Goal: Task Accomplishment & Management: Manage account settings

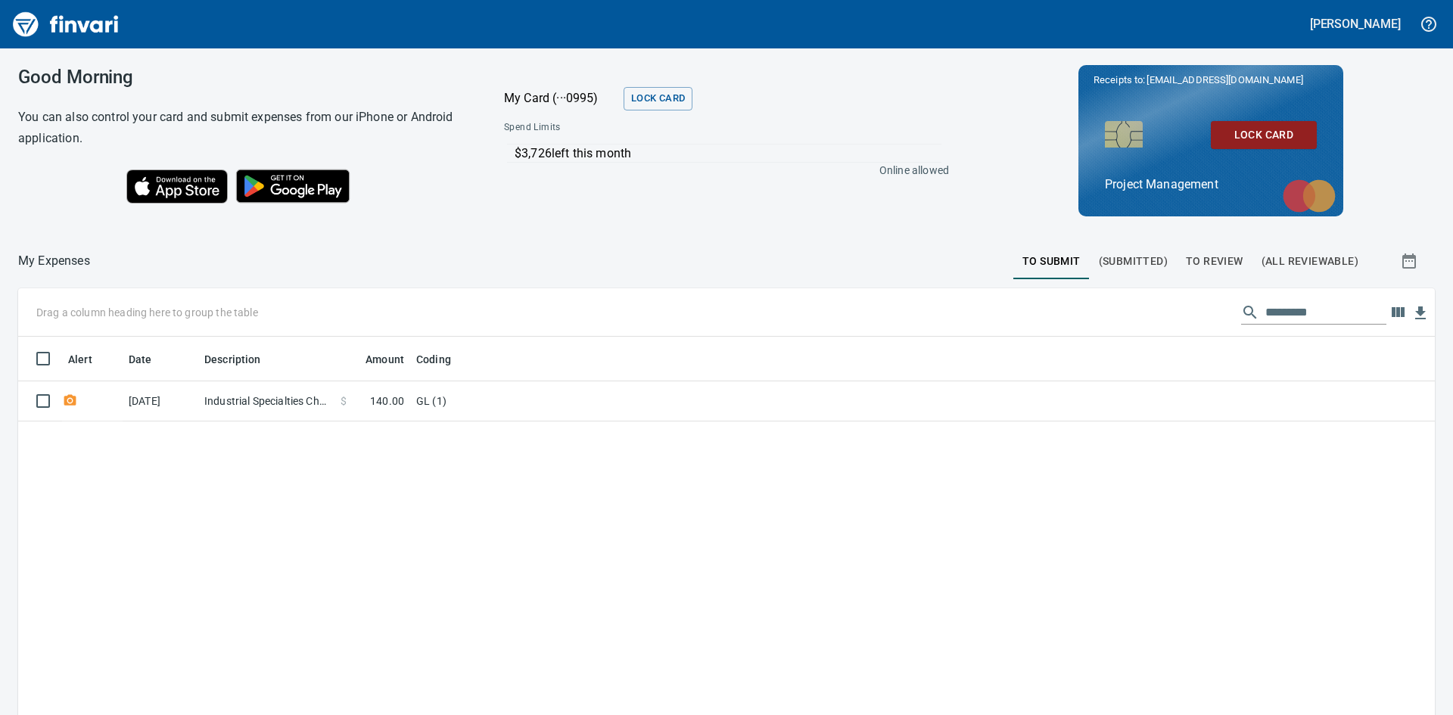
scroll to position [537, 1394]
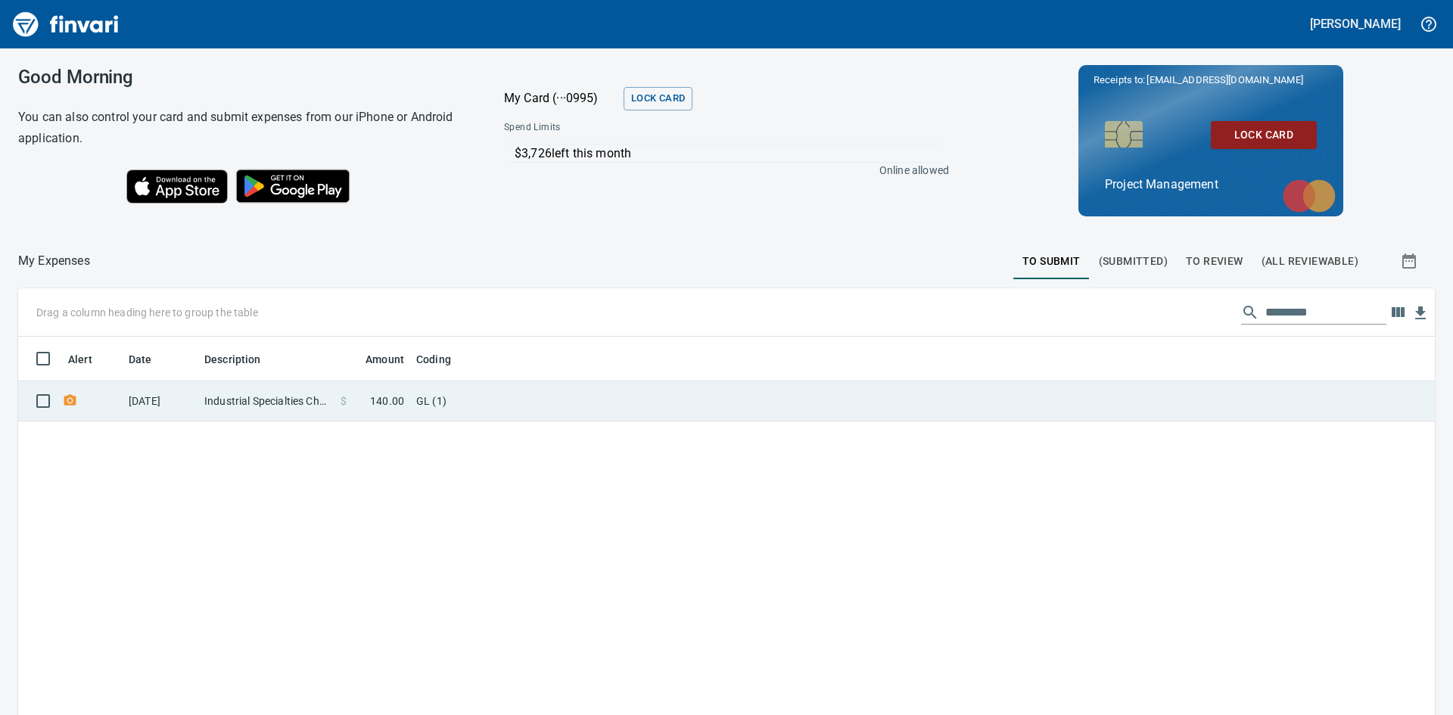
click at [258, 398] on td "Industrial Specialties Chehalis [GEOGRAPHIC_DATA]" at bounding box center [266, 401] width 136 height 40
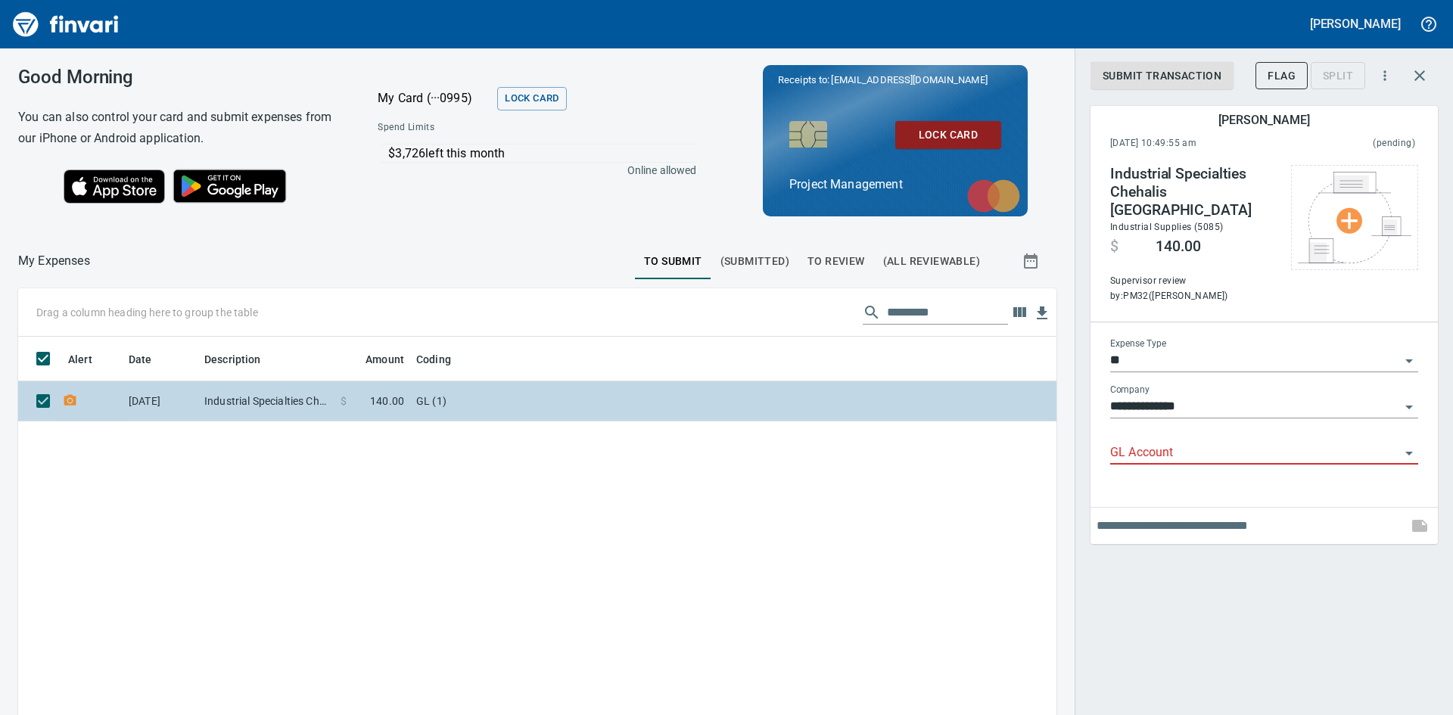
scroll to position [537, 1015]
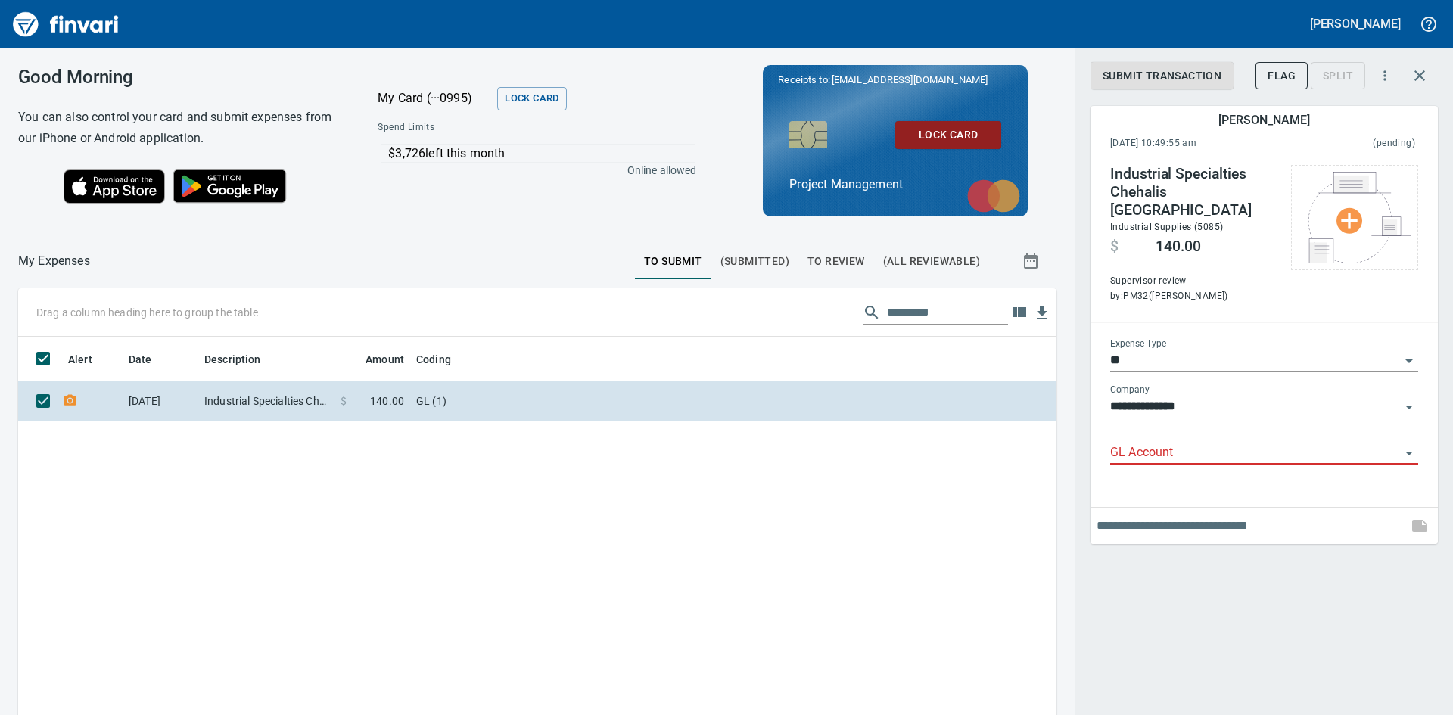
click at [1411, 444] on icon "Open" at bounding box center [1409, 453] width 18 height 18
type input "*"
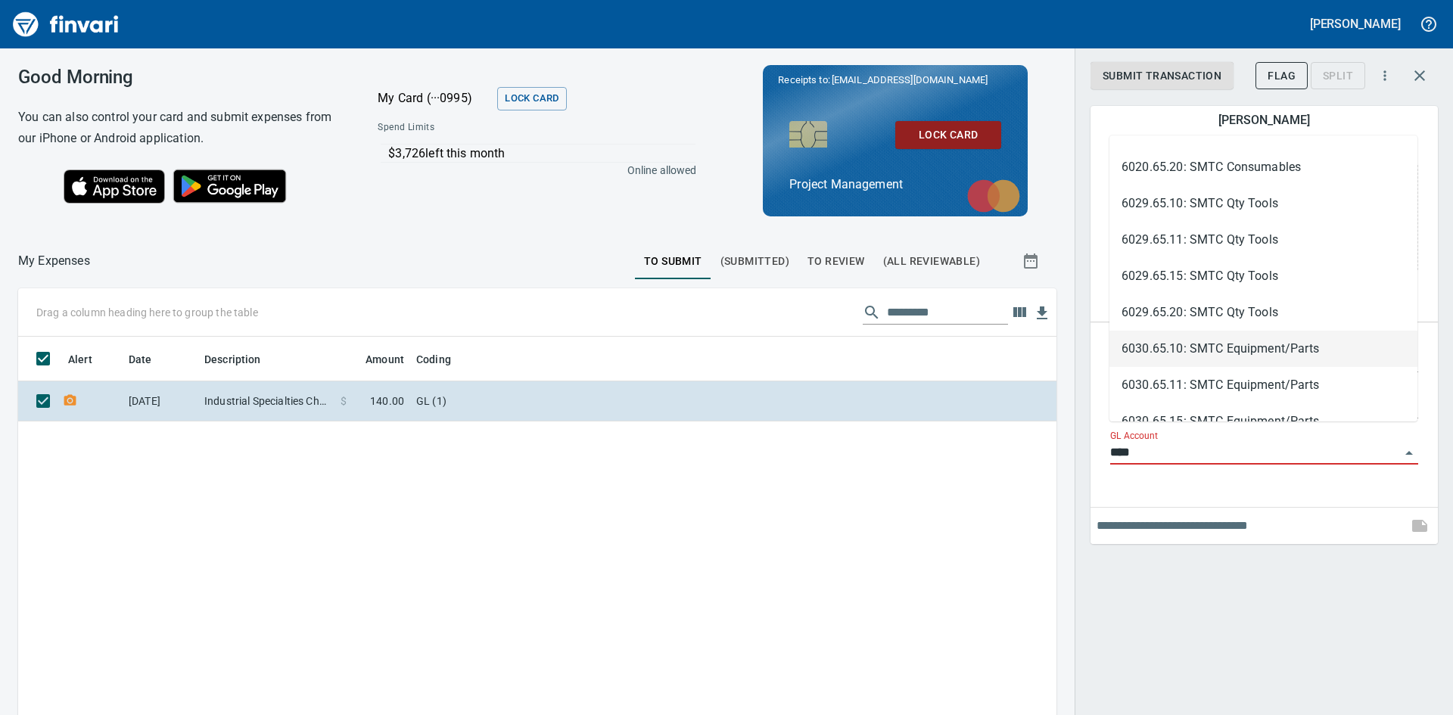
scroll to position [177, 0]
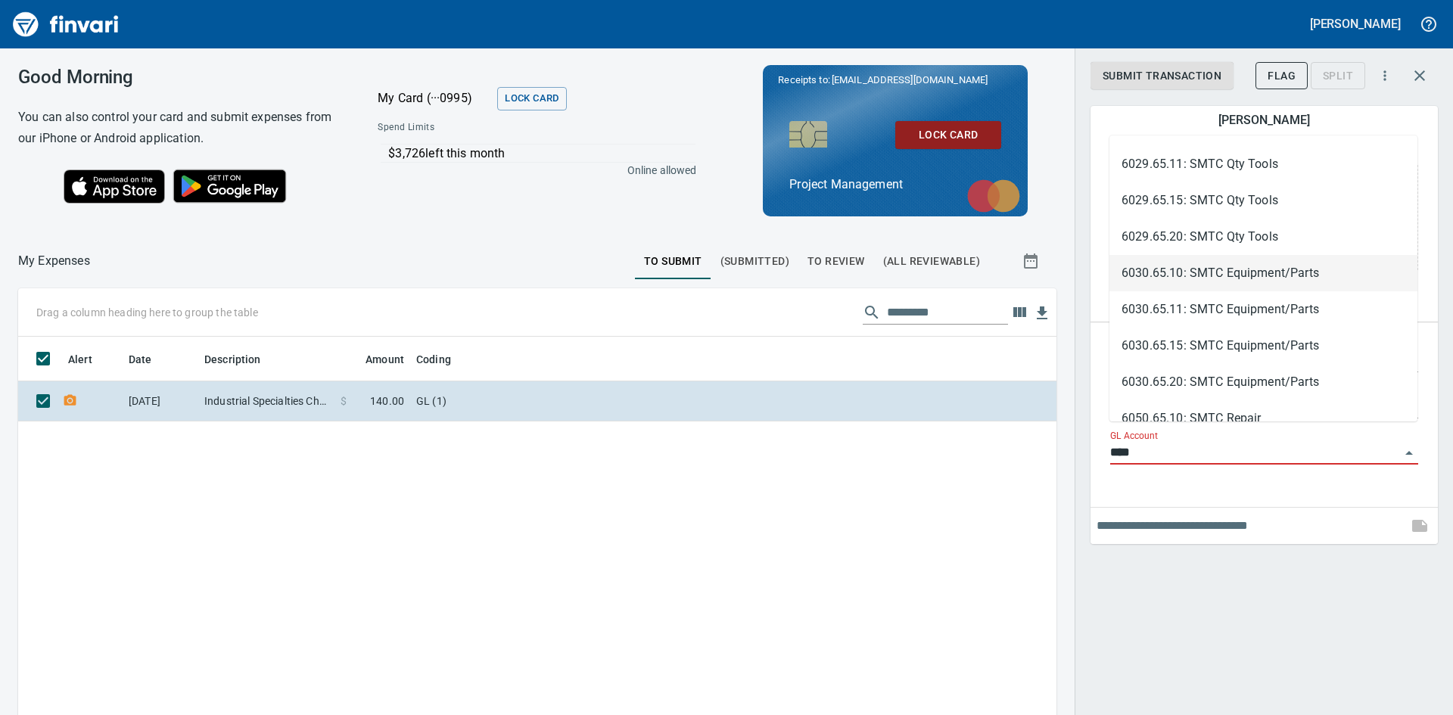
click at [1176, 270] on li "6030.65.10: SMTC Equipment/Parts" at bounding box center [1263, 273] width 308 height 36
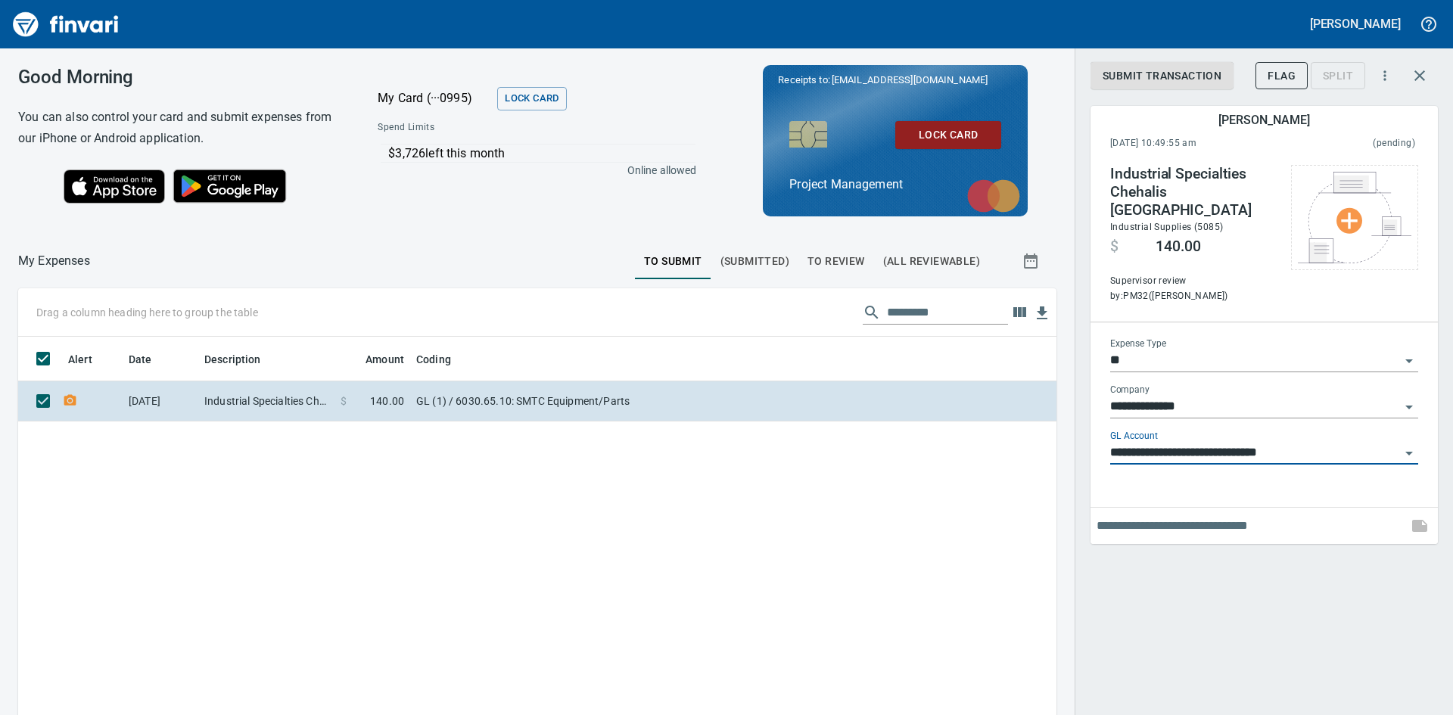
type input "**********"
click at [1161, 514] on input "text" at bounding box center [1248, 526] width 305 height 24
click at [1230, 639] on div "**********" at bounding box center [1263, 357] width 378 height 715
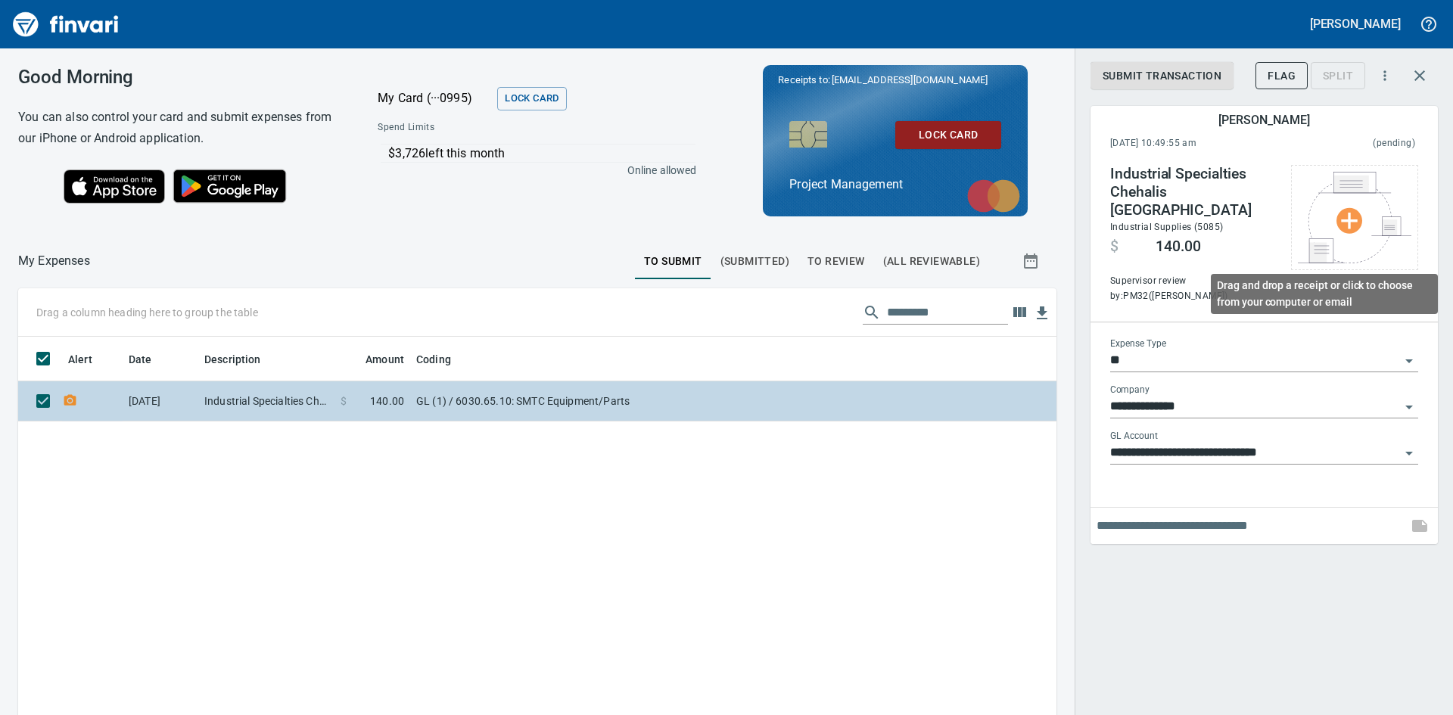
scroll to position [537, 1015]
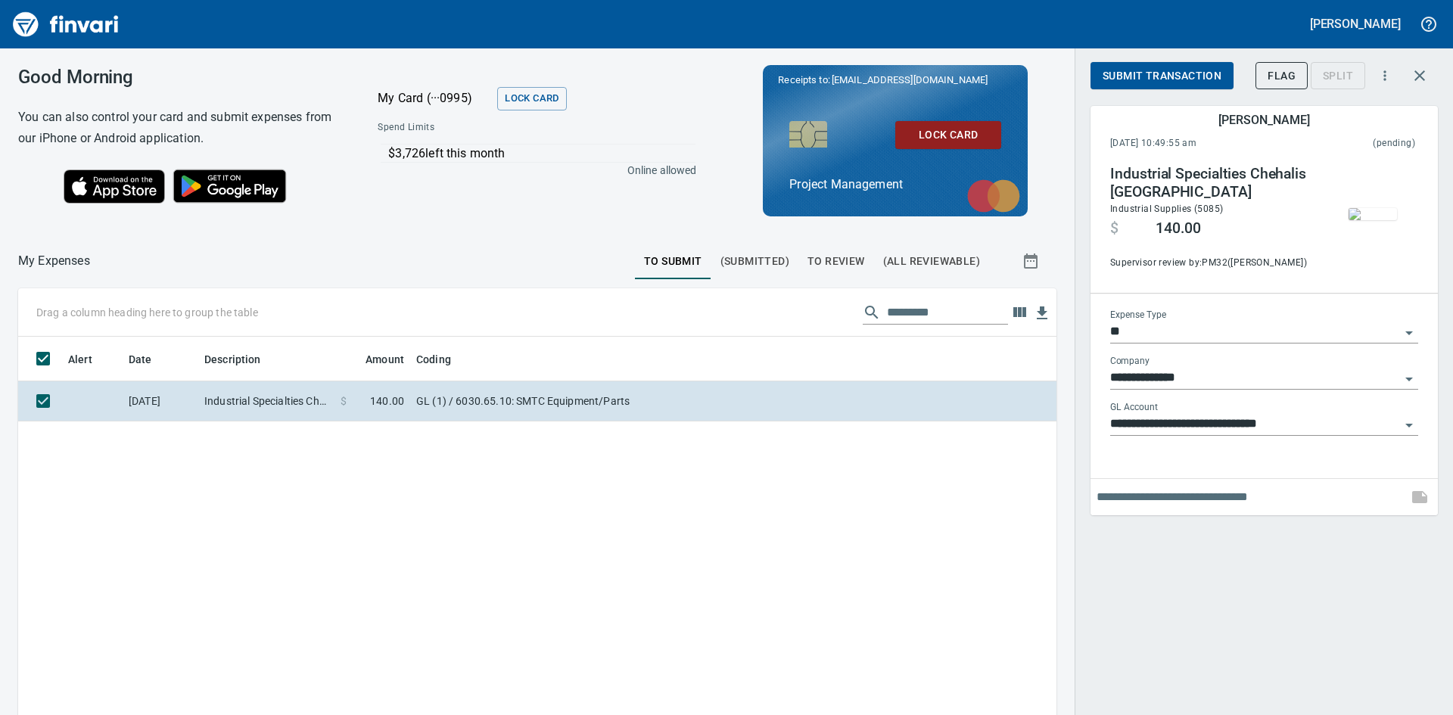
click at [1361, 220] on img "button" at bounding box center [1372, 214] width 48 height 12
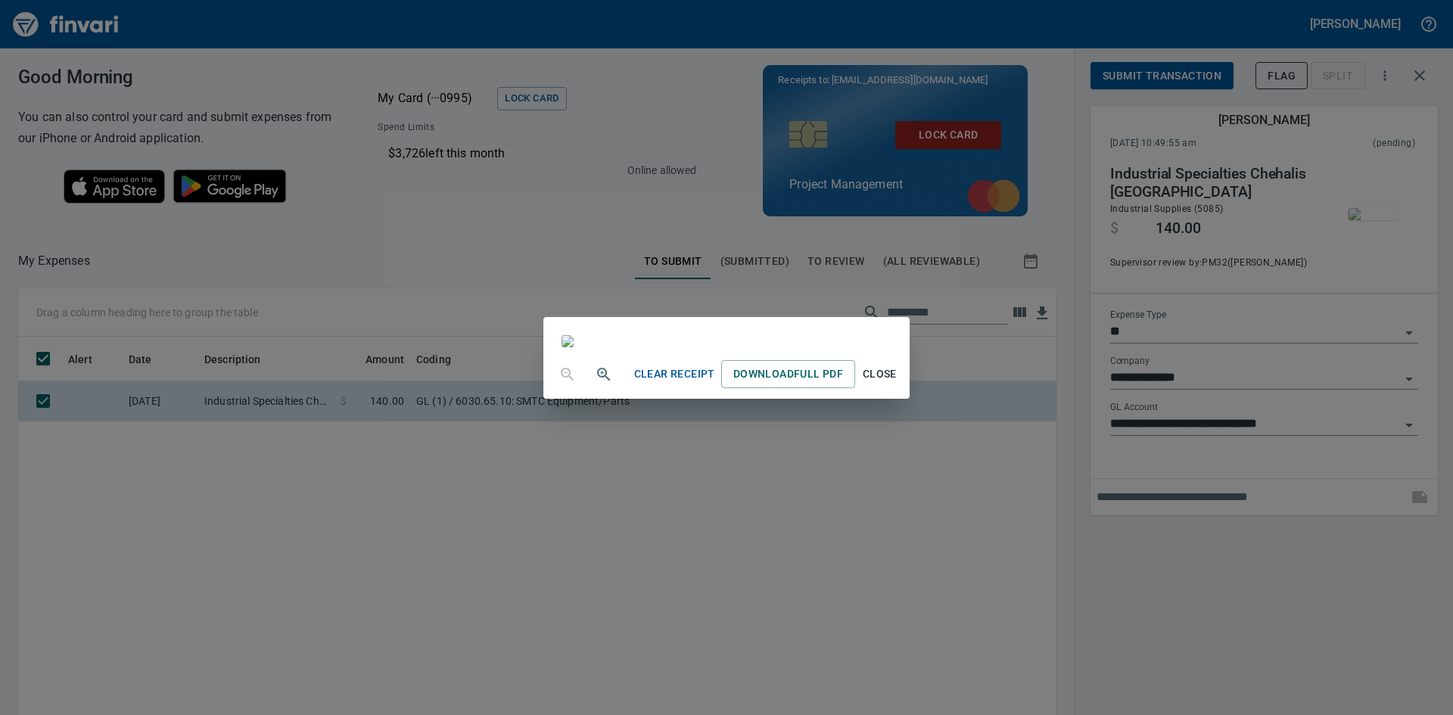
scroll to position [0, 0]
click at [897, 384] on span "Close" at bounding box center [879, 374] width 36 height 19
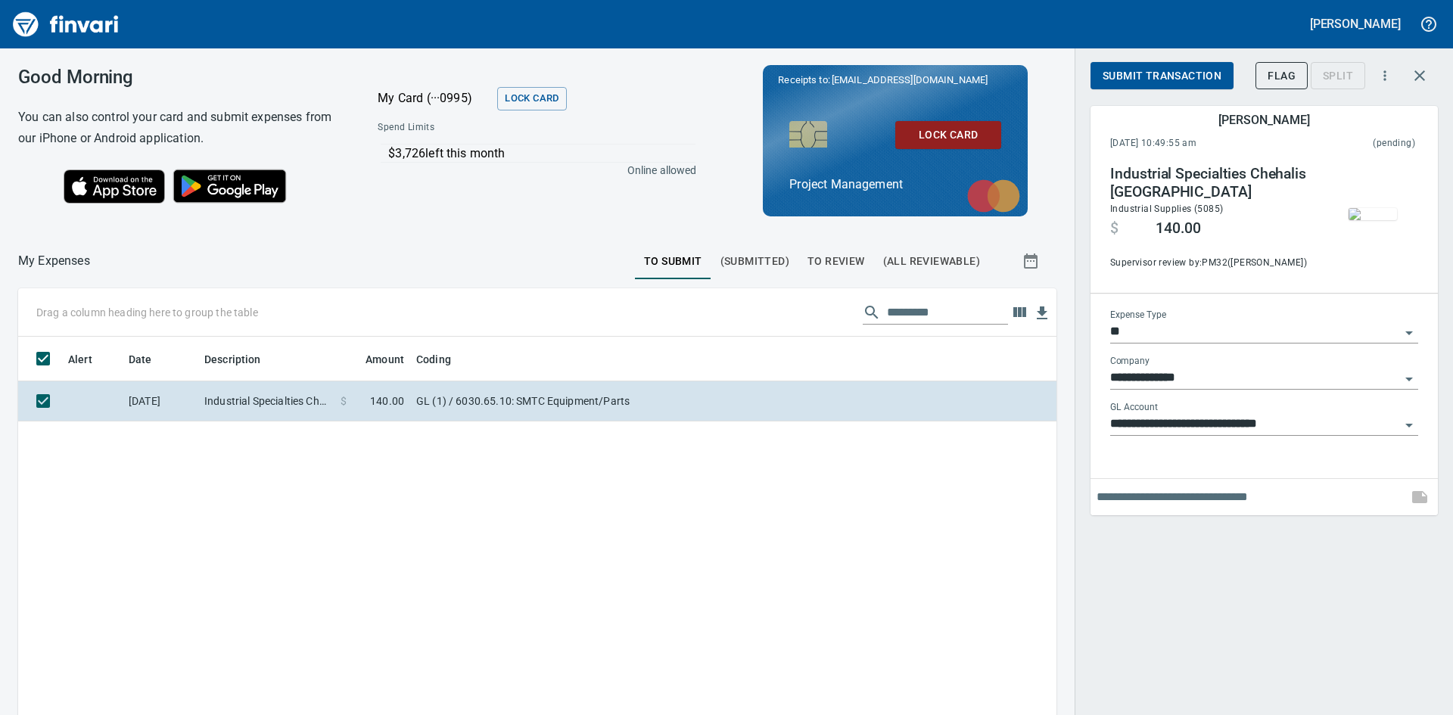
click at [1370, 214] on img "button" at bounding box center [1372, 214] width 48 height 12
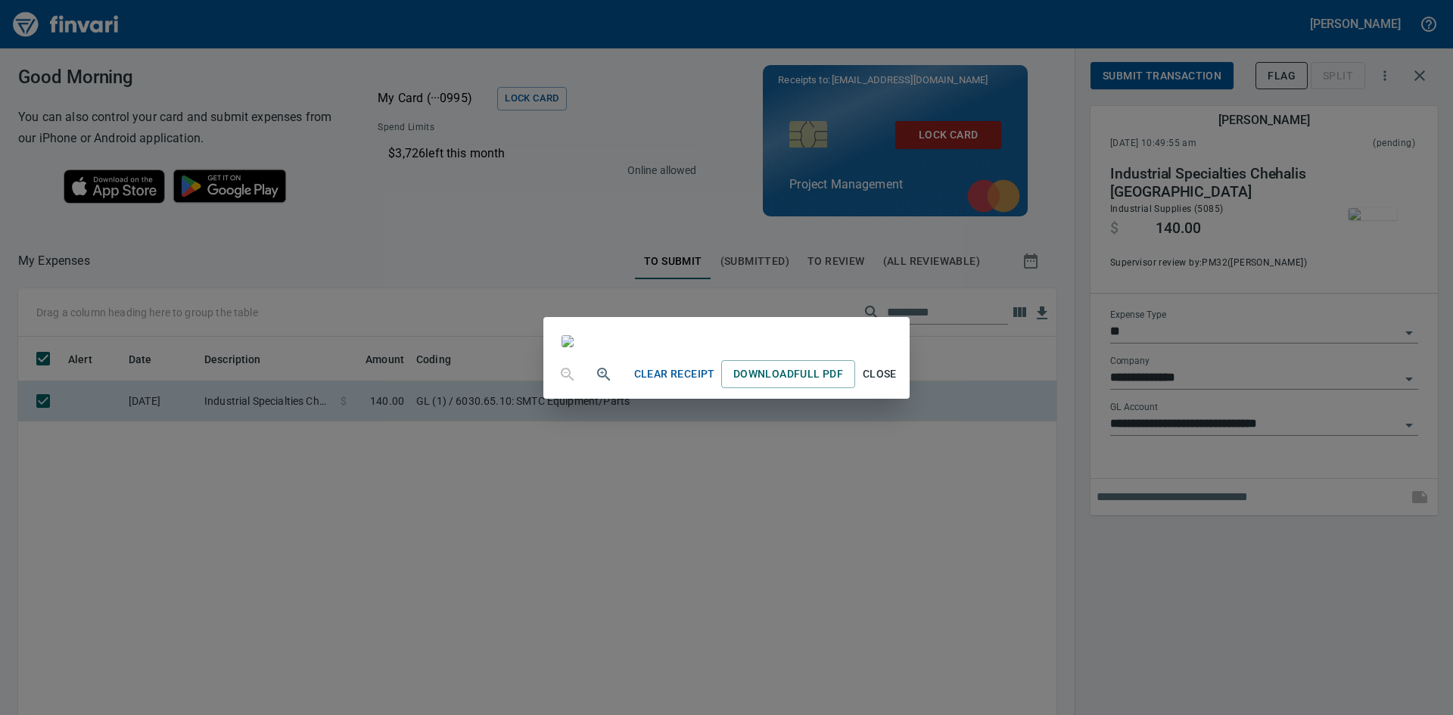
click at [715, 384] on span "Clear Receipt" at bounding box center [674, 374] width 81 height 19
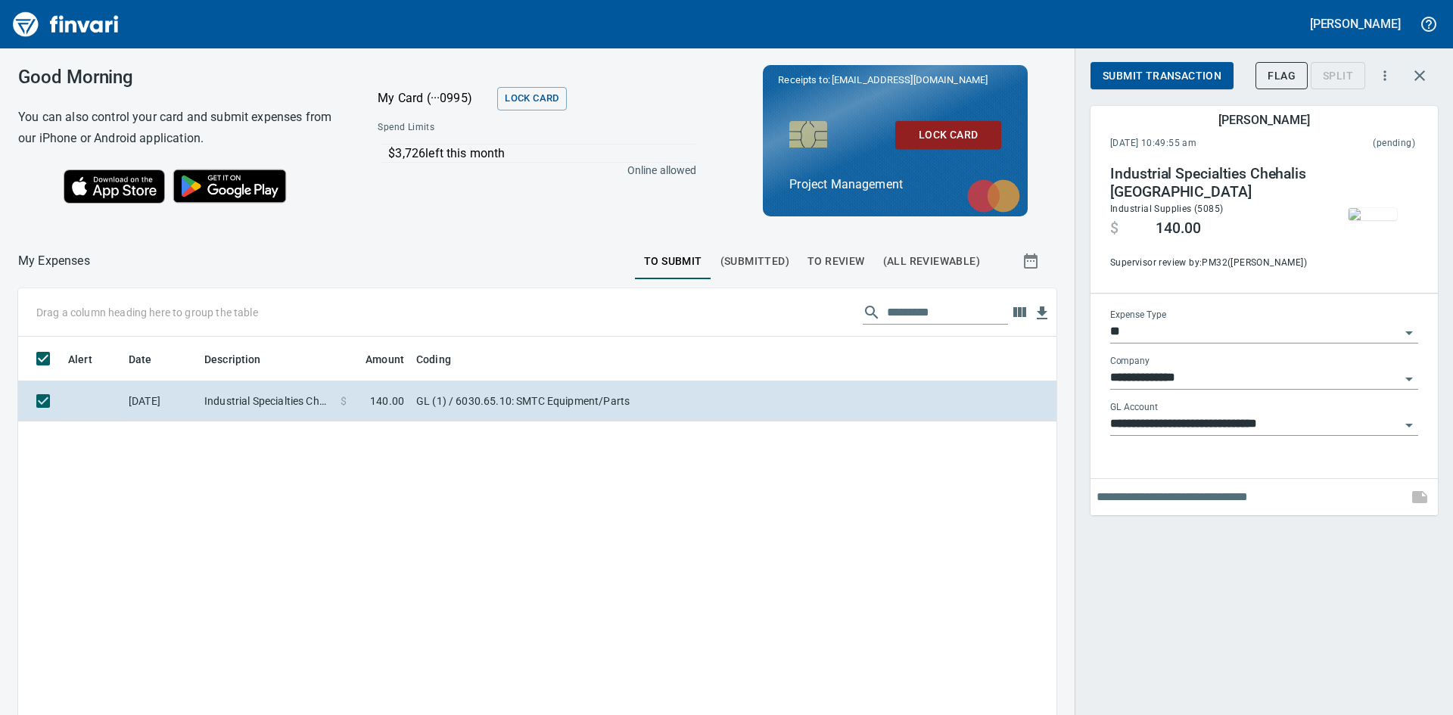
click at [1351, 214] on img "button" at bounding box center [1372, 214] width 48 height 12
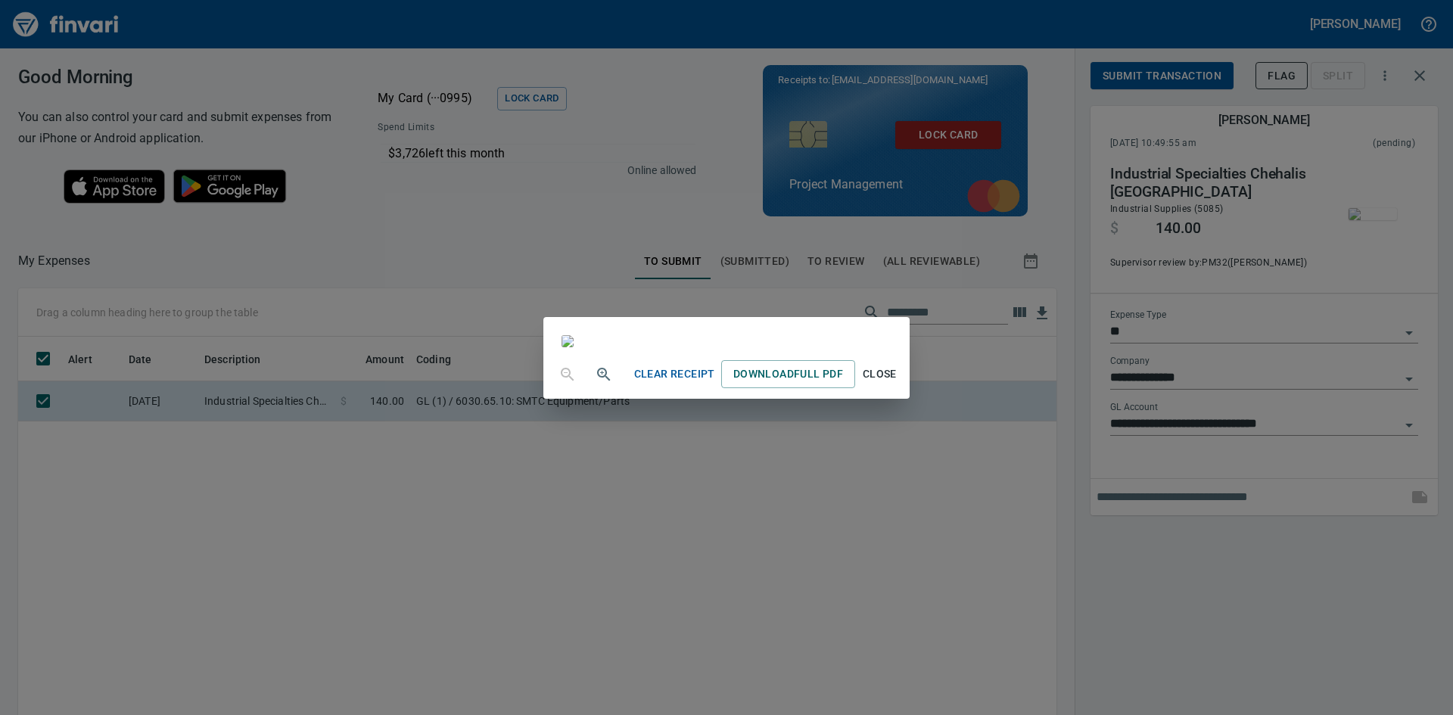
click at [897, 384] on span "Close" at bounding box center [879, 374] width 36 height 19
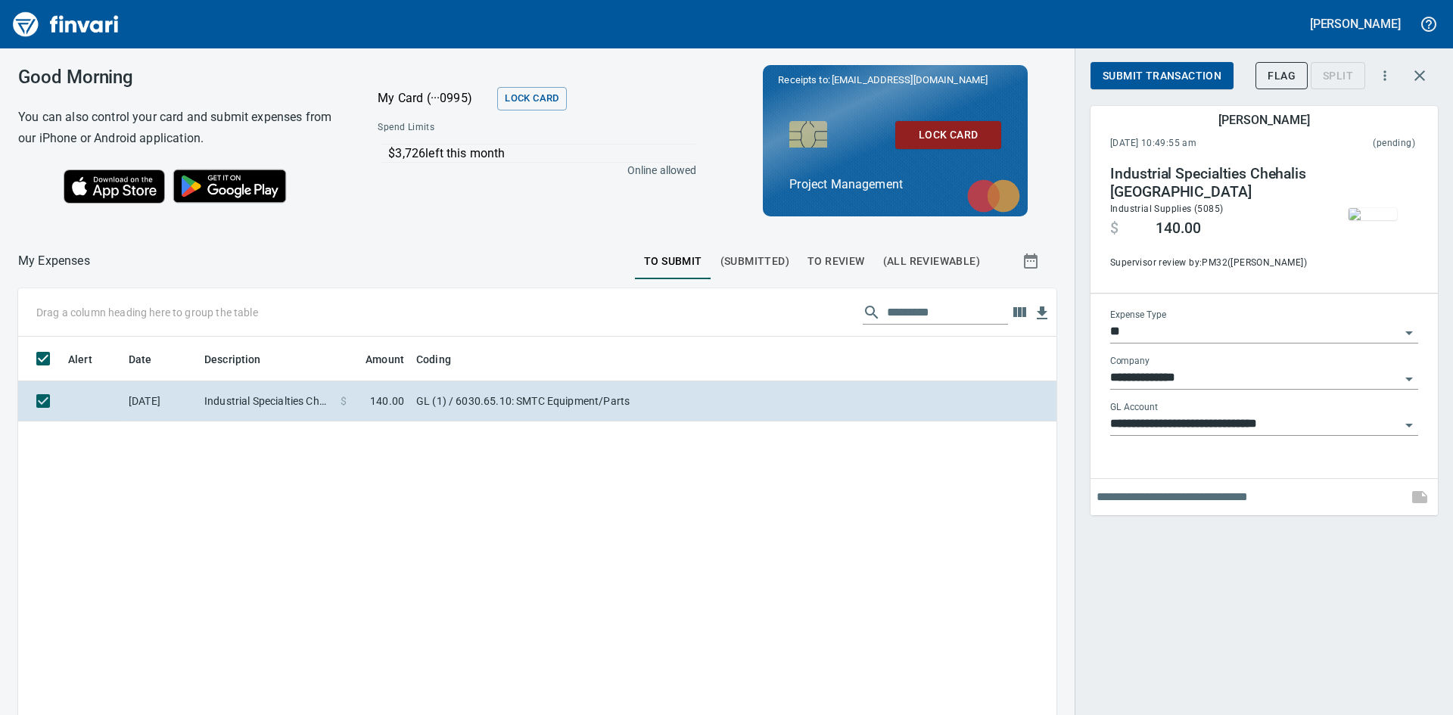
click at [1148, 492] on input "text" at bounding box center [1248, 497] width 305 height 24
type input "**********"
click at [1159, 71] on span "Submit Transaction" at bounding box center [1161, 76] width 119 height 19
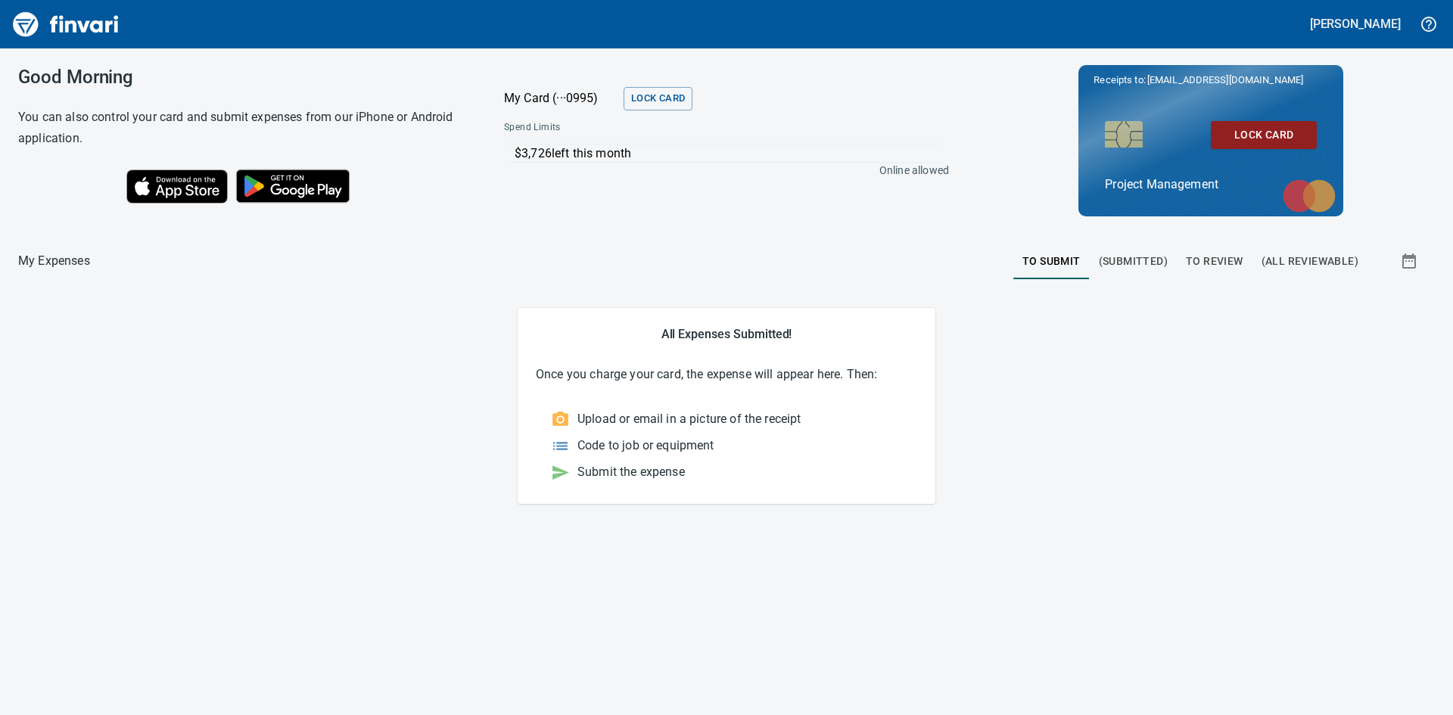
click at [1153, 257] on span "(Submitted)" at bounding box center [1133, 261] width 69 height 19
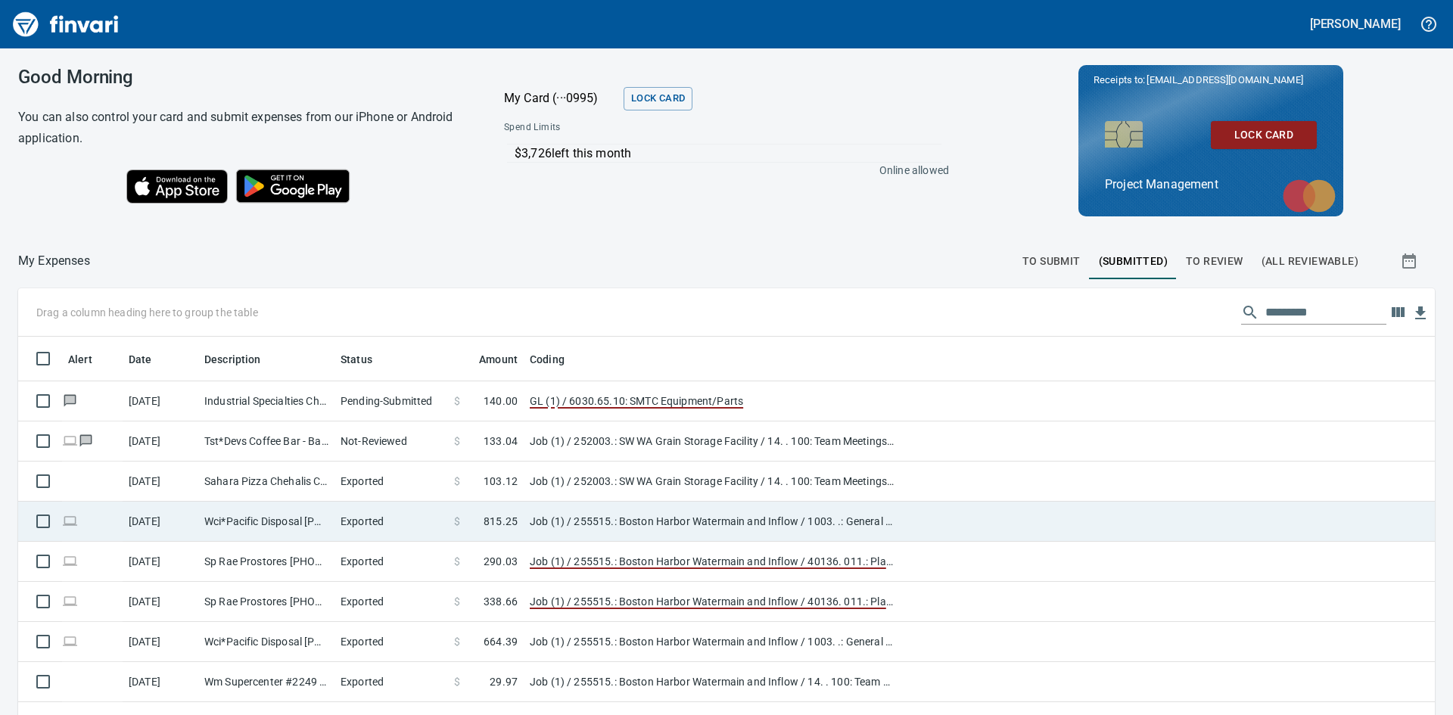
scroll to position [537, 1382]
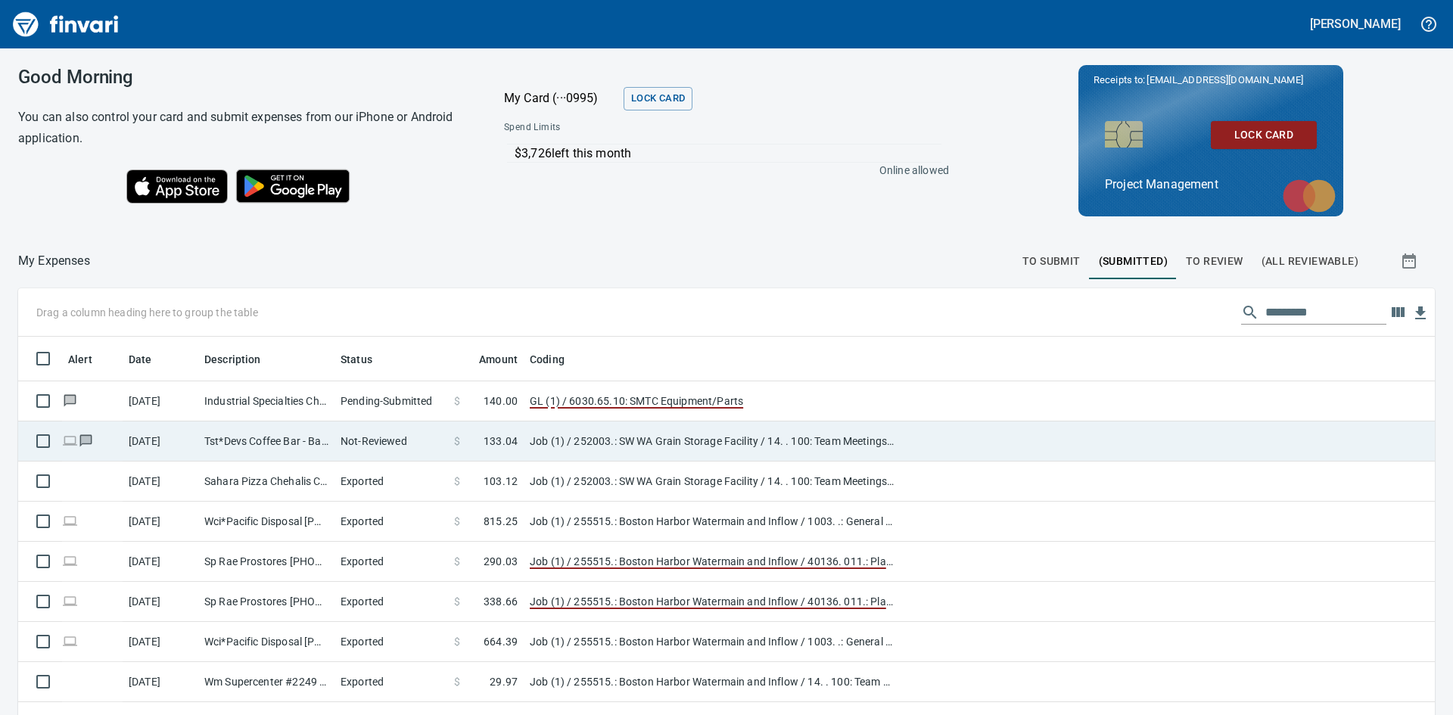
click at [232, 440] on td "Tst*Devs Coffee Bar - Battle Ground [GEOGRAPHIC_DATA]" at bounding box center [266, 441] width 136 height 40
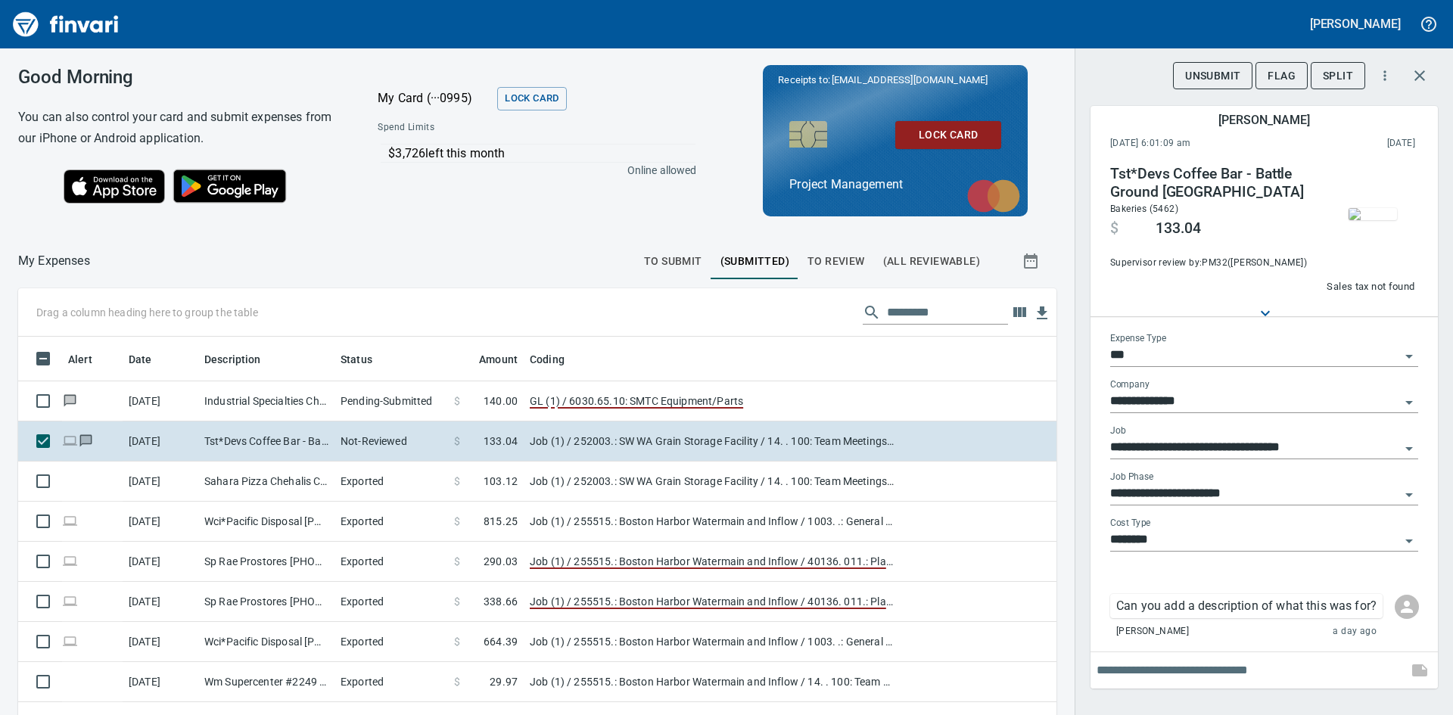
click at [1184, 680] on input "text" at bounding box center [1248, 670] width 305 height 24
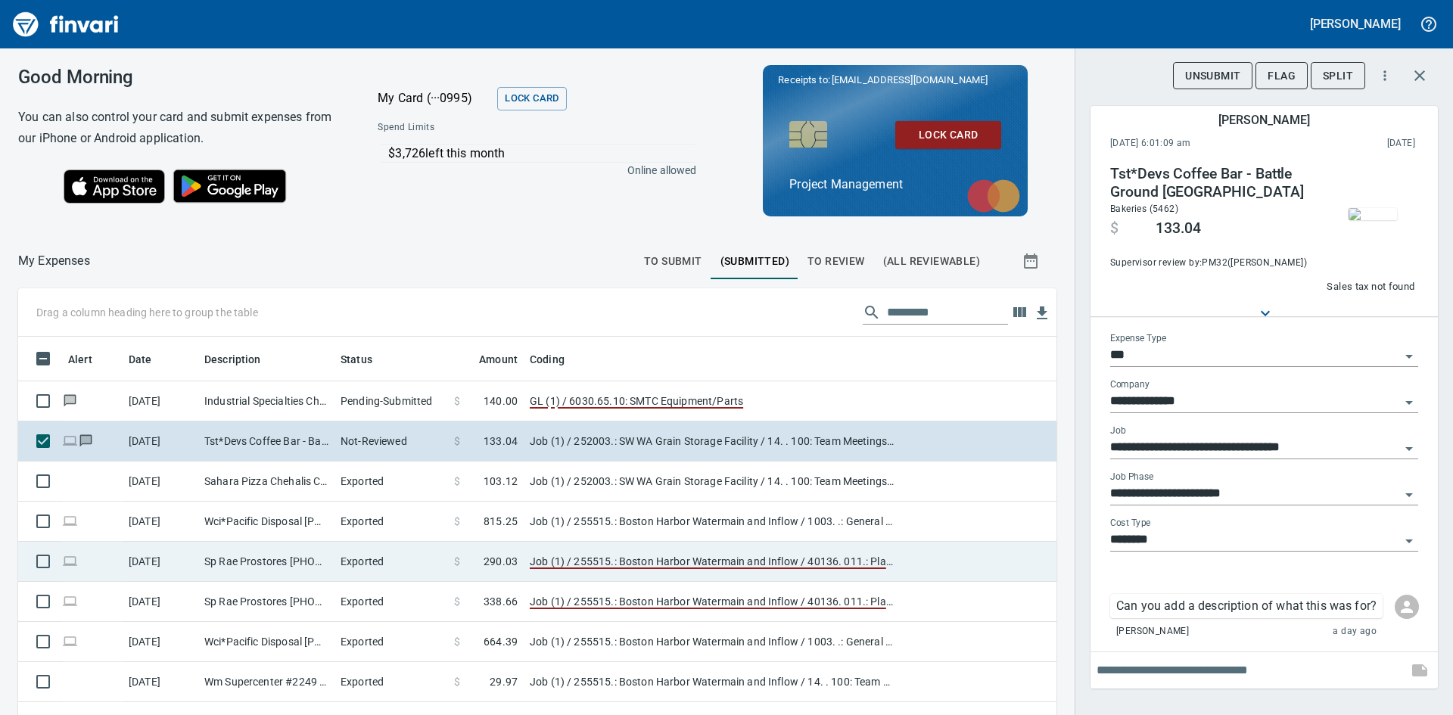
click at [283, 558] on td "Sp Rae Prostores [PHONE_NUMBER] IL" at bounding box center [266, 562] width 136 height 40
type input "**********"
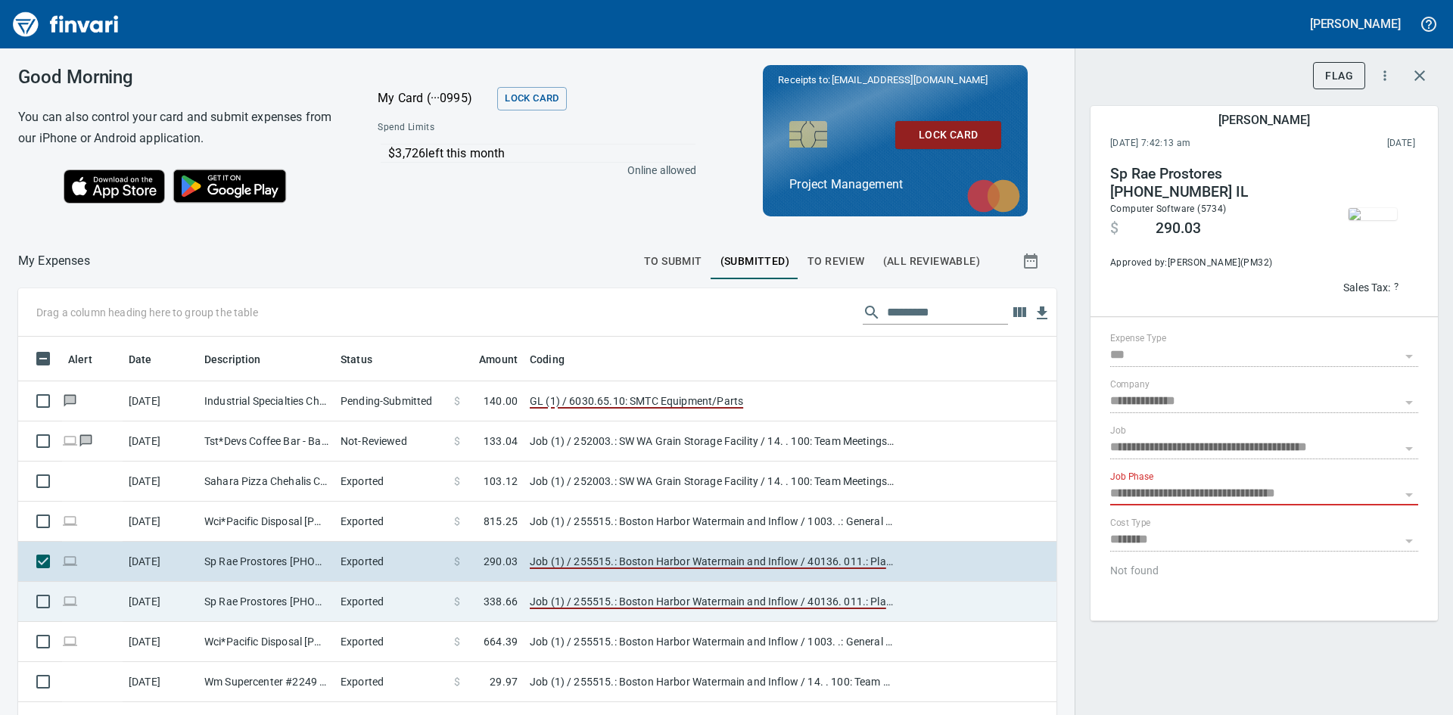
click at [284, 603] on td "Sp Rae Prostores [PHONE_NUMBER] IL" at bounding box center [266, 602] width 136 height 40
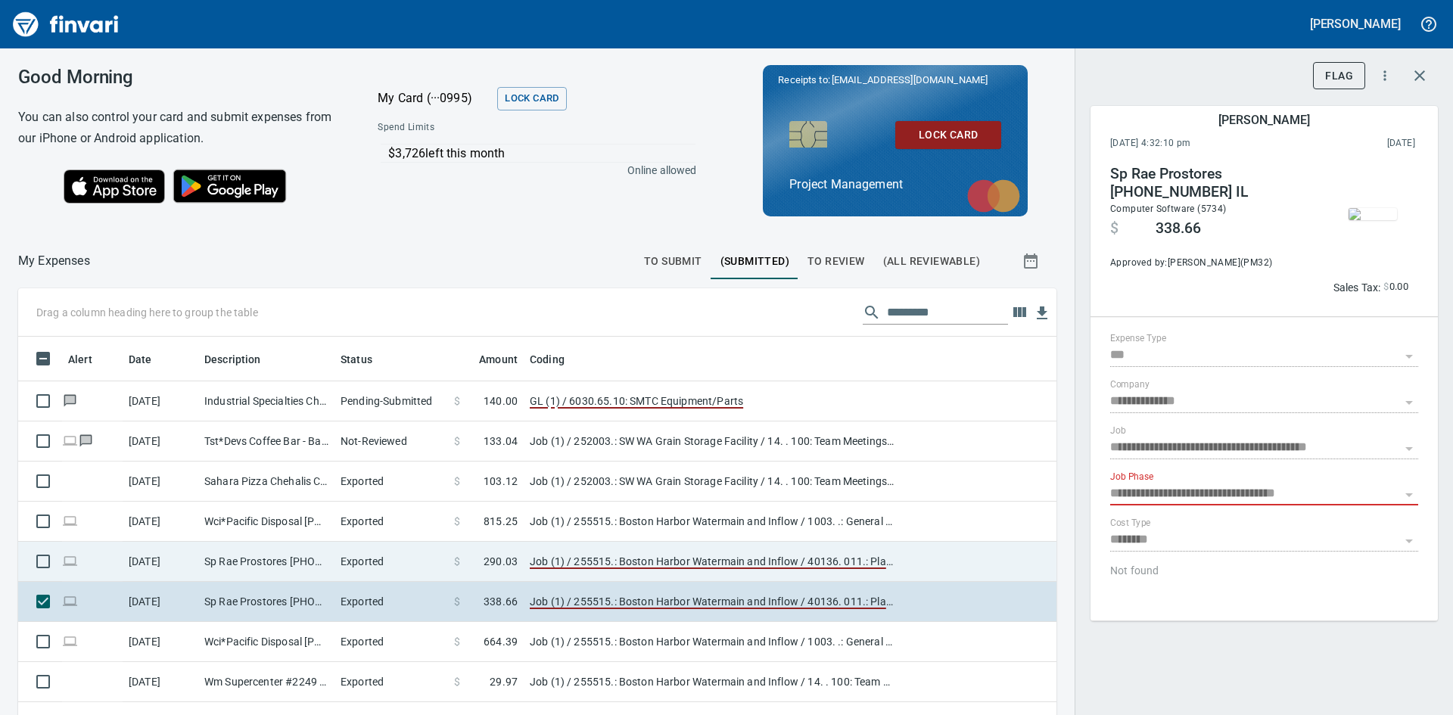
click at [299, 552] on td "Sp Rae Prostores [PHONE_NUMBER] IL" at bounding box center [266, 562] width 136 height 40
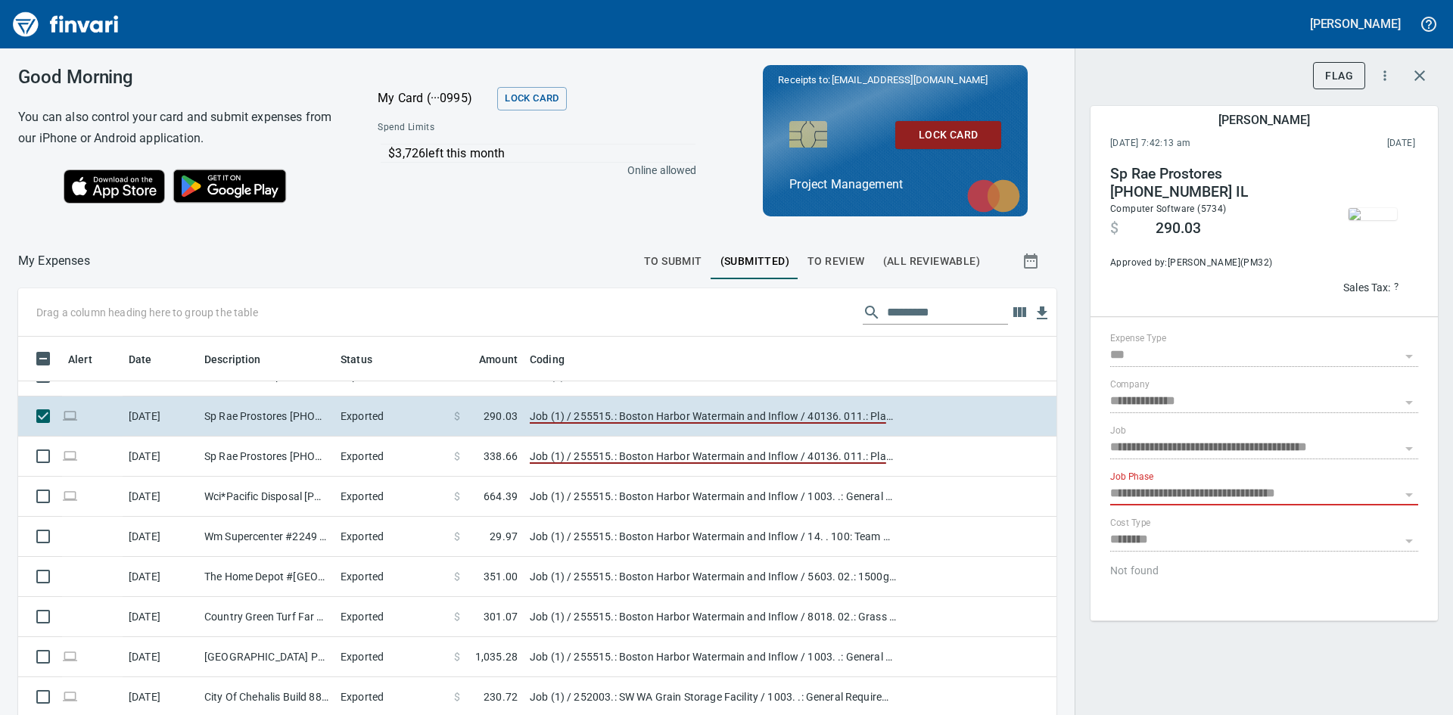
scroll to position [151, 0]
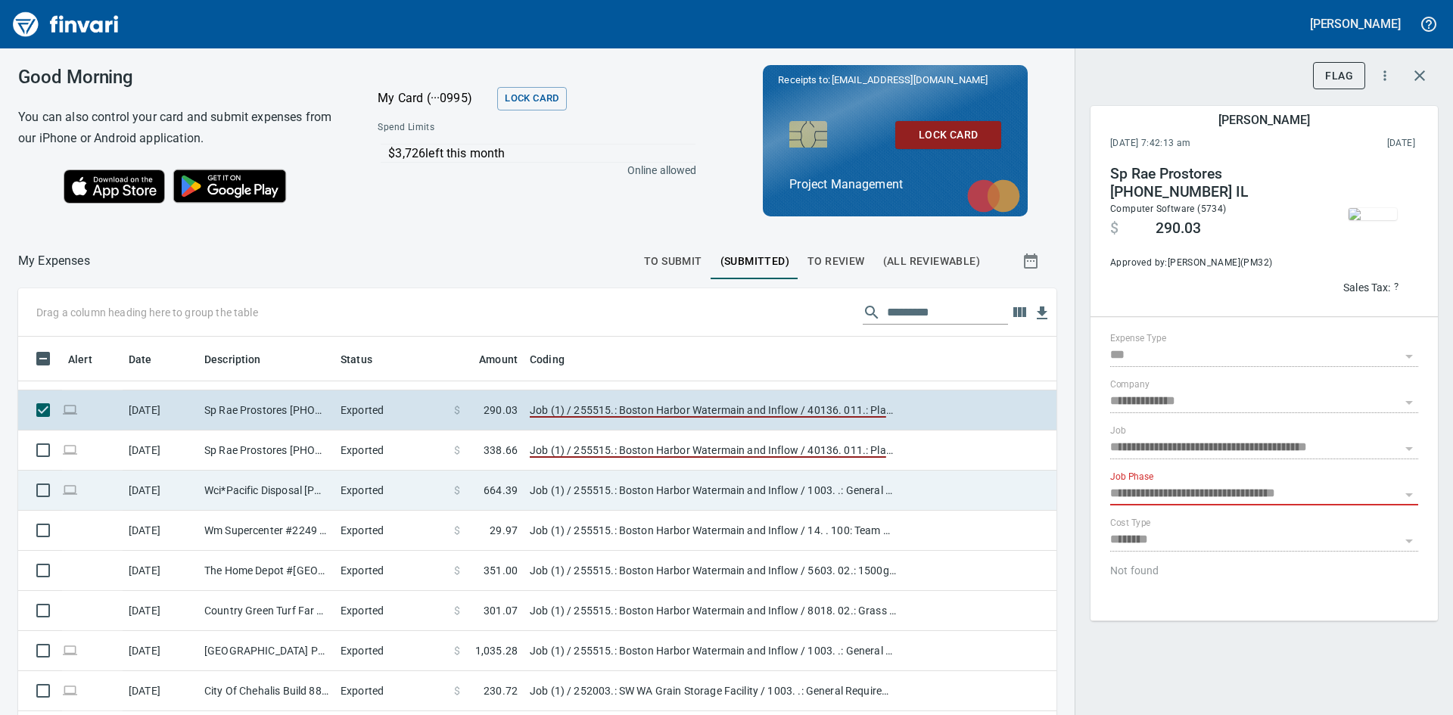
click at [280, 488] on td "Wci*Pacific Disposal [PHONE_NUMBER] [GEOGRAPHIC_DATA]" at bounding box center [266, 491] width 136 height 40
type input "**********"
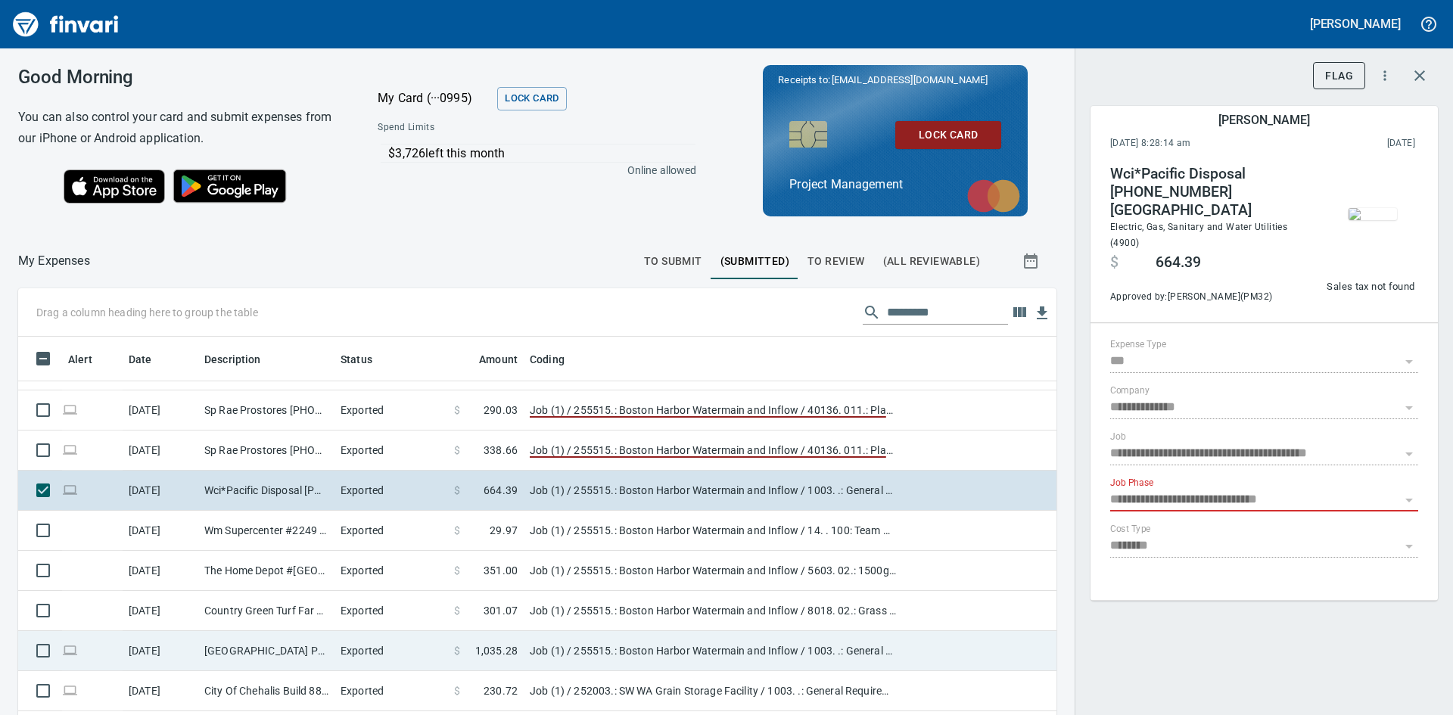
click at [269, 651] on td "[GEOGRAPHIC_DATA] Public 8888916064 [GEOGRAPHIC_DATA]" at bounding box center [266, 651] width 136 height 40
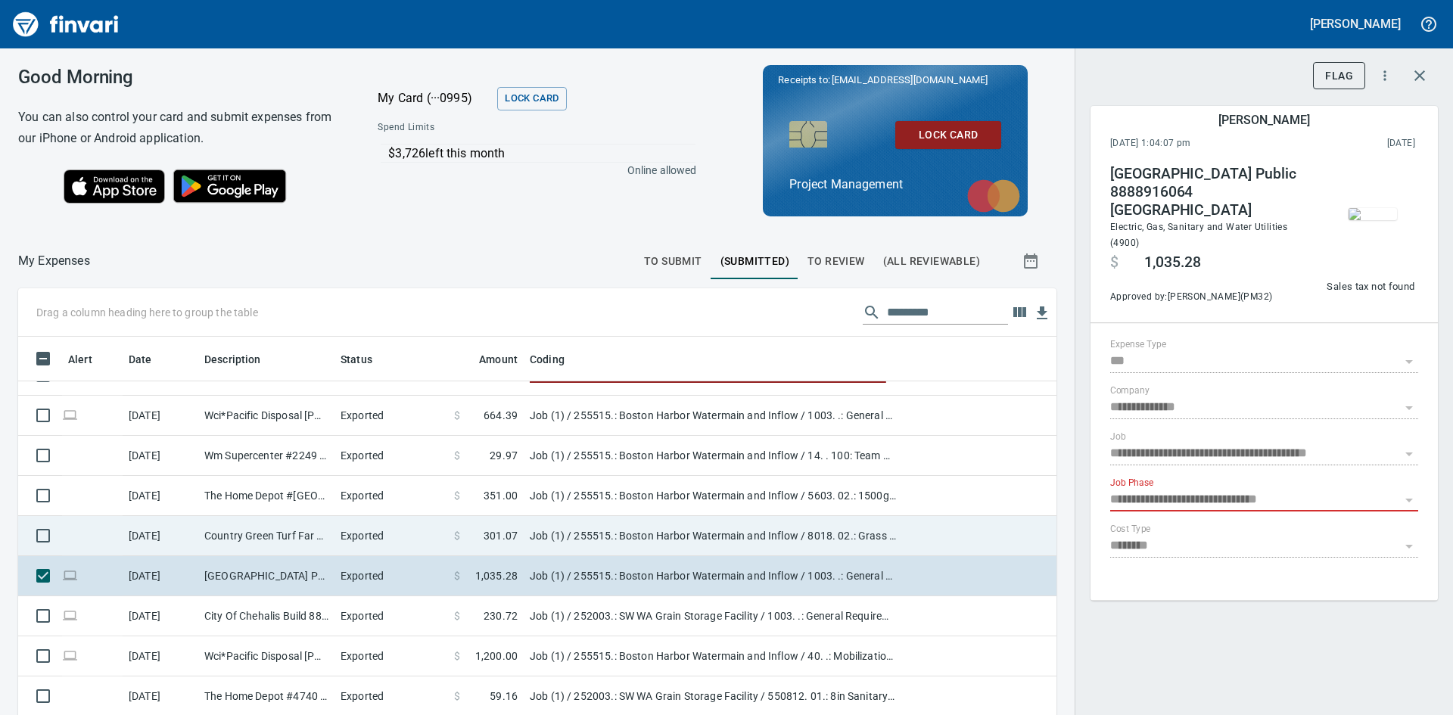
scroll to position [227, 0]
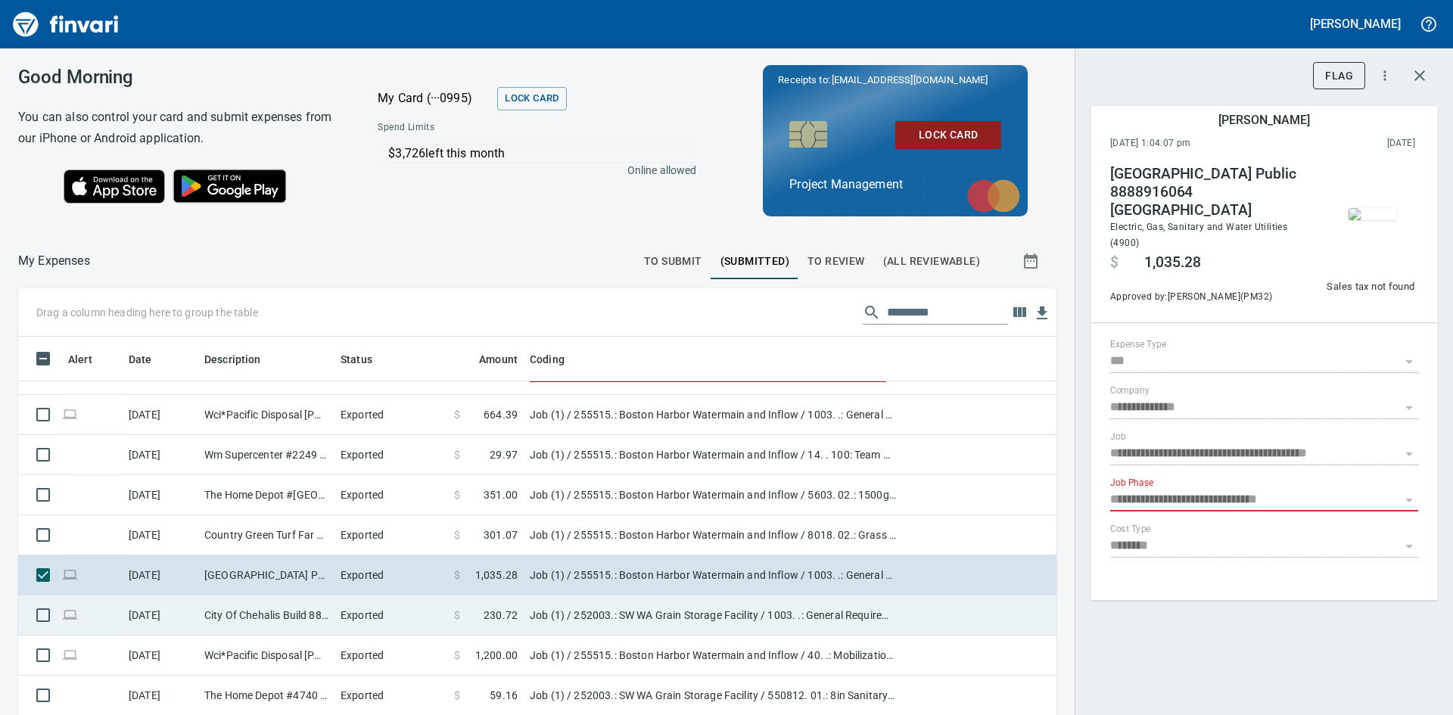
click at [219, 617] on td "City Of Chehalis Build 8888916064 [GEOGRAPHIC_DATA]" at bounding box center [266, 615] width 136 height 40
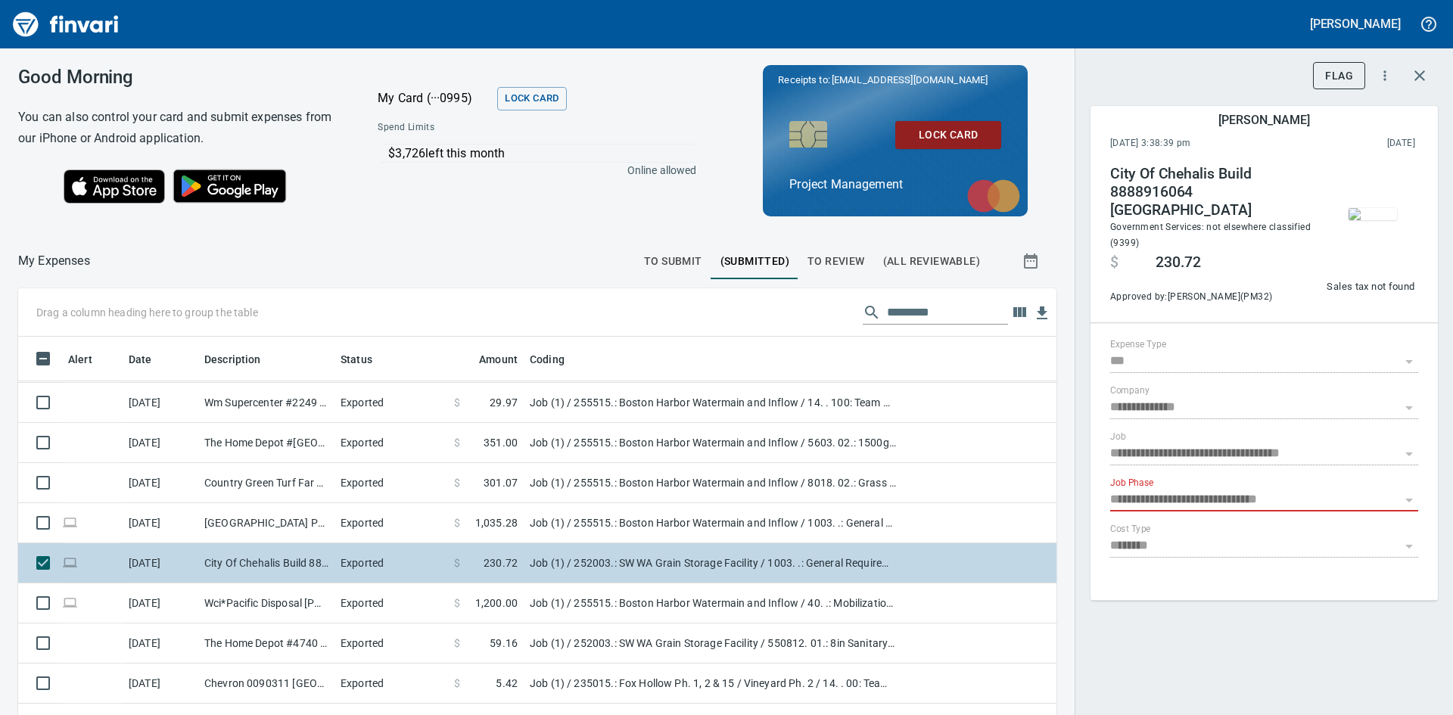
scroll to position [303, 0]
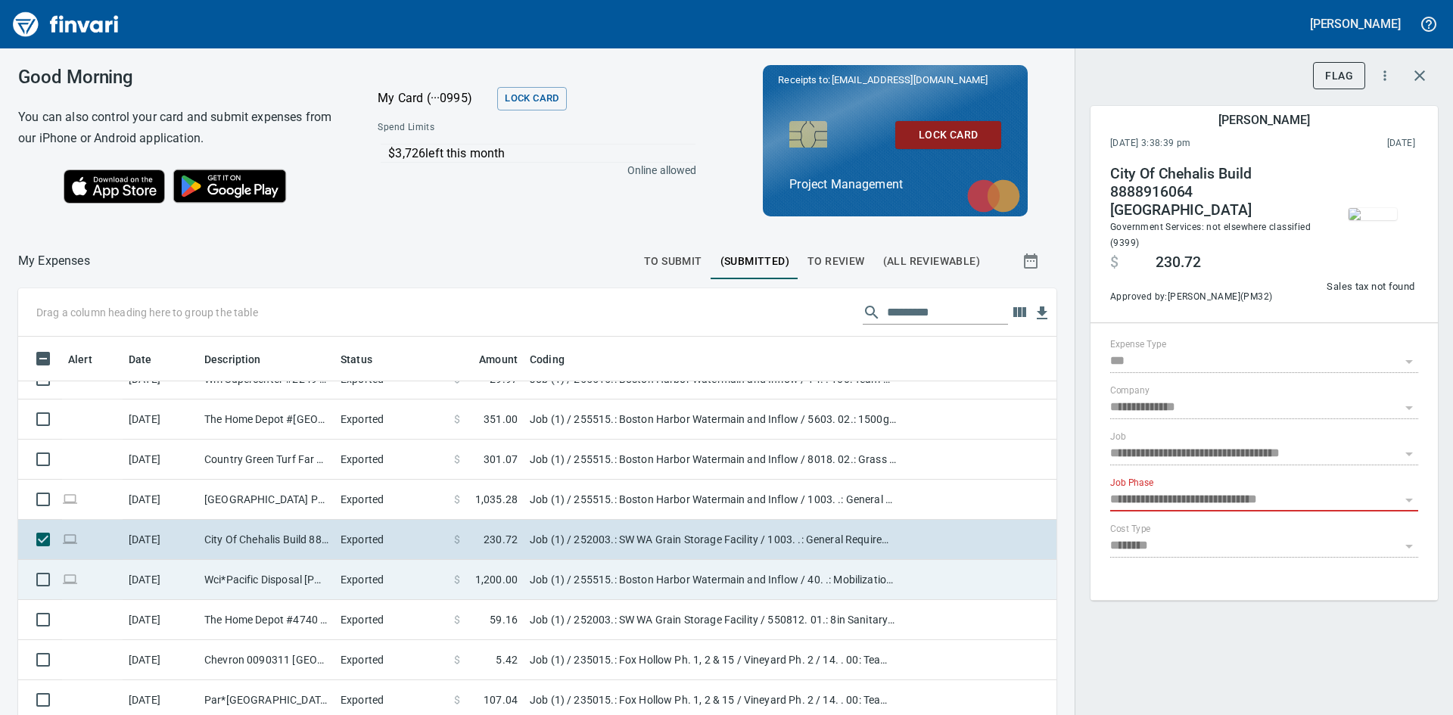
click at [262, 586] on td "Wci*Pacific Disposal [PHONE_NUMBER] [GEOGRAPHIC_DATA]" at bounding box center [266, 580] width 136 height 40
type input "**********"
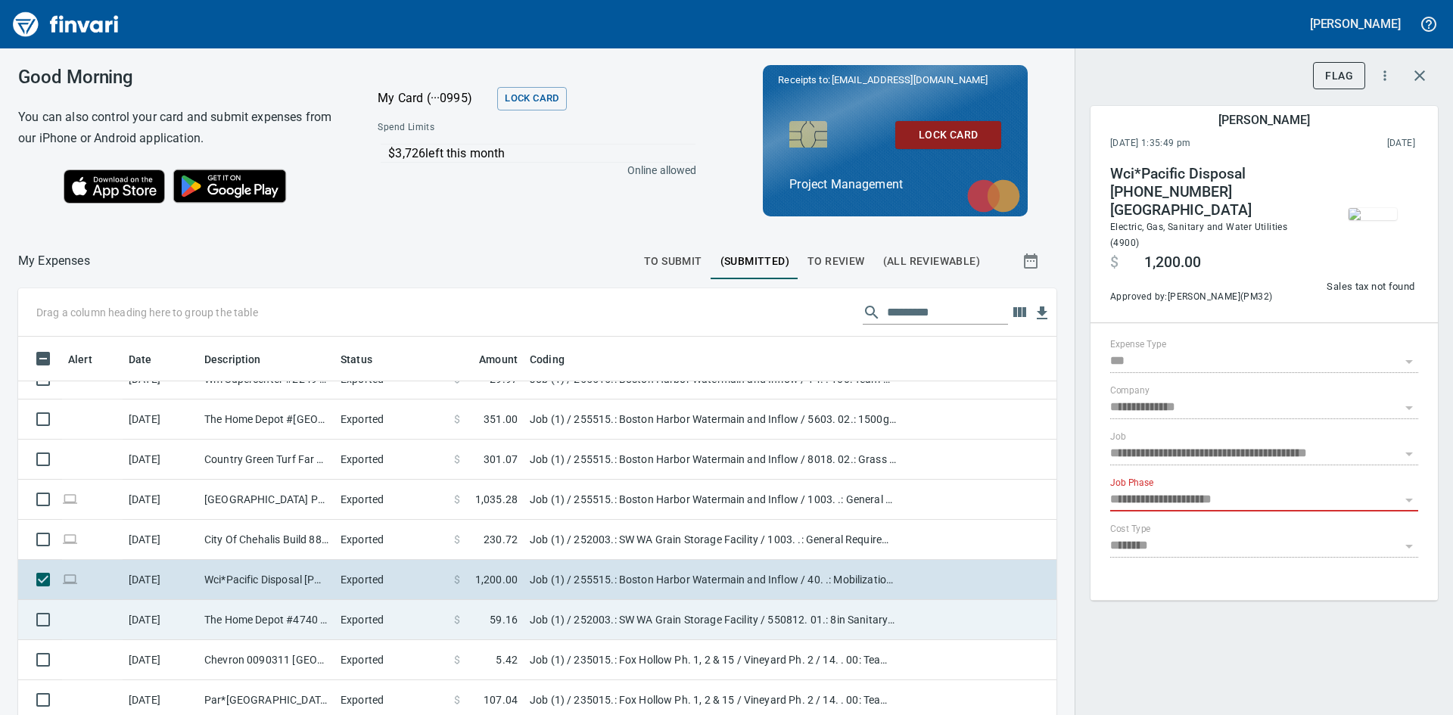
click at [263, 613] on td "The Home Depot #4740 [GEOGRAPHIC_DATA] WA" at bounding box center [266, 620] width 136 height 40
type input "**********"
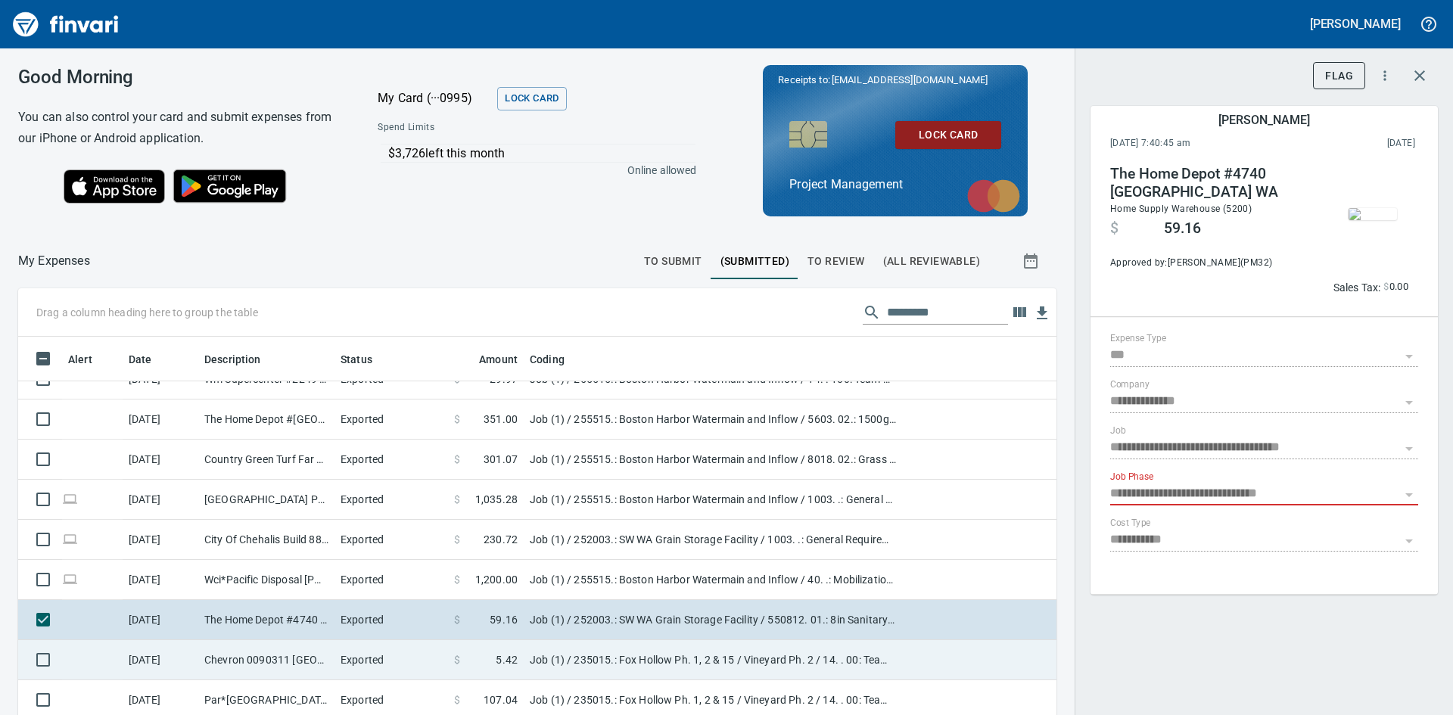
click at [261, 641] on td "Chevron 0090311 [GEOGRAPHIC_DATA]" at bounding box center [266, 660] width 136 height 40
type input "**********"
type input "********"
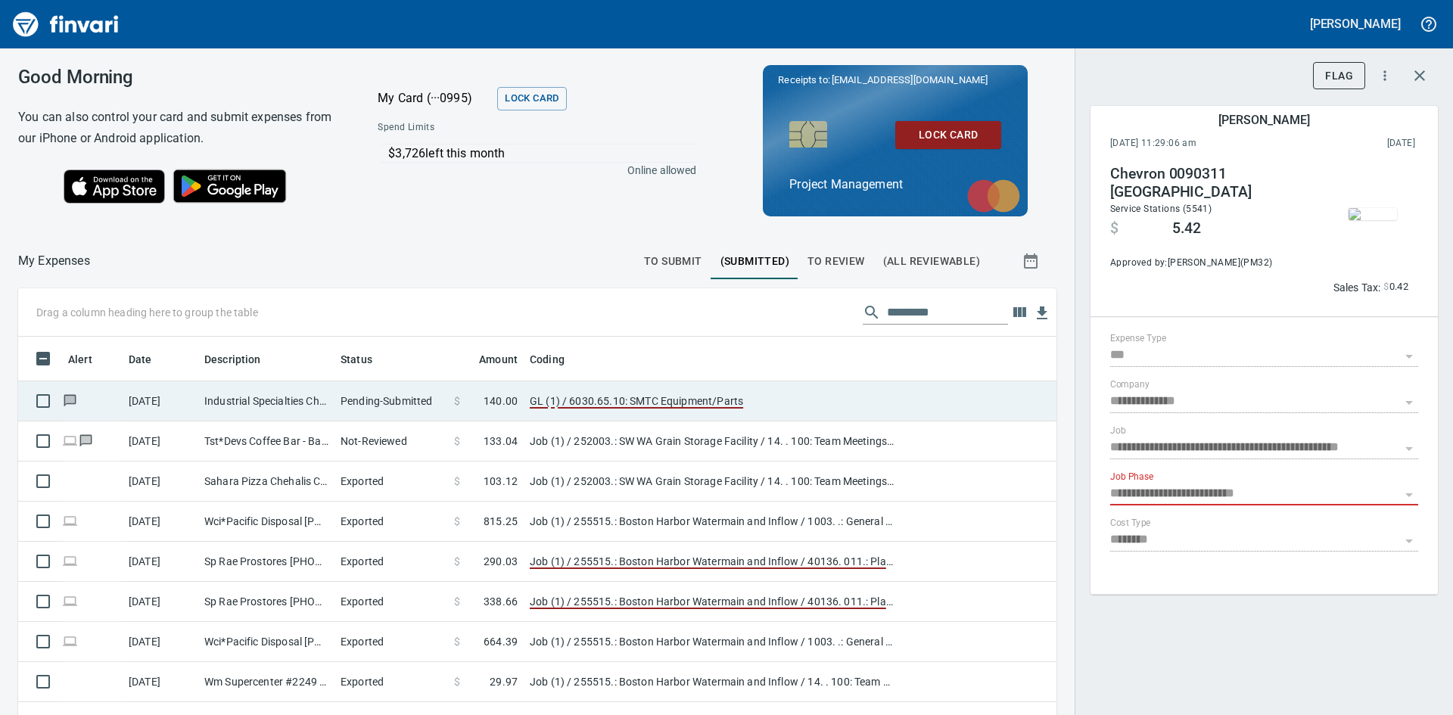
click at [257, 402] on td "Industrial Specialties Chehalis [GEOGRAPHIC_DATA]" at bounding box center [266, 401] width 136 height 40
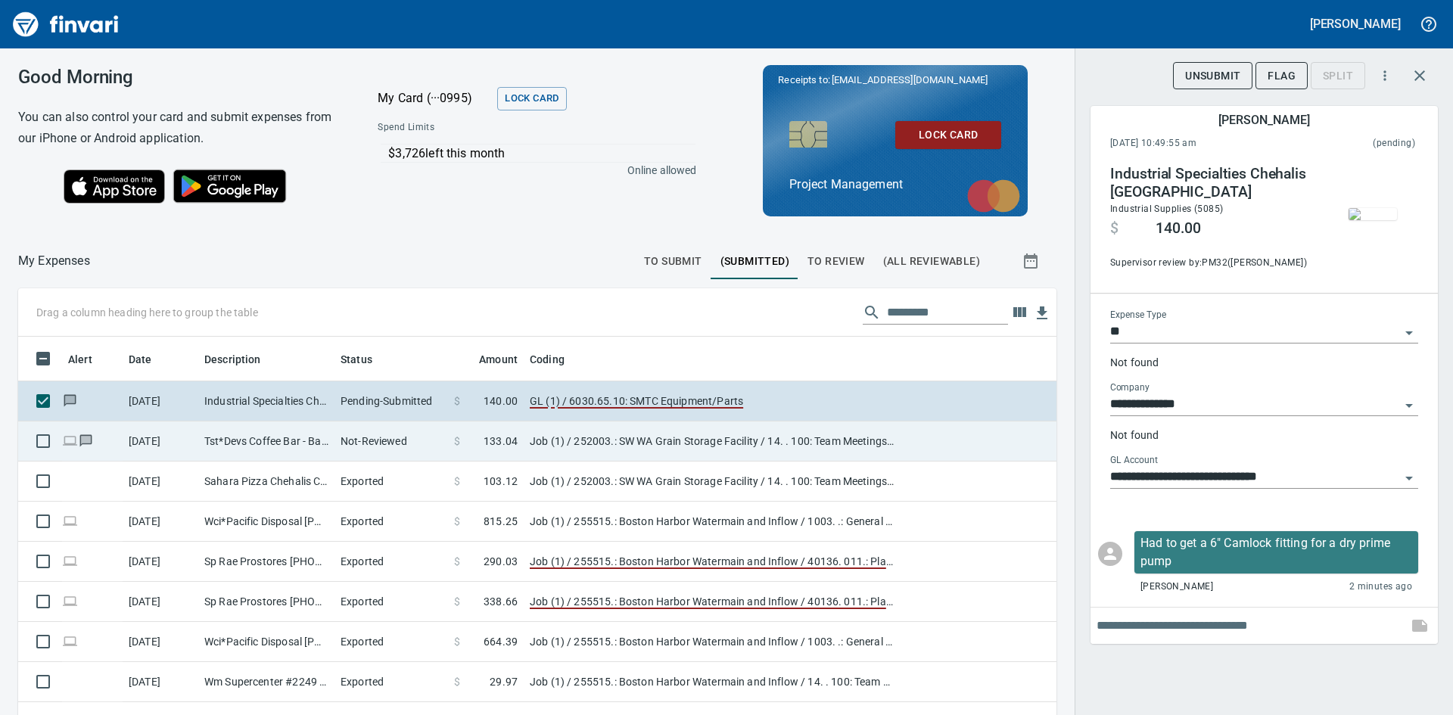
click at [253, 432] on td "Tst*Devs Coffee Bar - Battle Ground [GEOGRAPHIC_DATA]" at bounding box center [266, 441] width 136 height 40
type input "***"
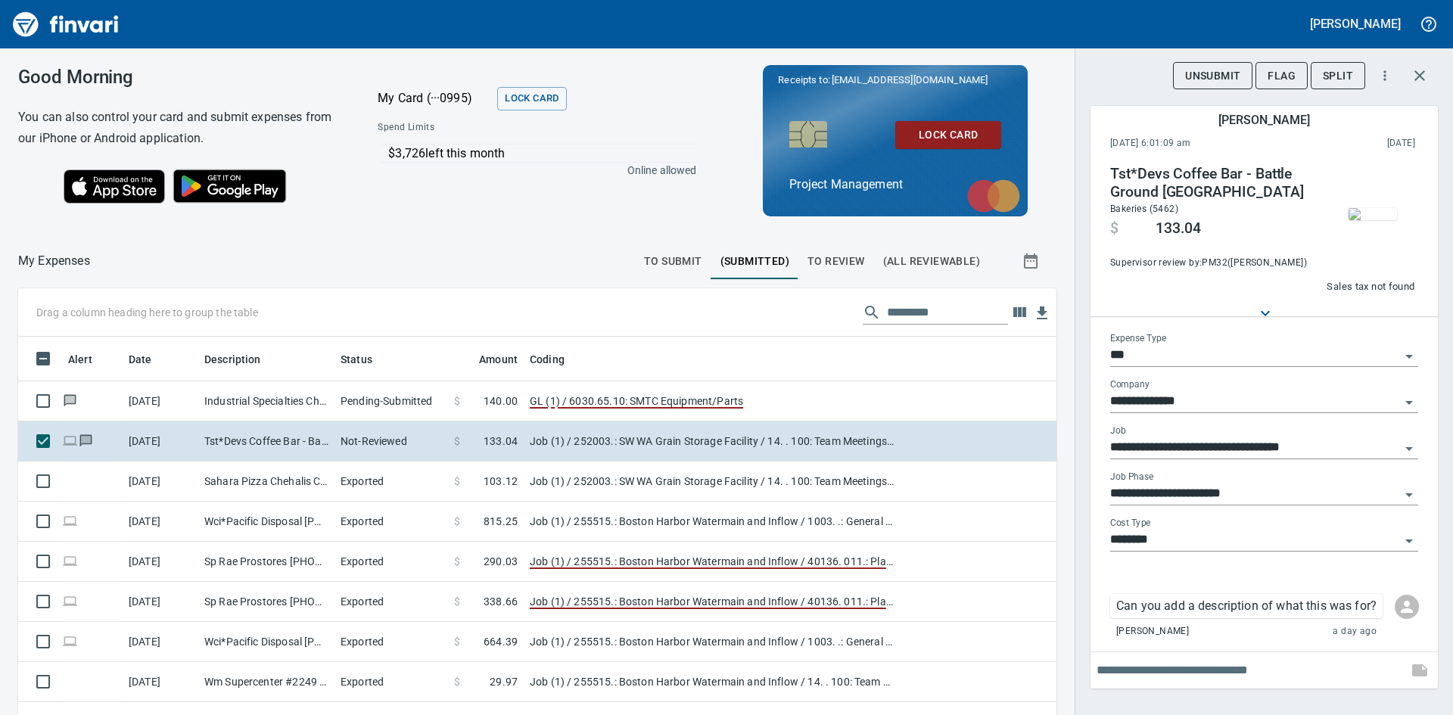
click at [1379, 218] on img "button" at bounding box center [1372, 214] width 48 height 12
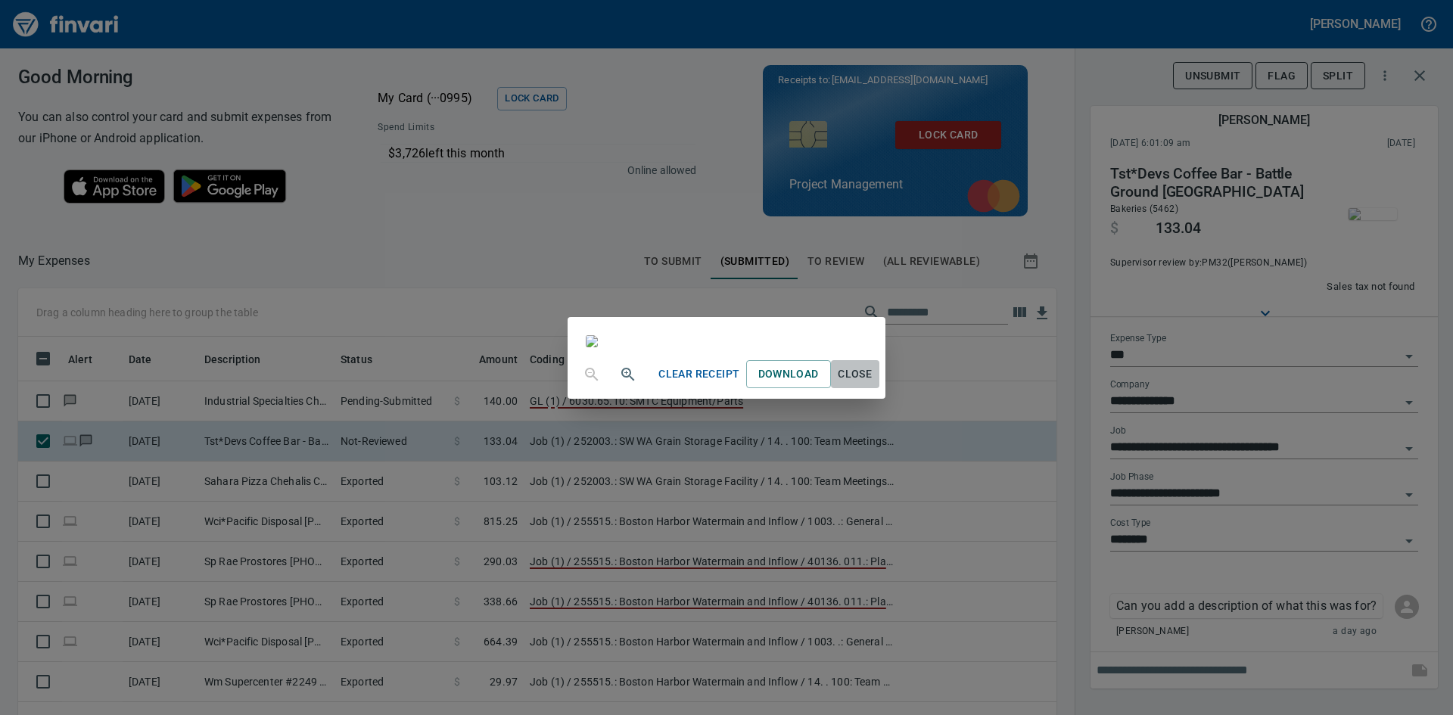
click at [873, 384] on span "Close" at bounding box center [855, 374] width 36 height 19
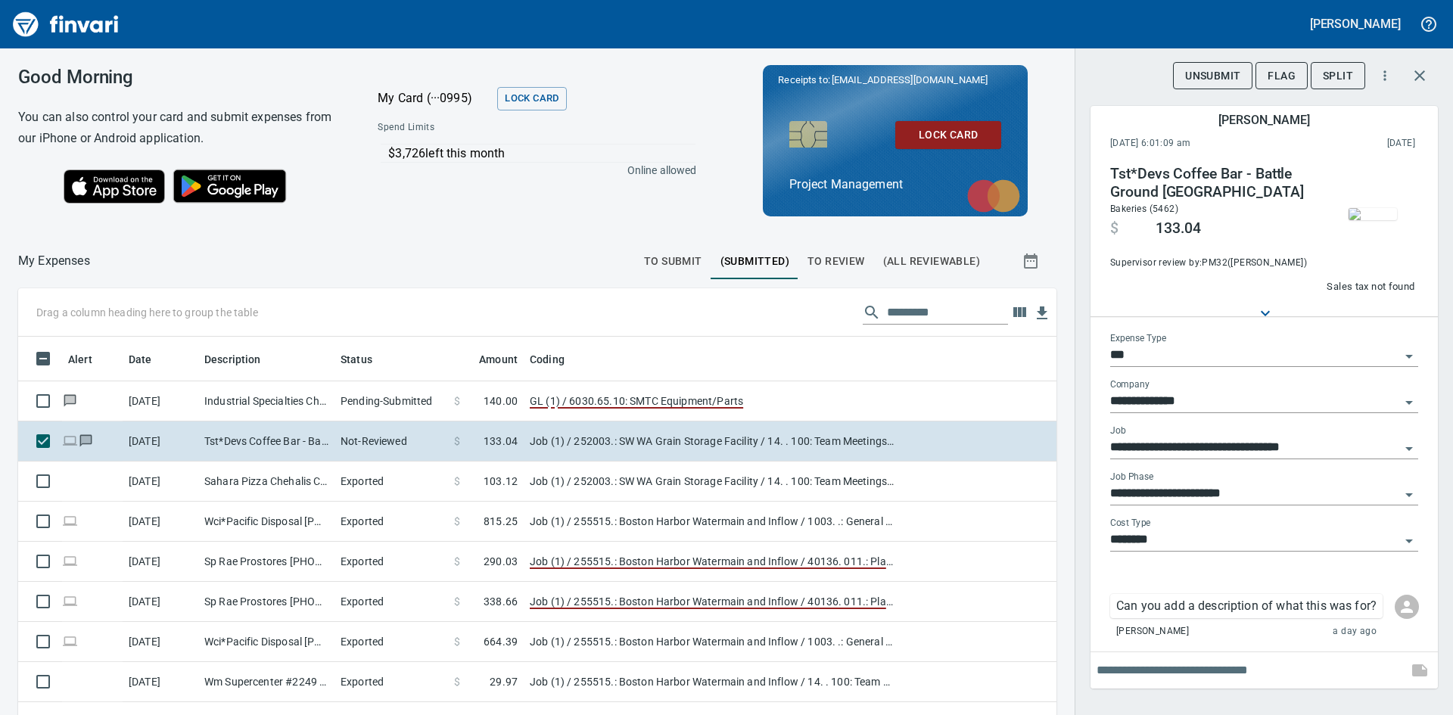
click at [1136, 682] on input "text" at bounding box center [1248, 670] width 305 height 24
click at [1138, 682] on input "text" at bounding box center [1248, 670] width 305 height 24
type input "*"
type input "**********"
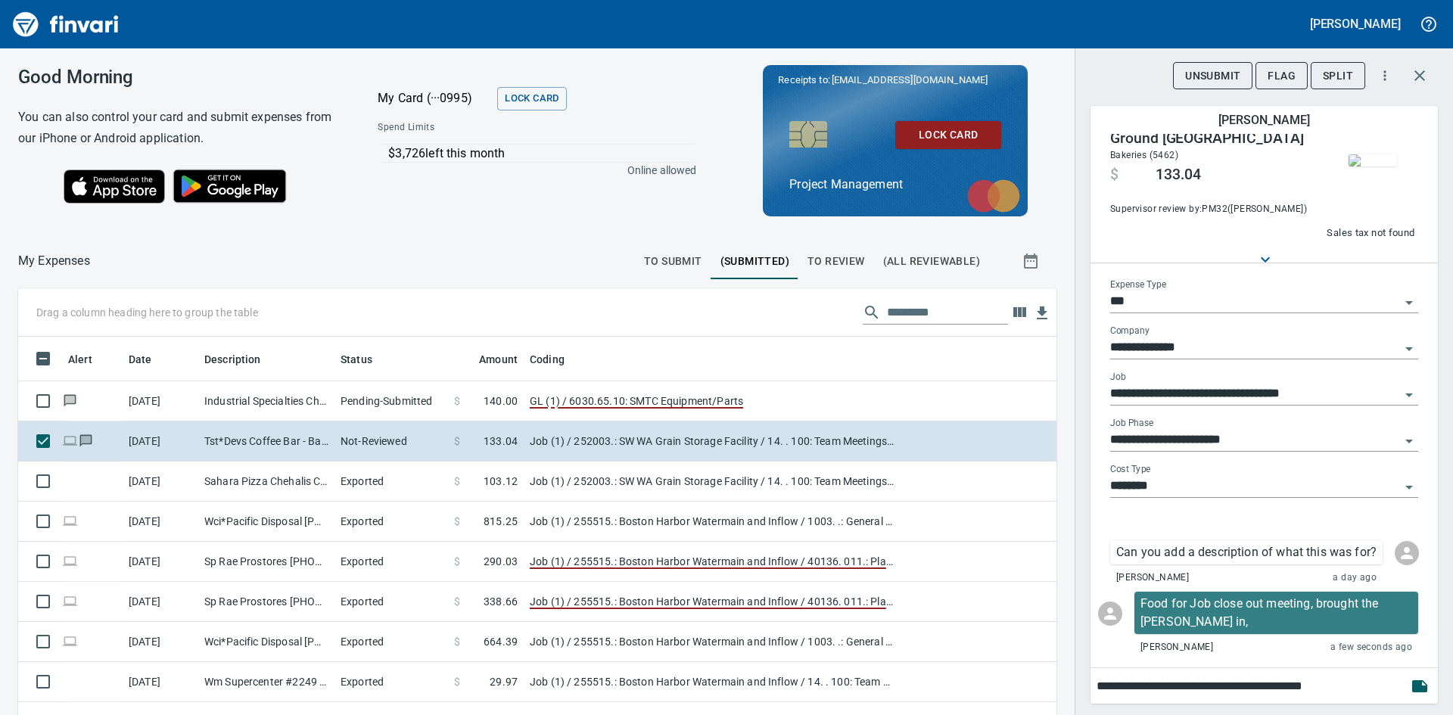
type input "**********"
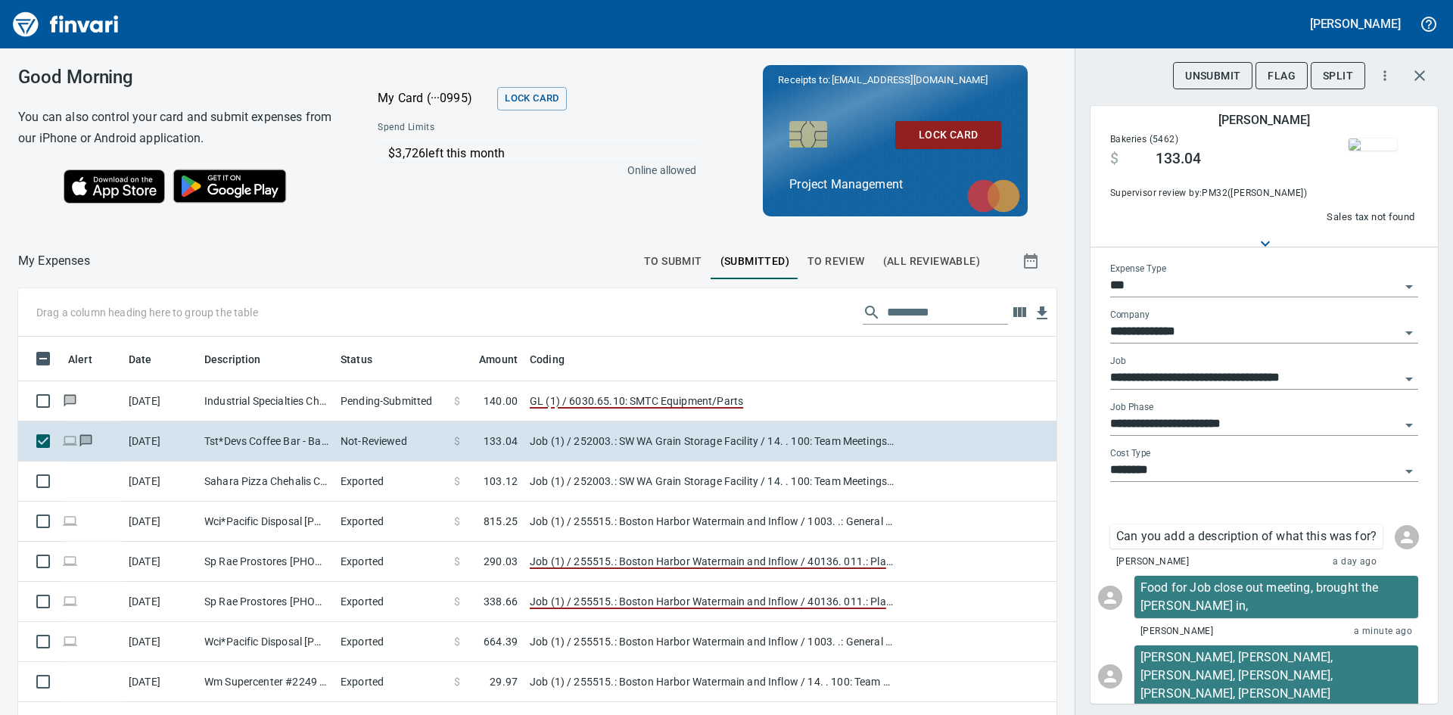
scroll to position [121, 0]
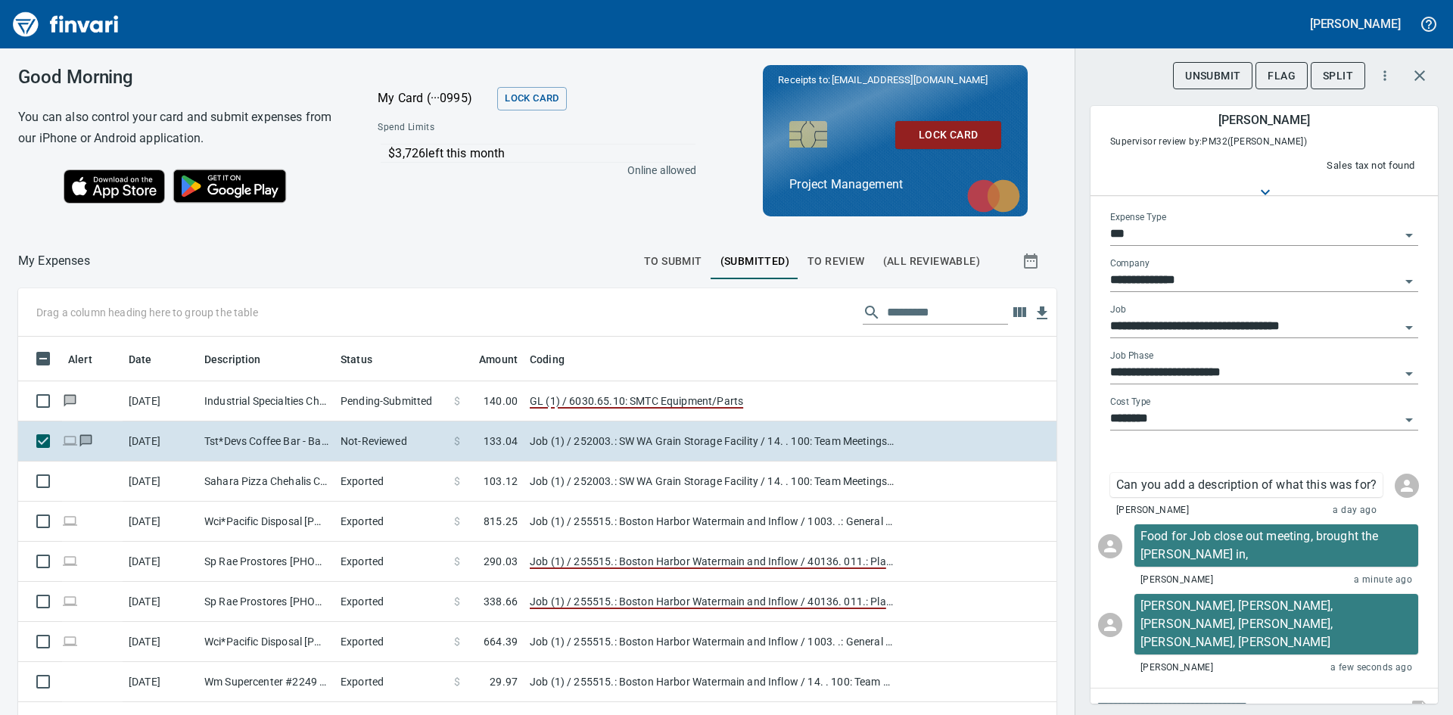
click at [1077, 648] on div "**********" at bounding box center [1263, 357] width 378 height 715
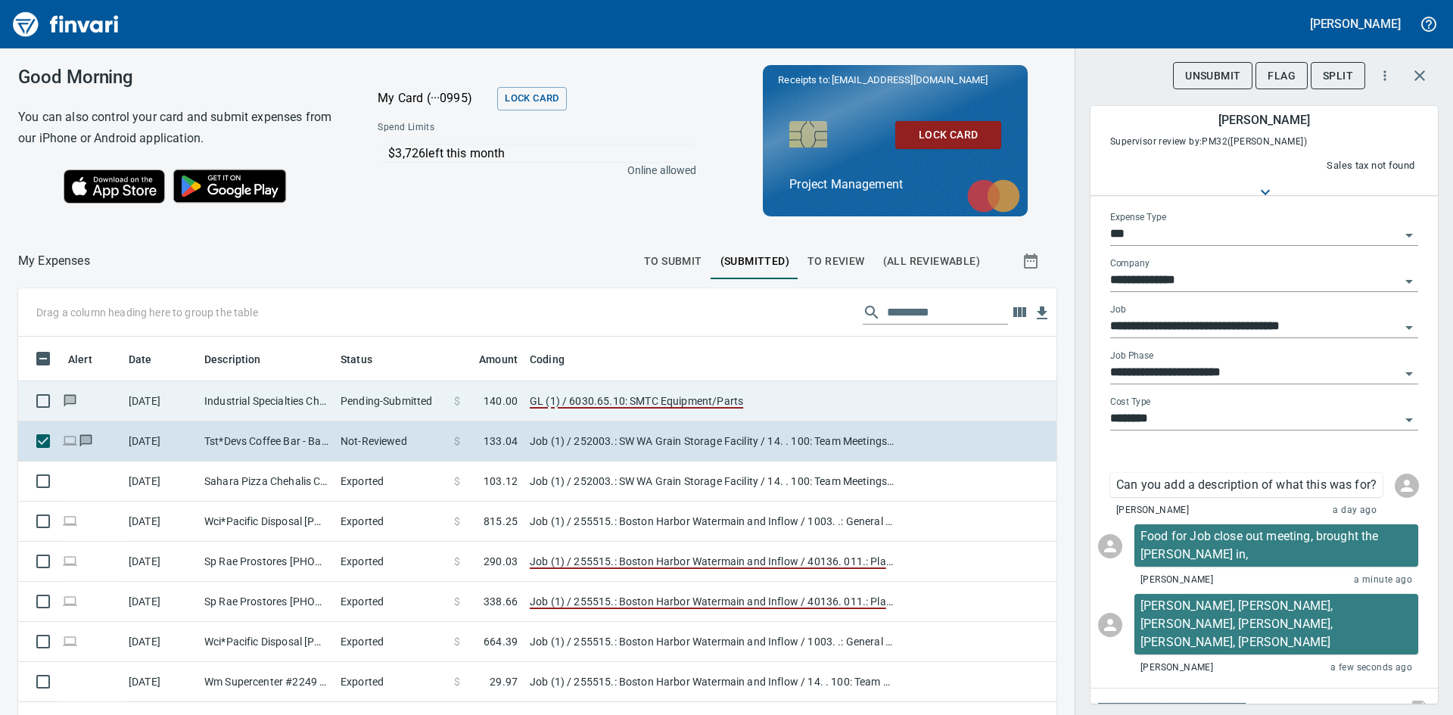
click at [251, 396] on td "Industrial Specialties Chehalis [GEOGRAPHIC_DATA]" at bounding box center [266, 401] width 136 height 40
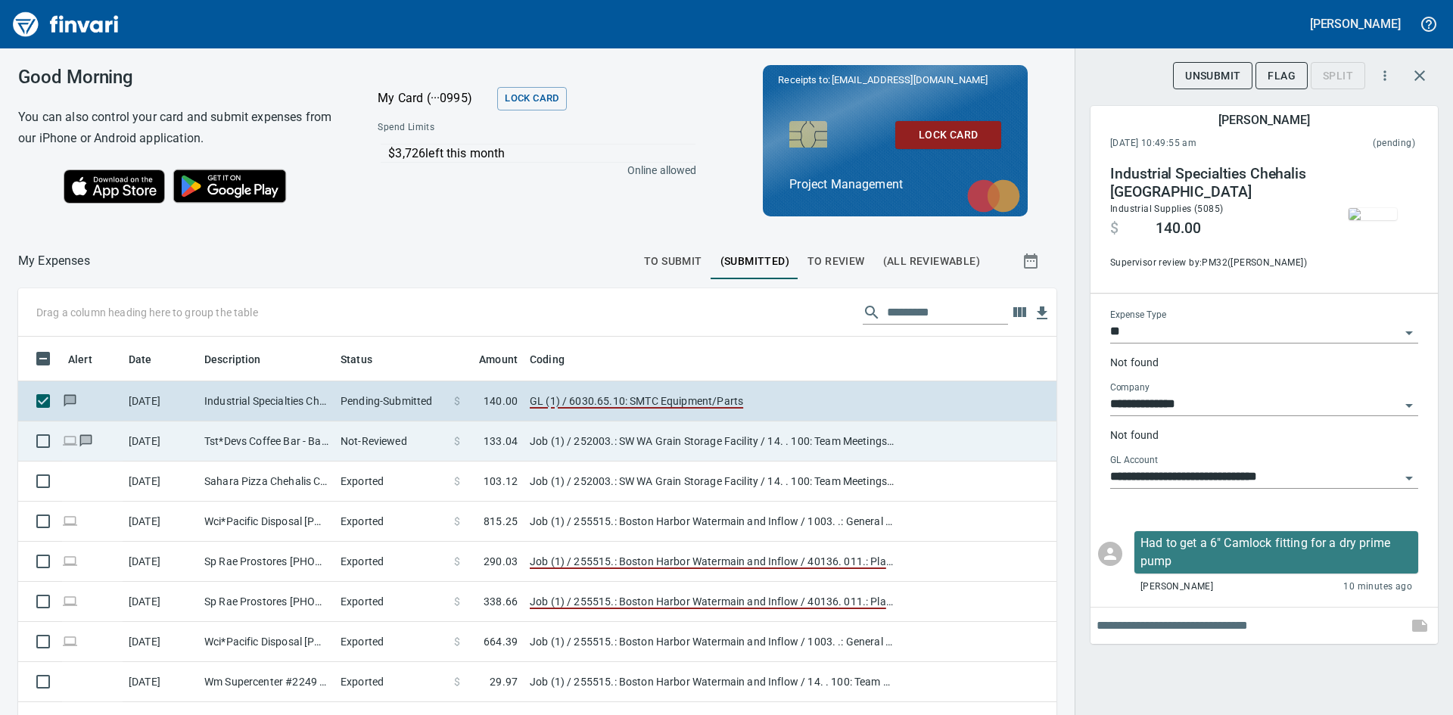
click at [228, 437] on td "Tst*Devs Coffee Bar - Battle Ground [GEOGRAPHIC_DATA]" at bounding box center [266, 441] width 136 height 40
type input "***"
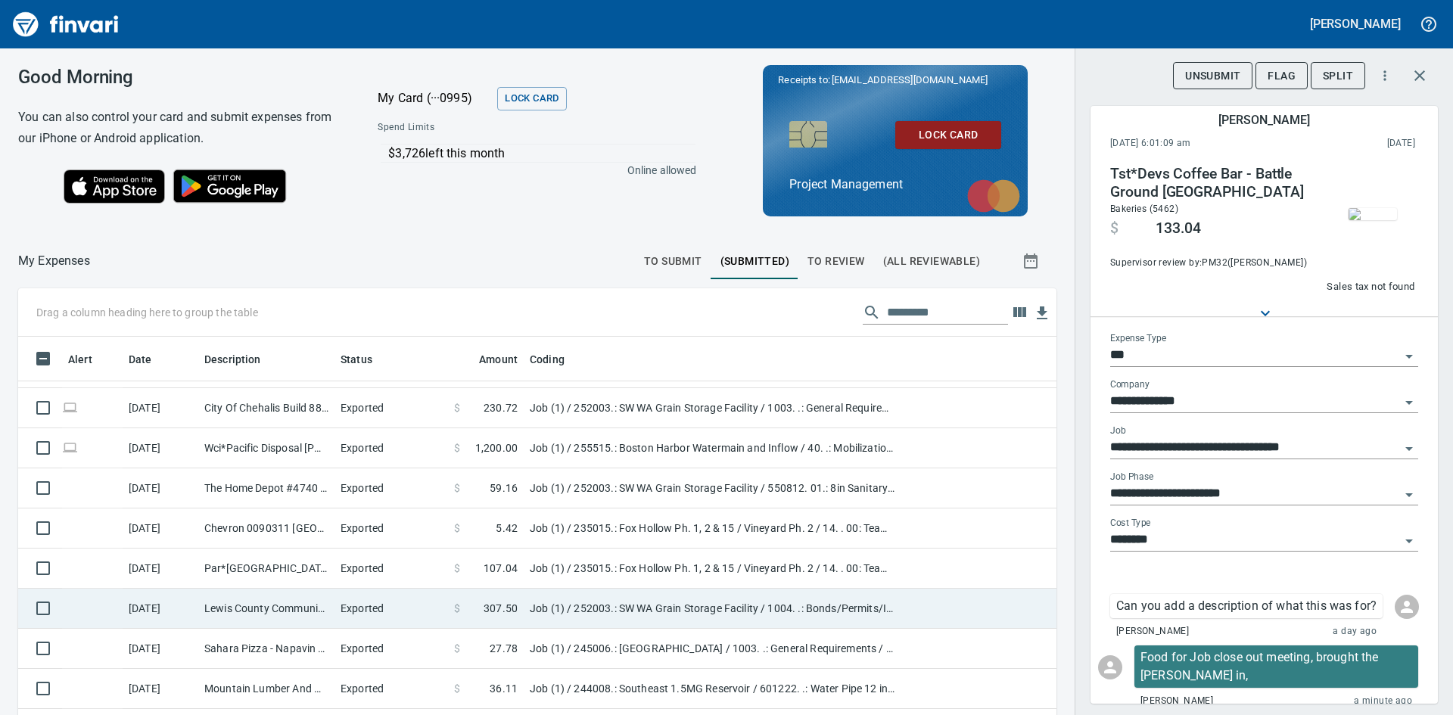
scroll to position [303, 0]
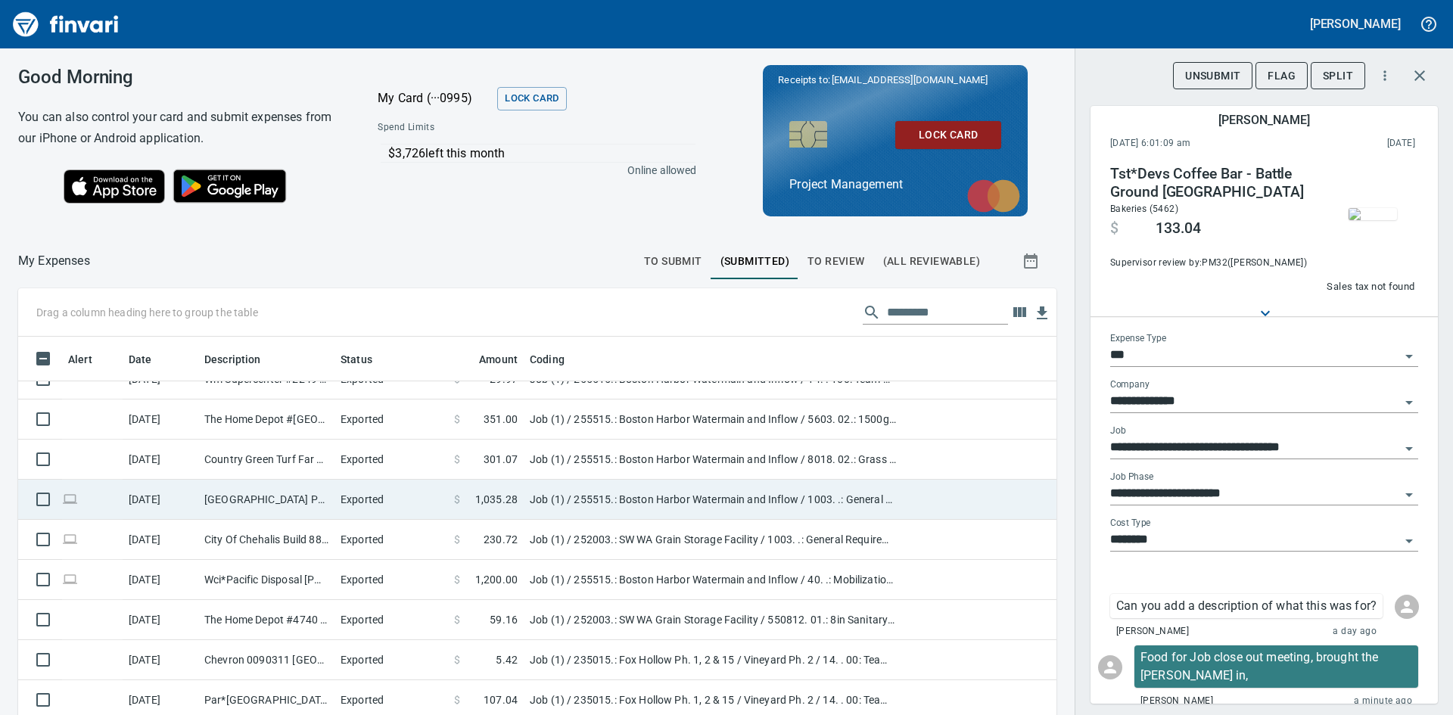
click at [240, 502] on td "[GEOGRAPHIC_DATA] Public 8888916064 [GEOGRAPHIC_DATA]" at bounding box center [266, 500] width 136 height 40
type input "**********"
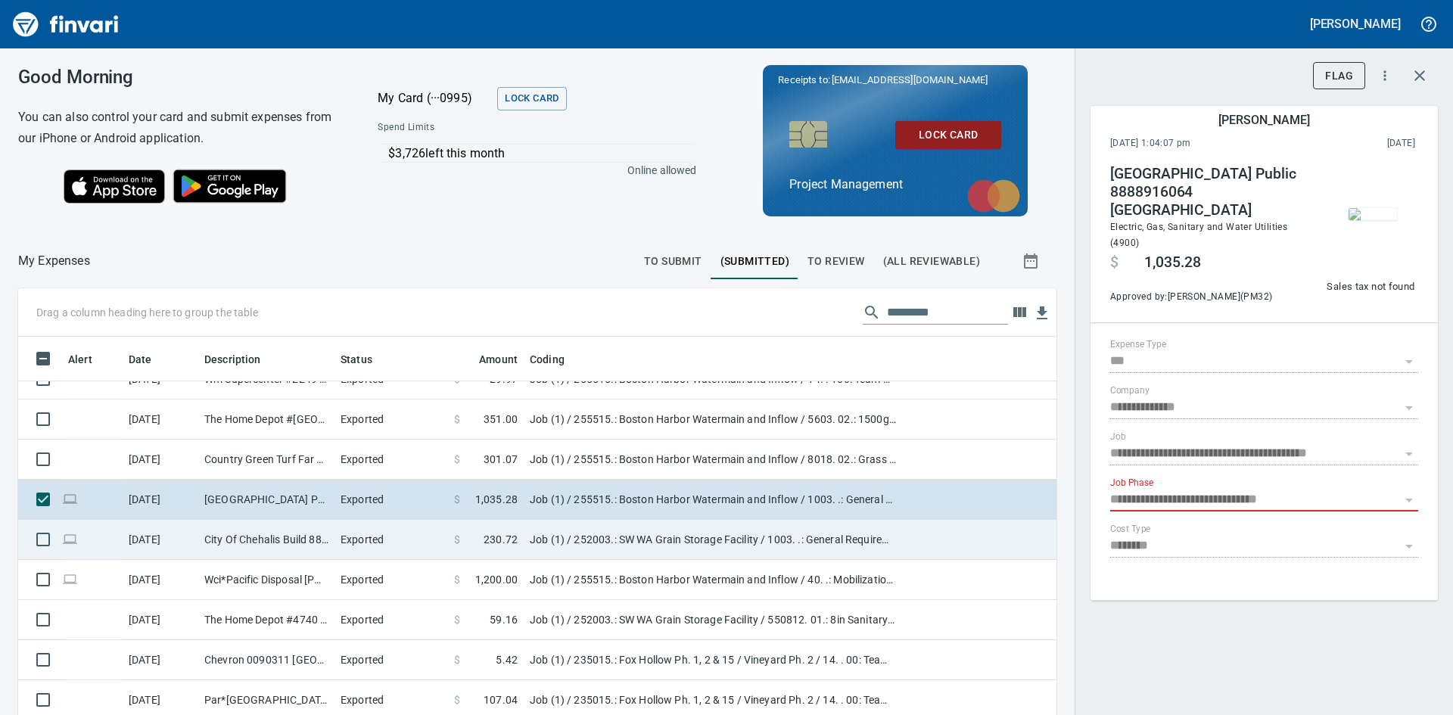
click at [248, 540] on td "City Of Chehalis Build 8888916064 [GEOGRAPHIC_DATA]" at bounding box center [266, 540] width 136 height 40
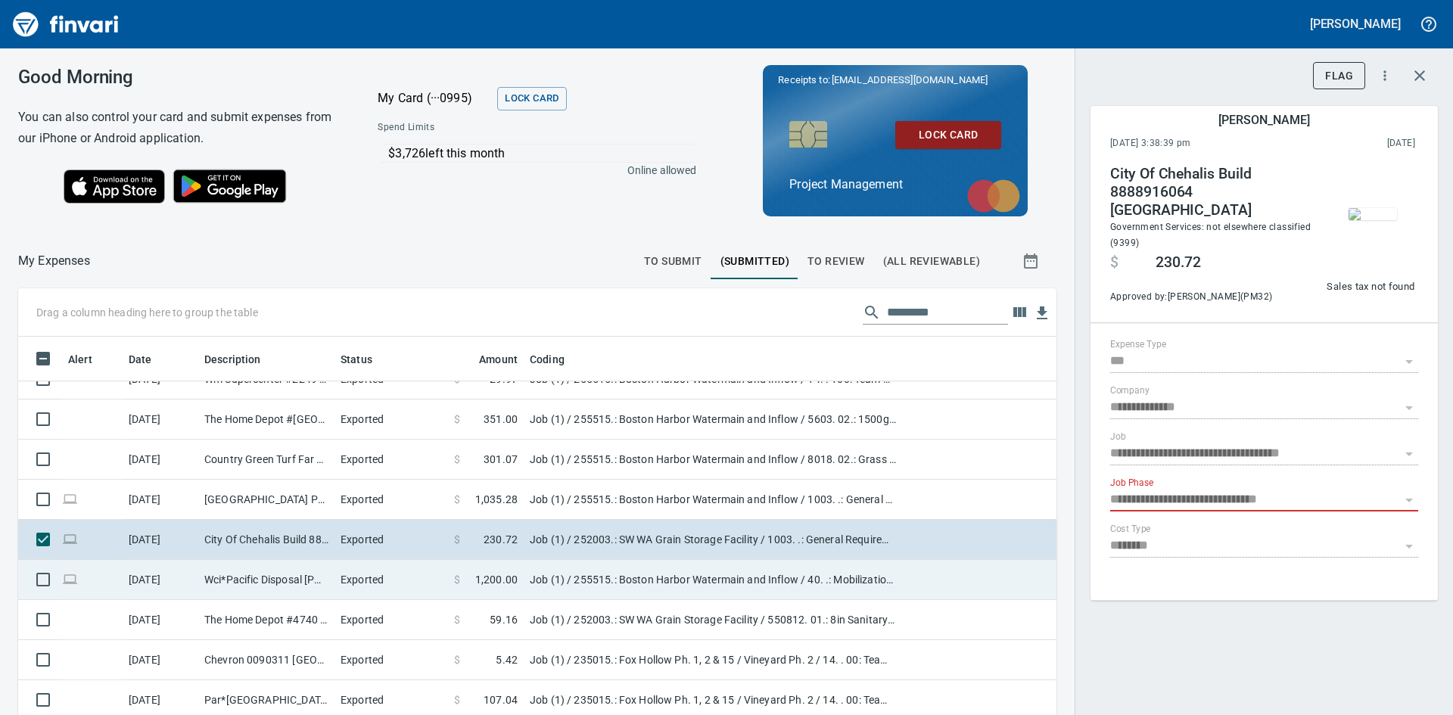
click at [259, 572] on td "Wci*Pacific Disposal [PHONE_NUMBER] [GEOGRAPHIC_DATA]" at bounding box center [266, 580] width 136 height 40
type input "**********"
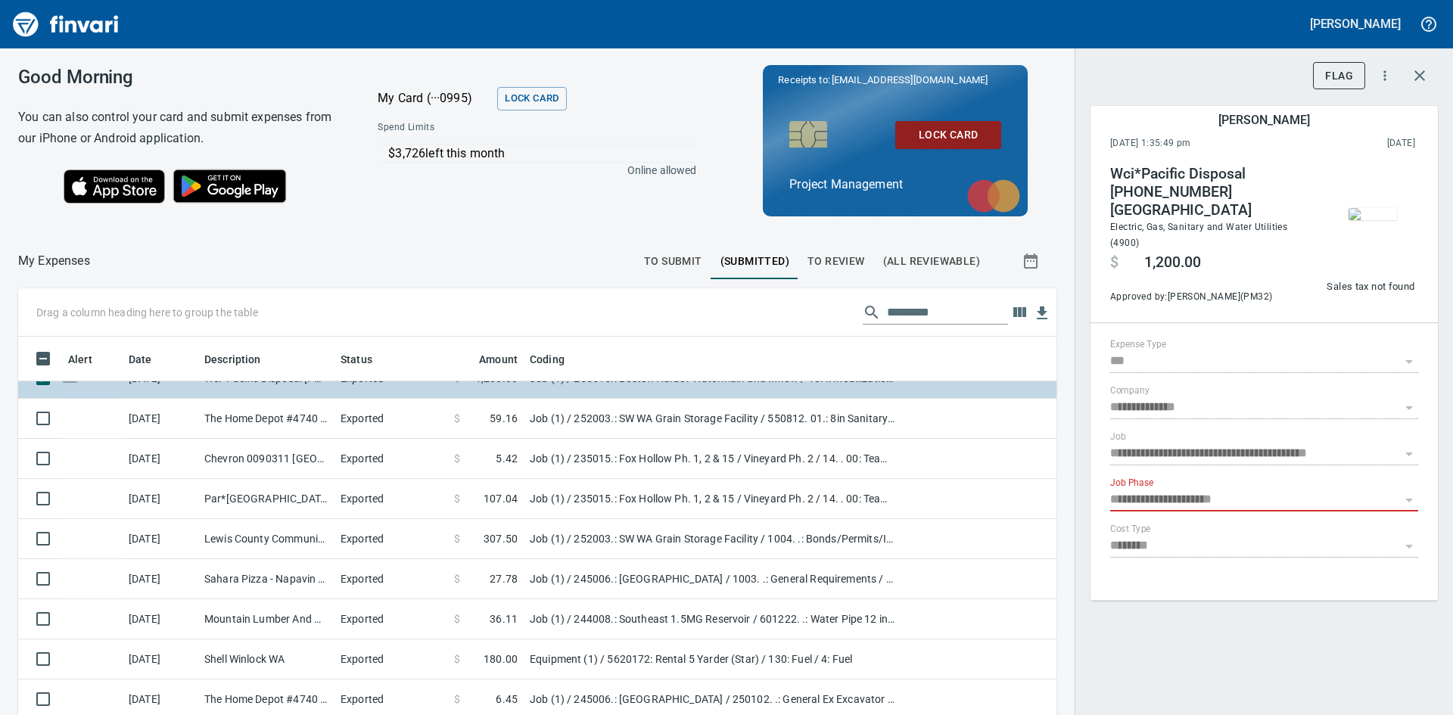
scroll to position [530, 0]
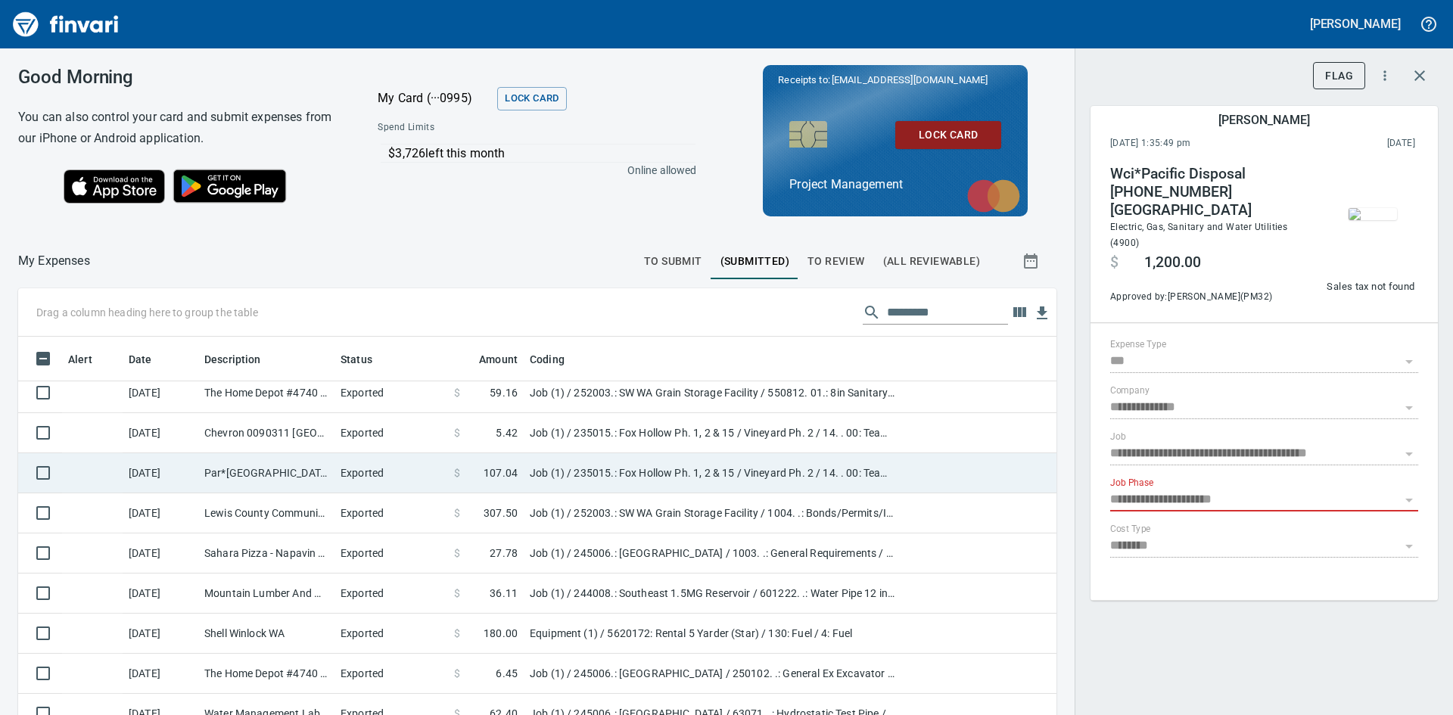
click at [287, 473] on td "Par*[GEOGRAPHIC_DATA] 23 [GEOGRAPHIC_DATA] [GEOGRAPHIC_DATA]" at bounding box center [266, 473] width 136 height 40
type input "**********"
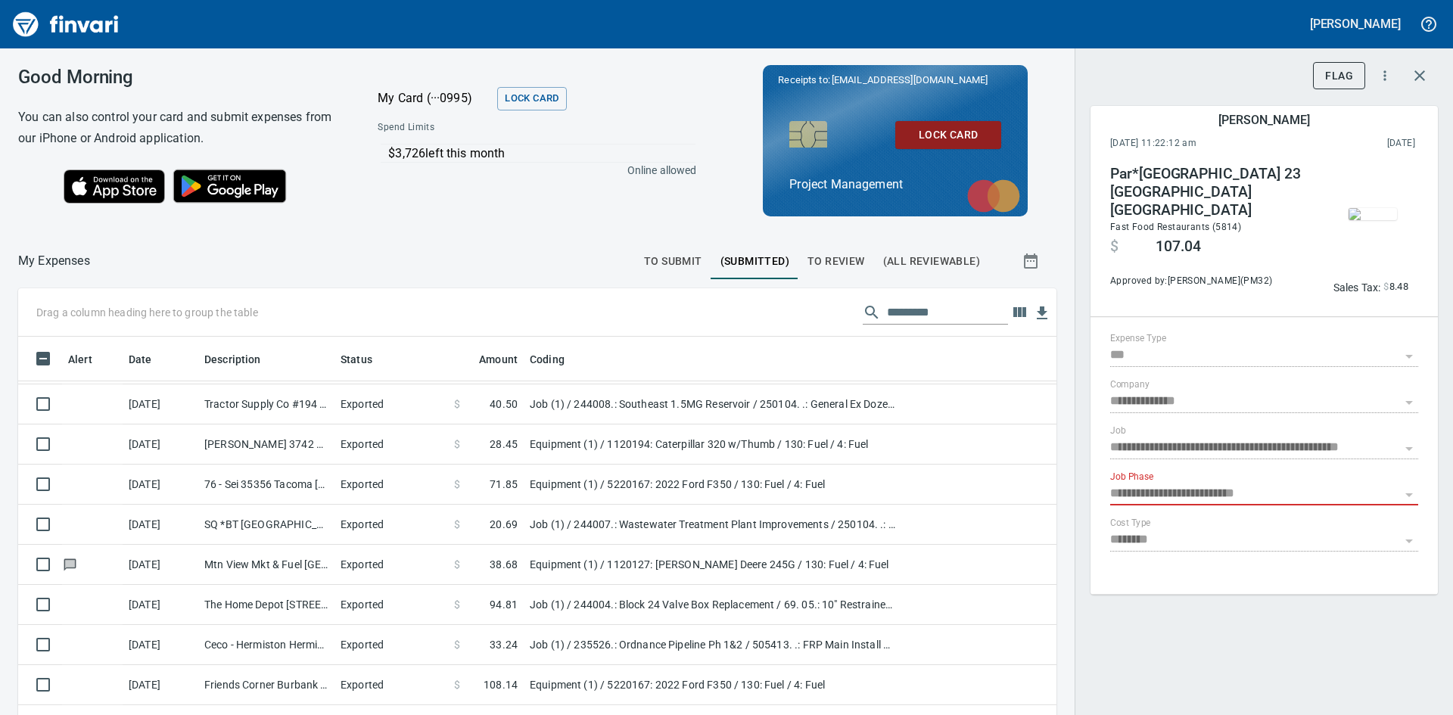
scroll to position [1286, 0]
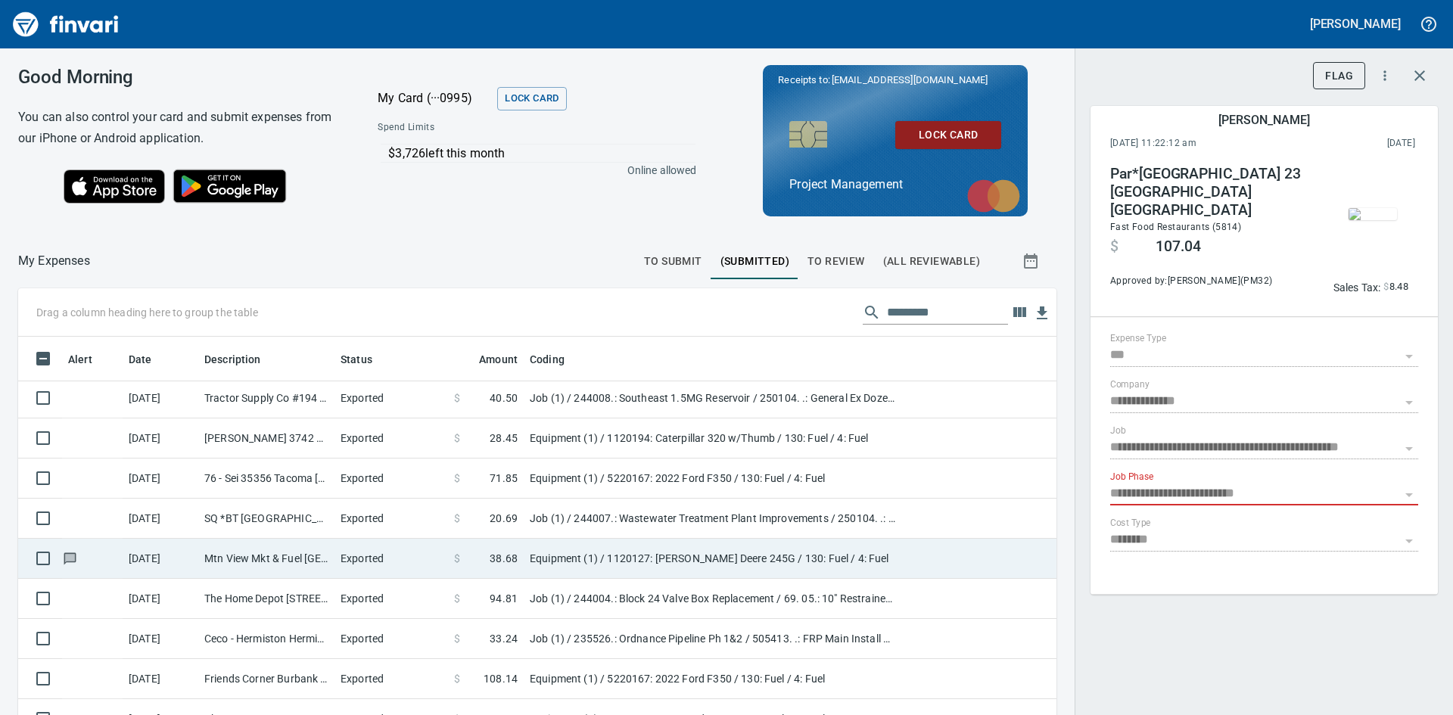
click at [253, 558] on td "Mtn View Mkt & Fuel [GEOGRAPHIC_DATA] [GEOGRAPHIC_DATA]" at bounding box center [266, 559] width 136 height 40
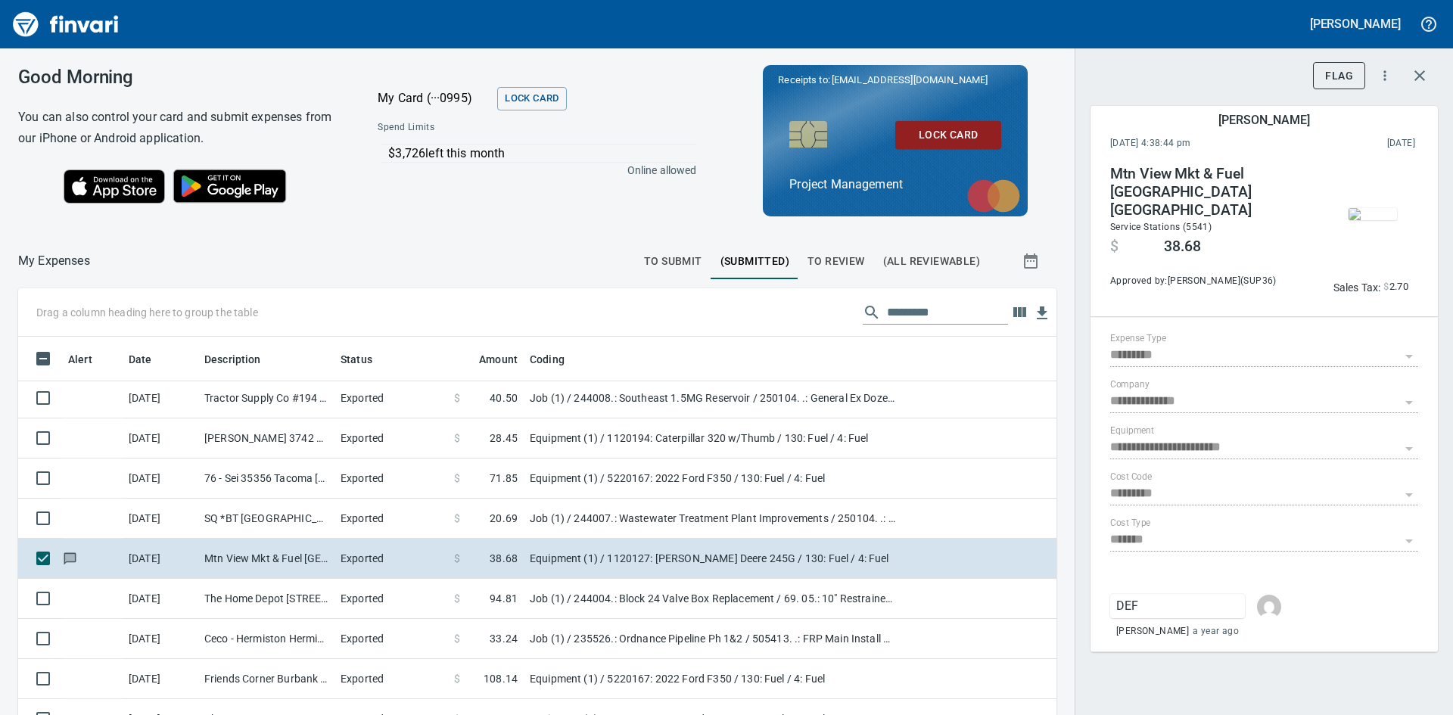
click at [1369, 209] on img "button" at bounding box center [1372, 214] width 48 height 12
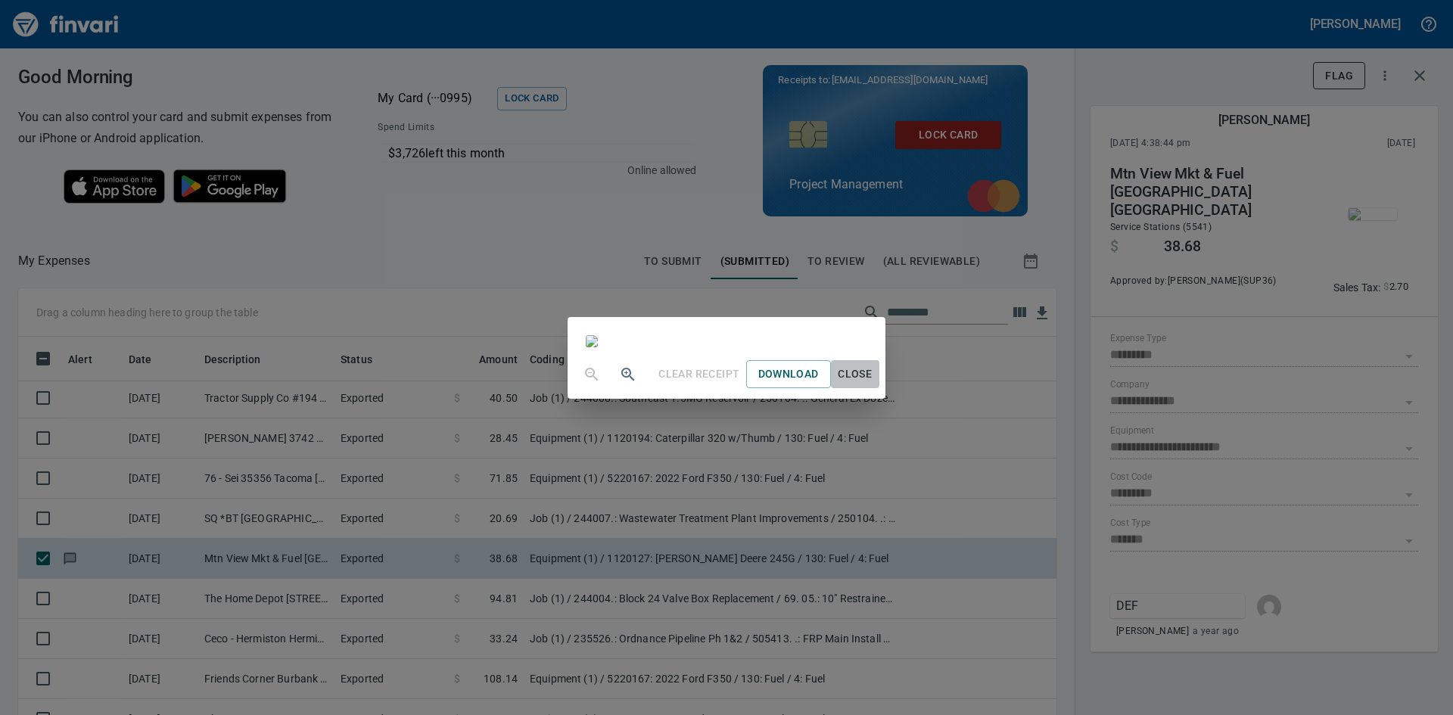
click at [873, 384] on span "Close" at bounding box center [855, 374] width 36 height 19
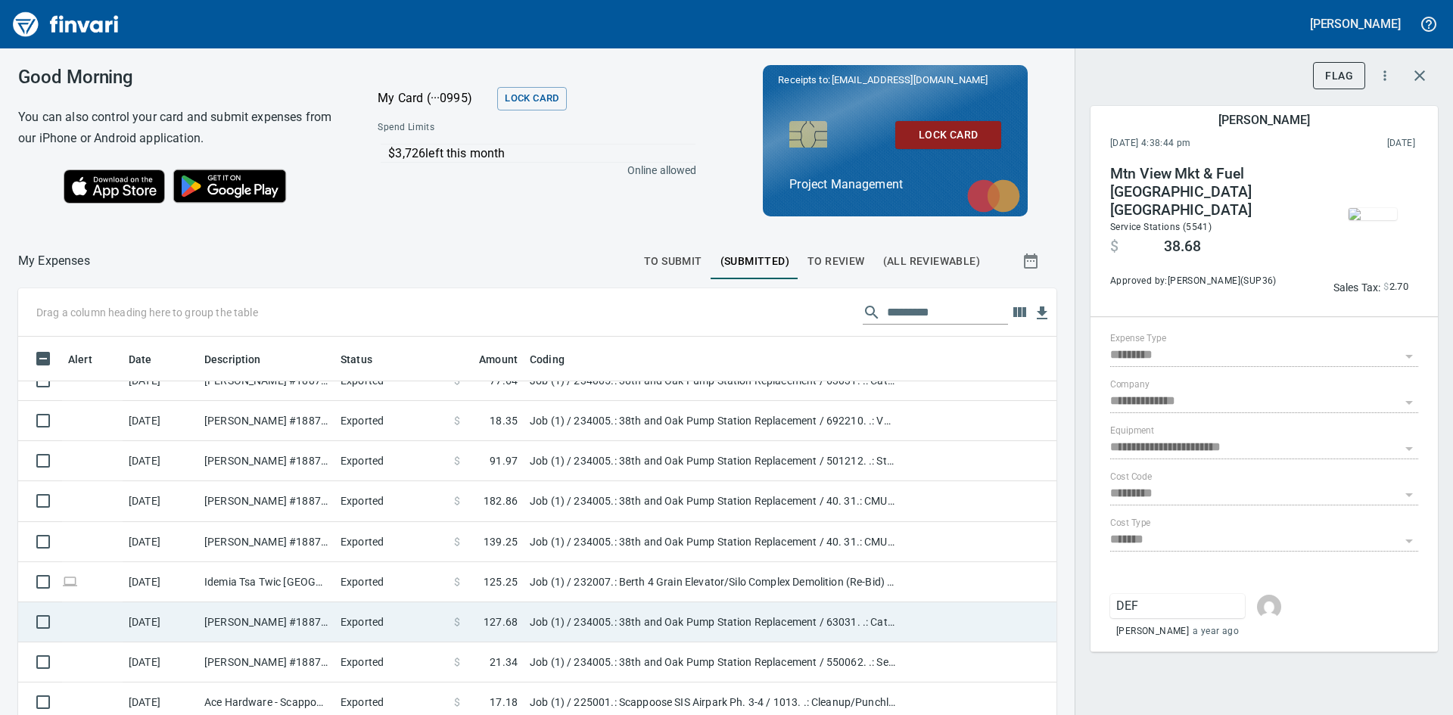
scroll to position [1967, 0]
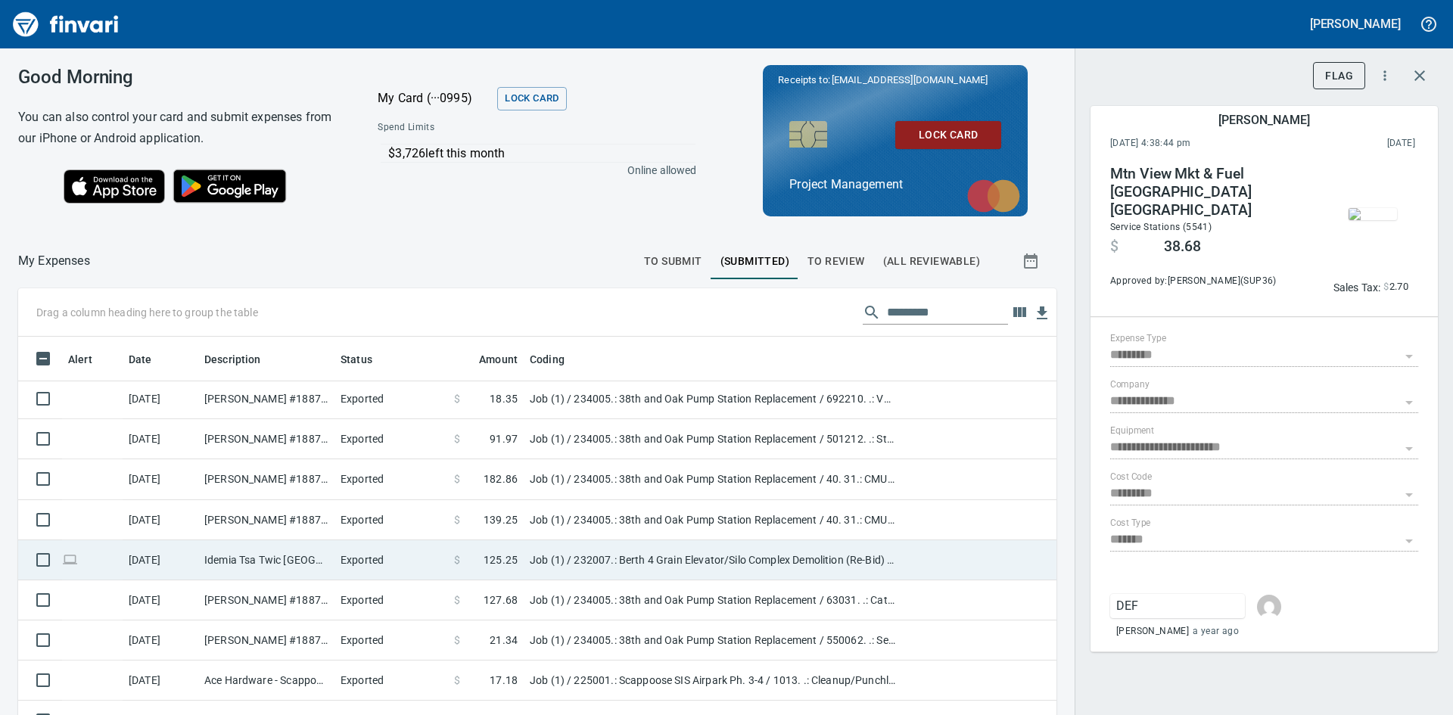
click at [265, 561] on td "Idemia Tsa Twic [GEOGRAPHIC_DATA] MA" at bounding box center [266, 560] width 136 height 40
type input "***"
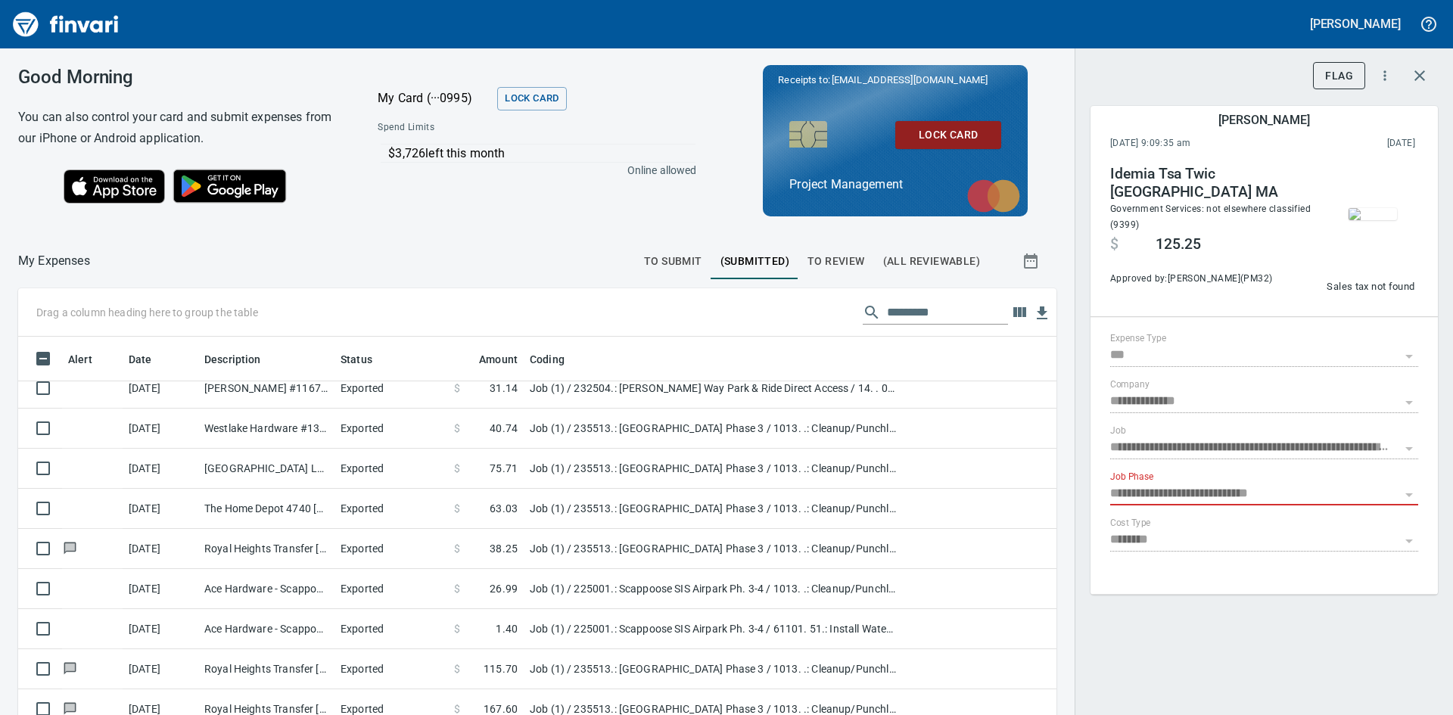
scroll to position [2345, 0]
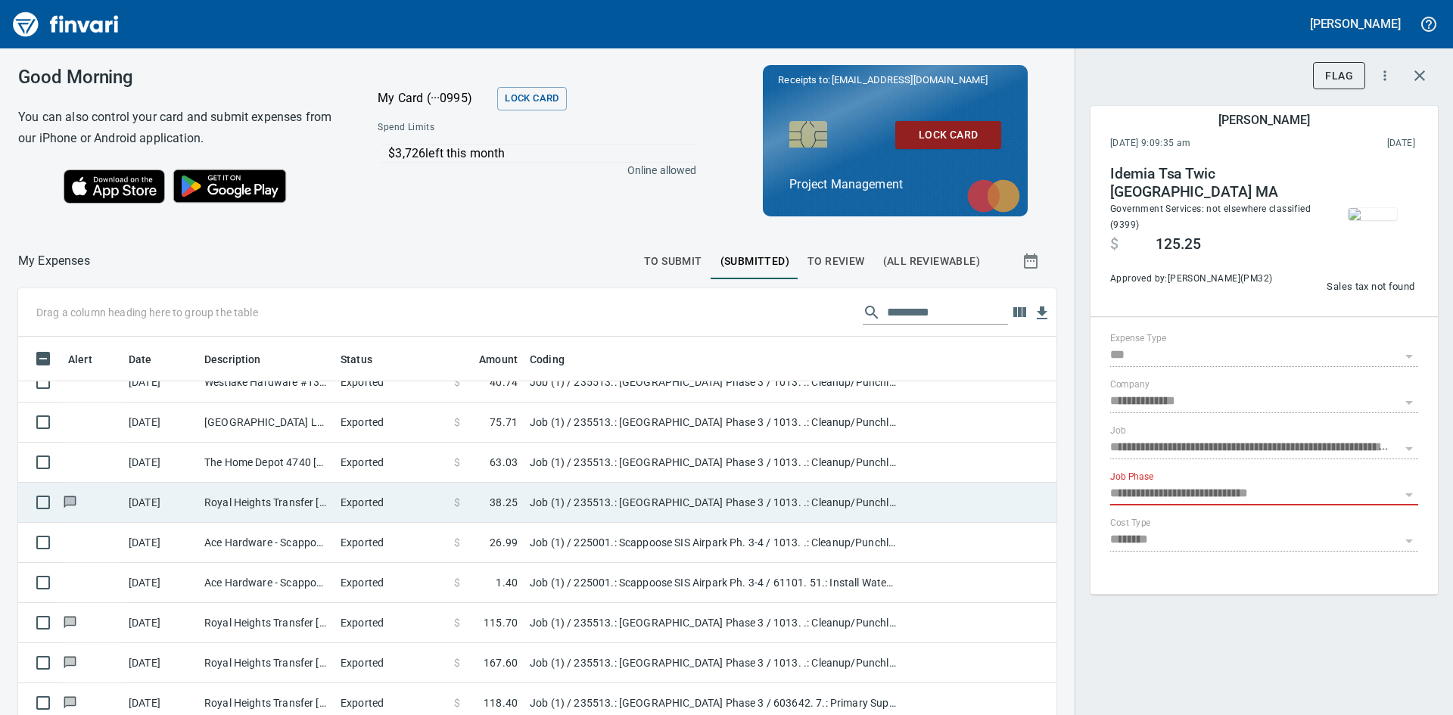
click at [219, 498] on td "Royal Heights Transfer [PERSON_NAME] [GEOGRAPHIC_DATA]" at bounding box center [266, 503] width 136 height 40
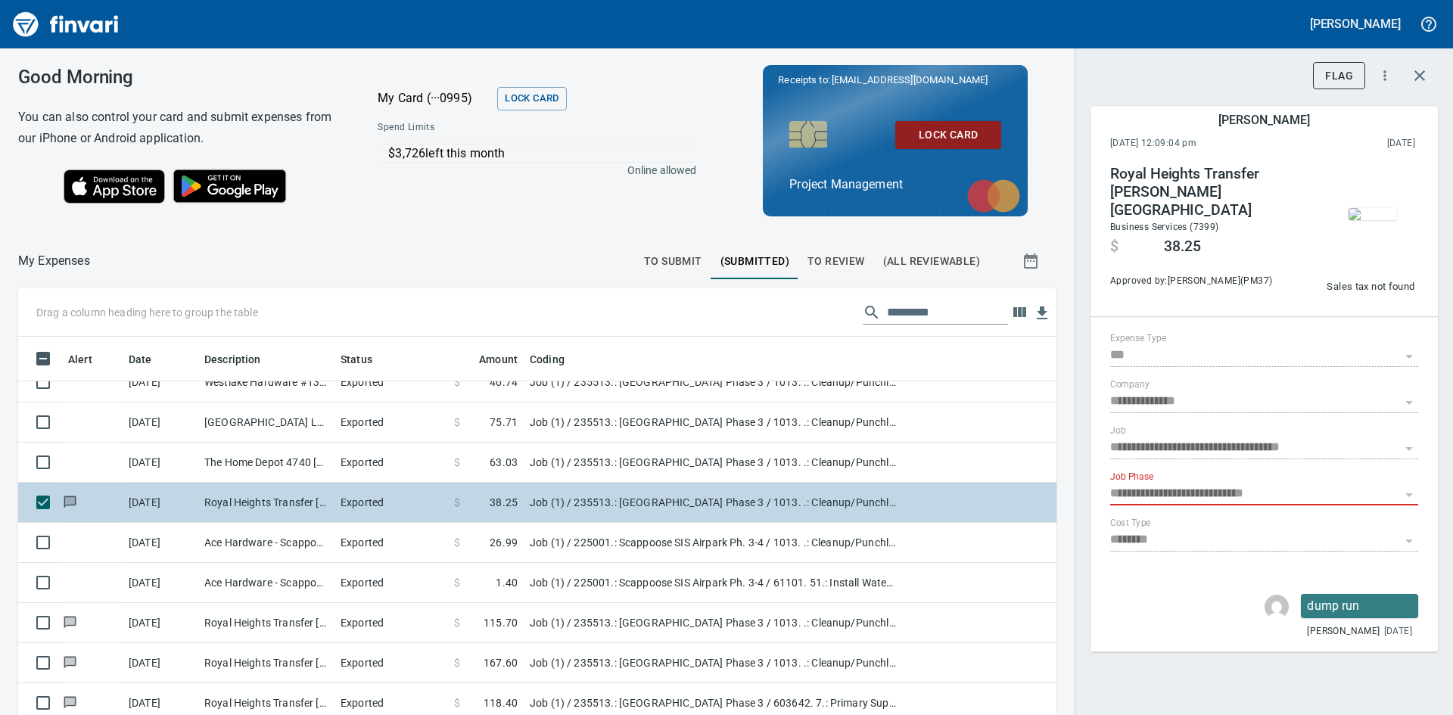
type input "**********"
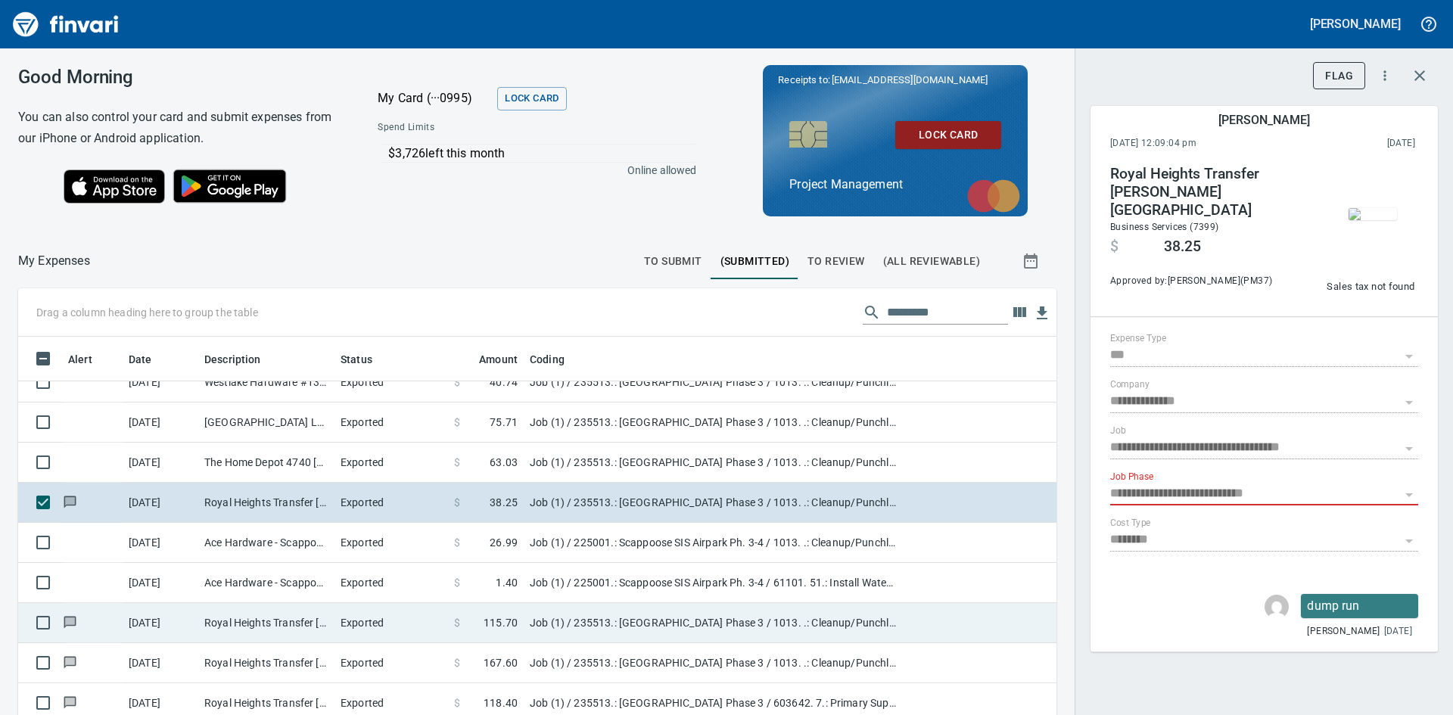
click at [225, 625] on td "Royal Heights Transfer [PERSON_NAME] [GEOGRAPHIC_DATA]" at bounding box center [266, 623] width 136 height 40
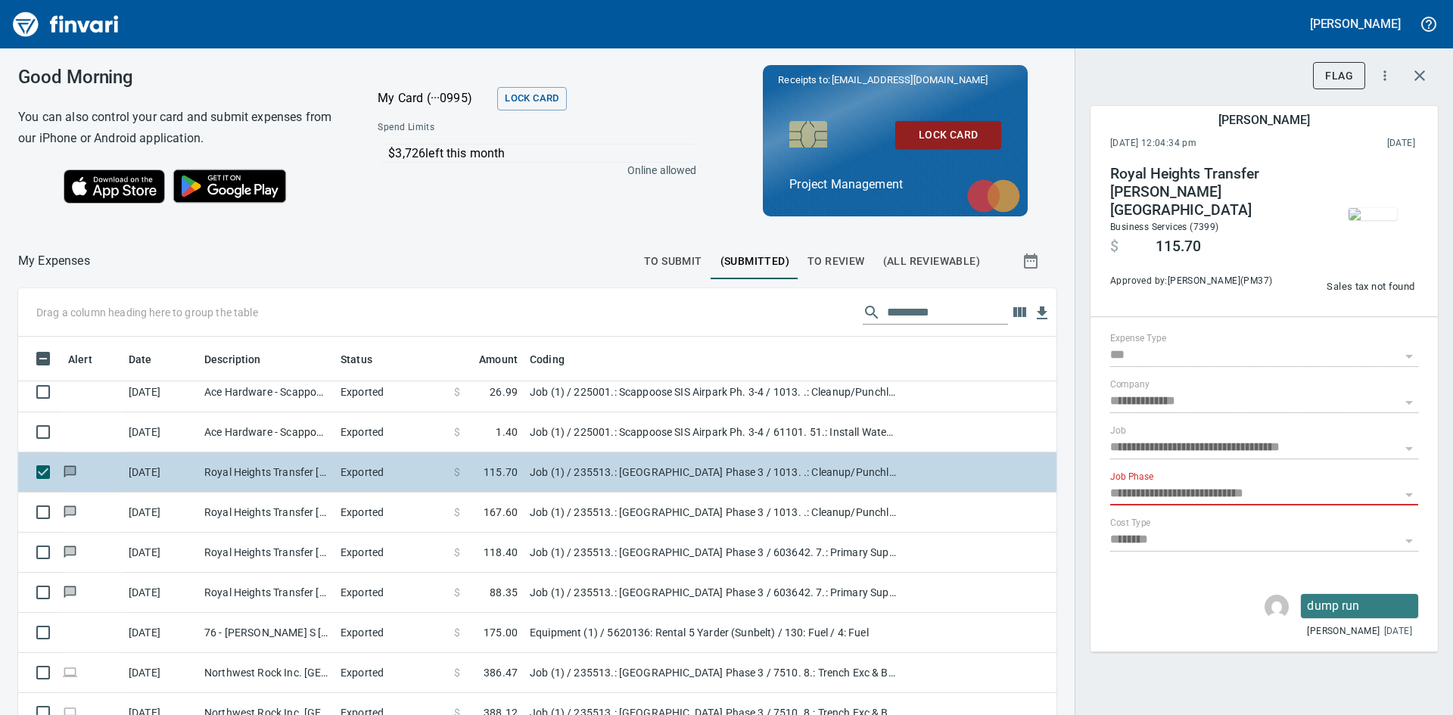
scroll to position [2497, 0]
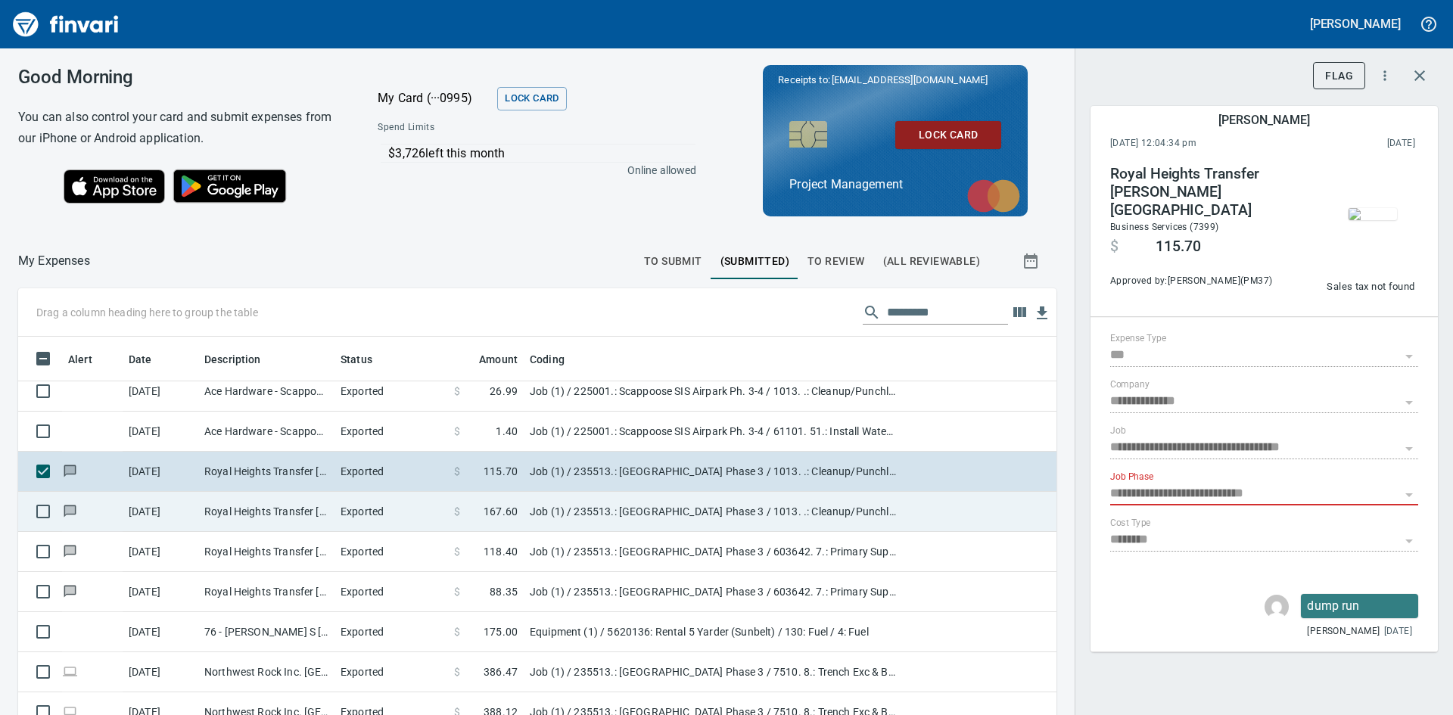
click at [253, 501] on td "Royal Heights Transfer [PERSON_NAME] [GEOGRAPHIC_DATA]" at bounding box center [266, 512] width 136 height 40
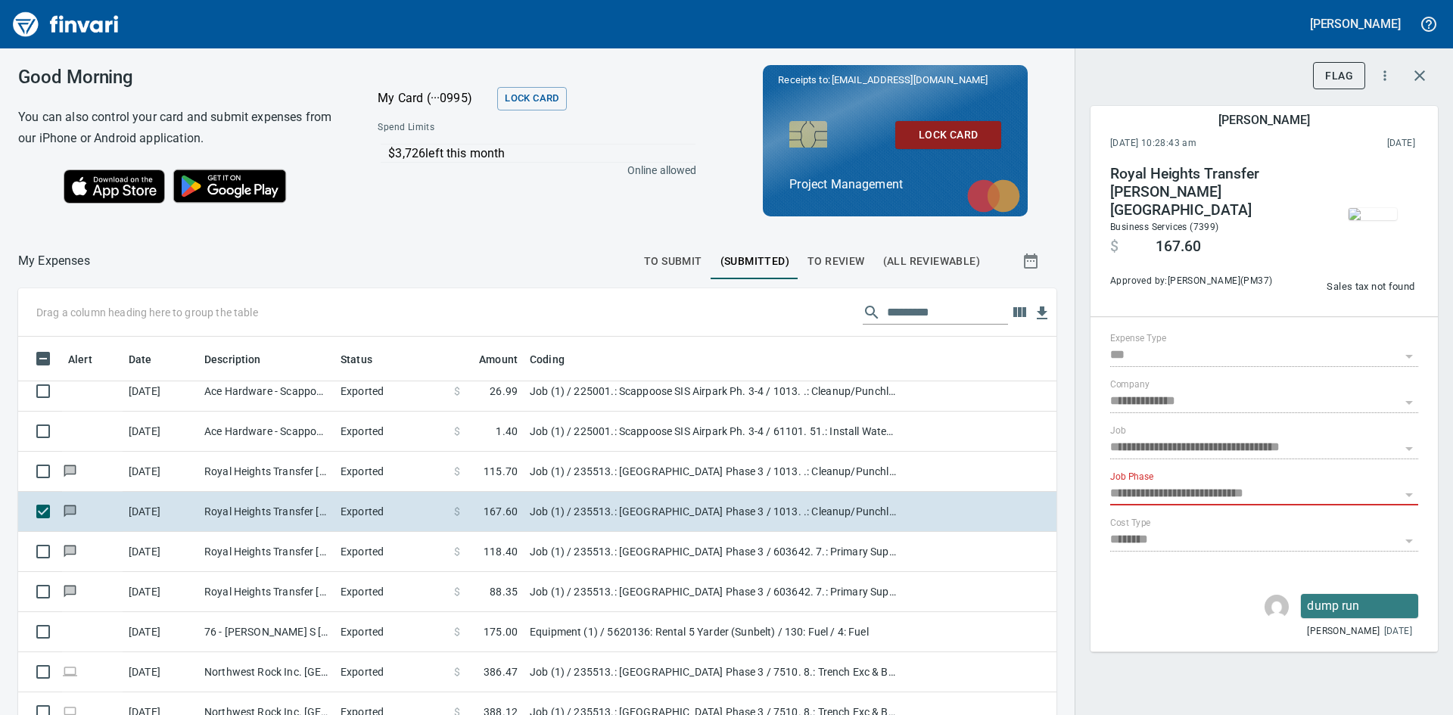
click at [1357, 220] on img "button" at bounding box center [1372, 214] width 48 height 12
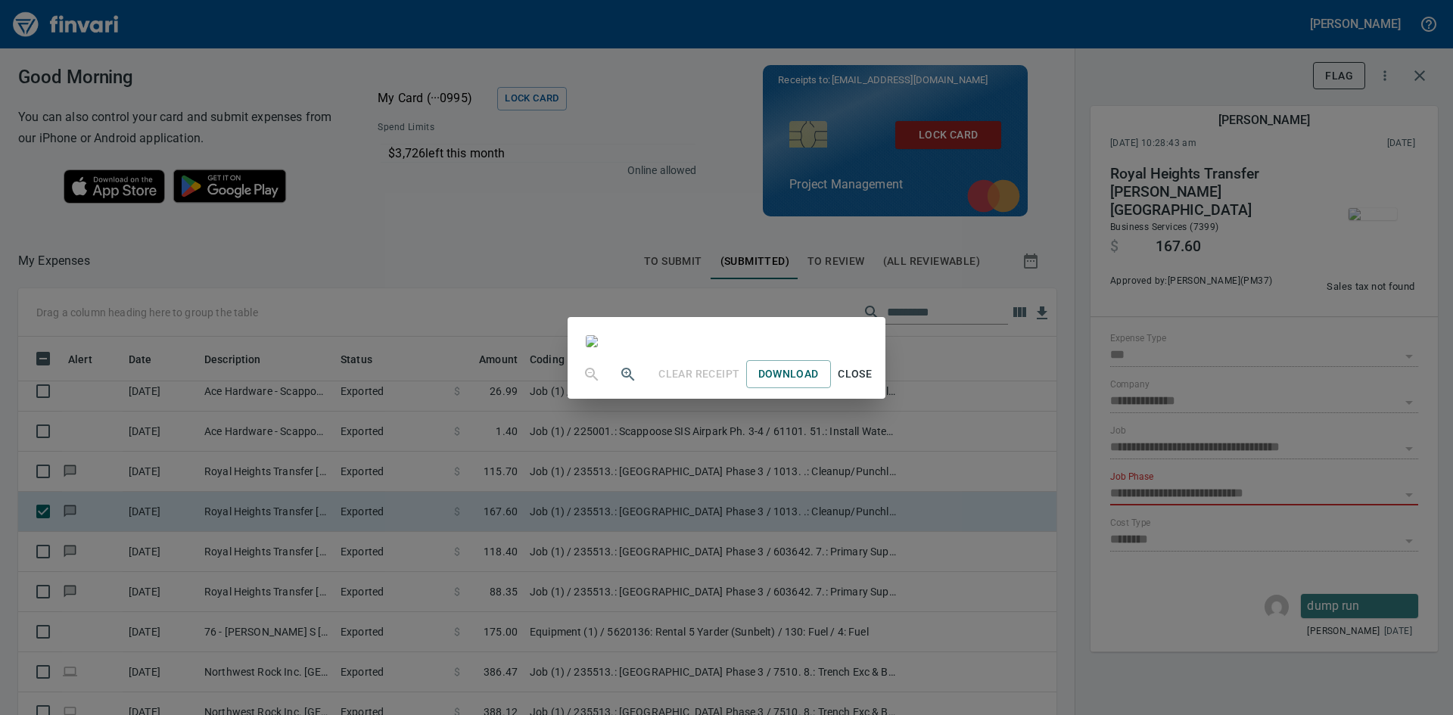
click at [598, 347] on img at bounding box center [592, 341] width 12 height 12
click at [873, 384] on span "Close" at bounding box center [855, 374] width 36 height 19
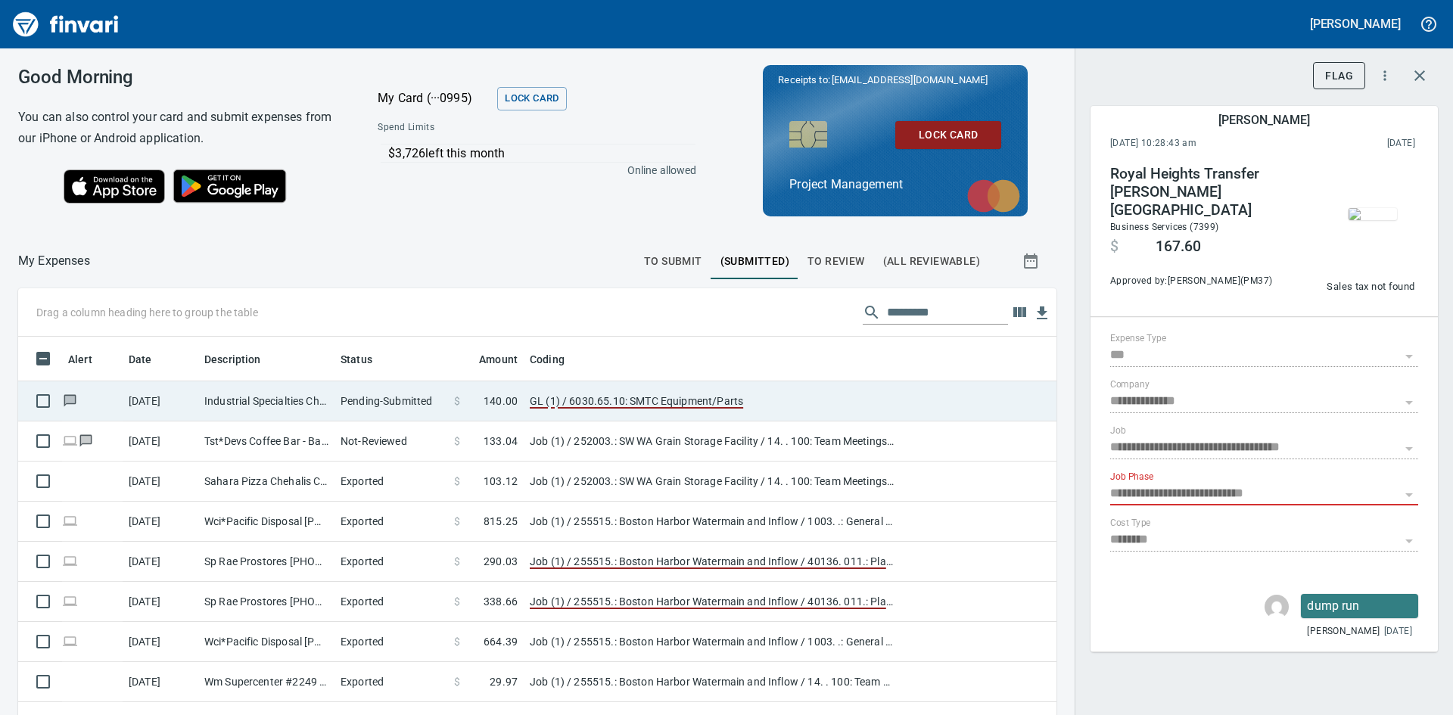
click at [272, 399] on td "Industrial Specialties Chehalis [GEOGRAPHIC_DATA]" at bounding box center [266, 401] width 136 height 40
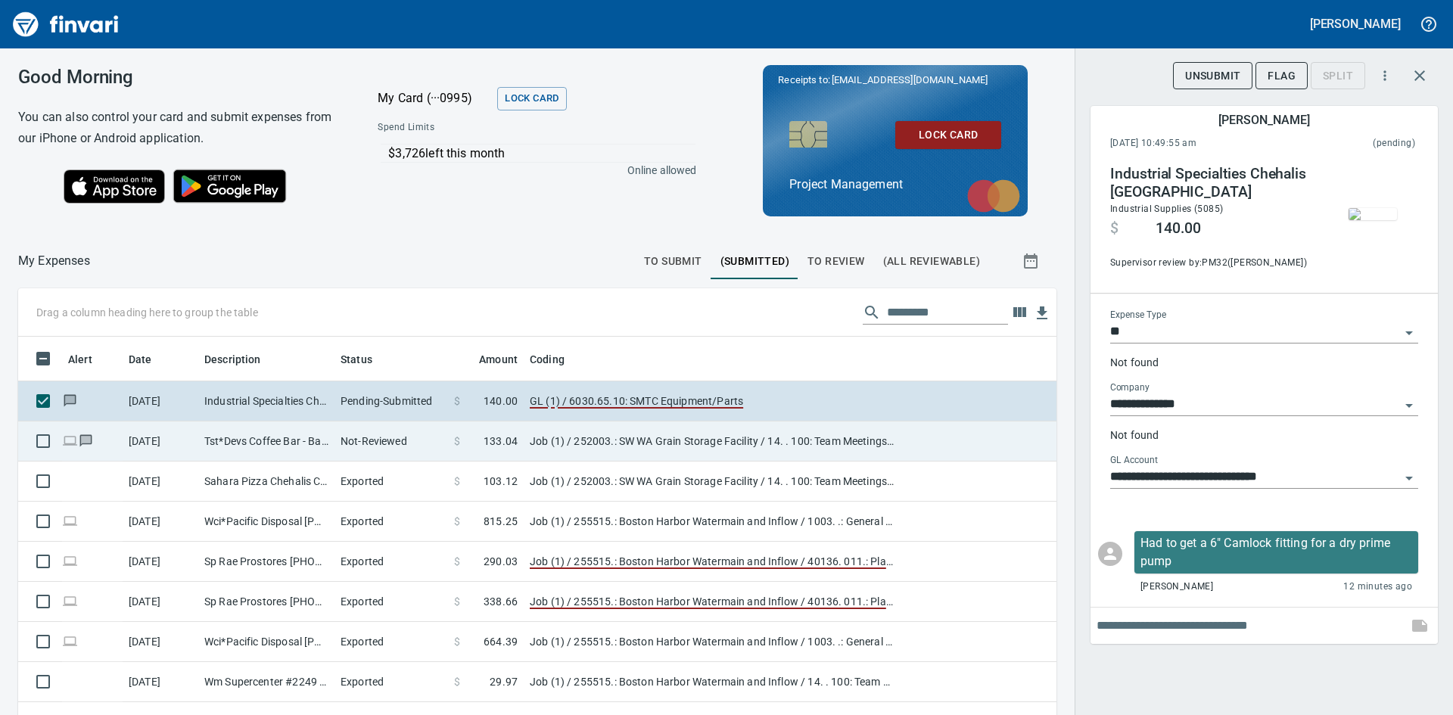
click at [225, 449] on td "Tst*Devs Coffee Bar - Battle Ground [GEOGRAPHIC_DATA]" at bounding box center [266, 441] width 136 height 40
type input "***"
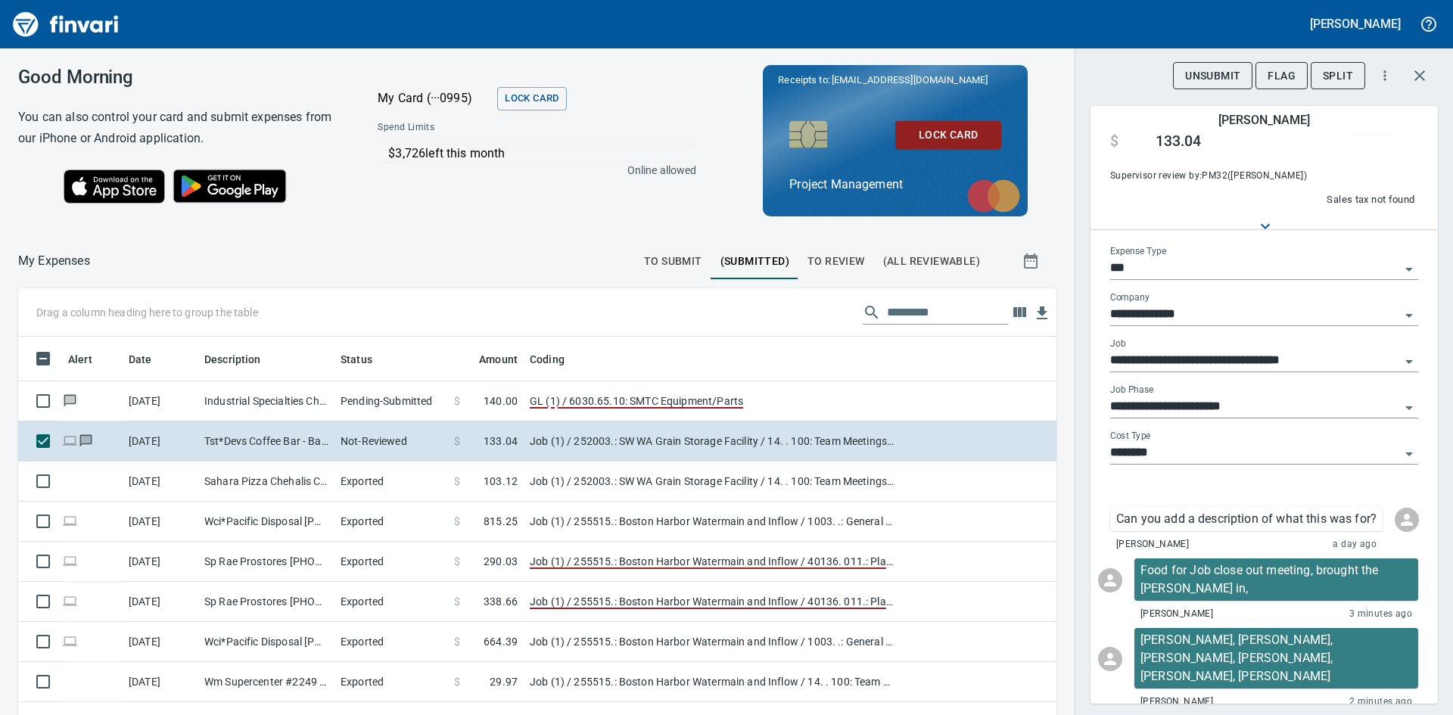
scroll to position [121, 0]
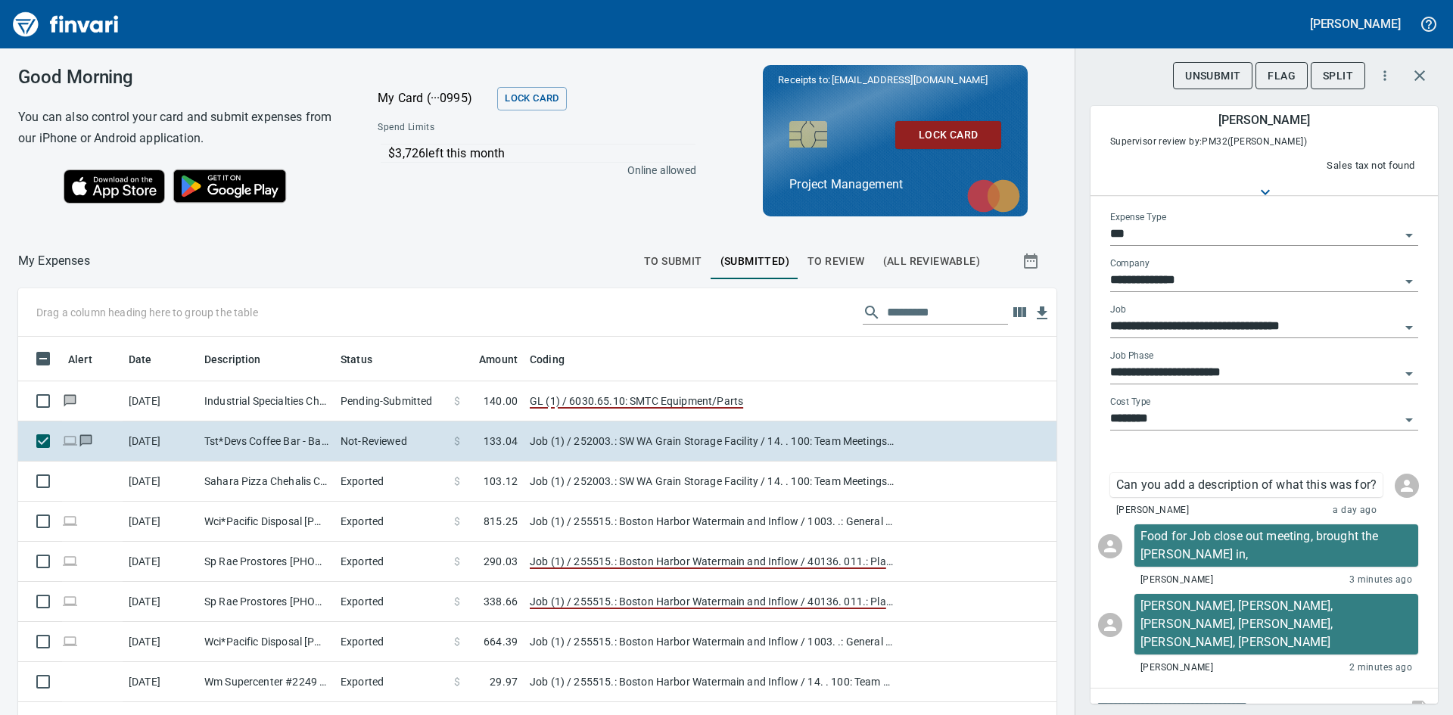
click at [831, 254] on span "To Review" at bounding box center [835, 261] width 57 height 19
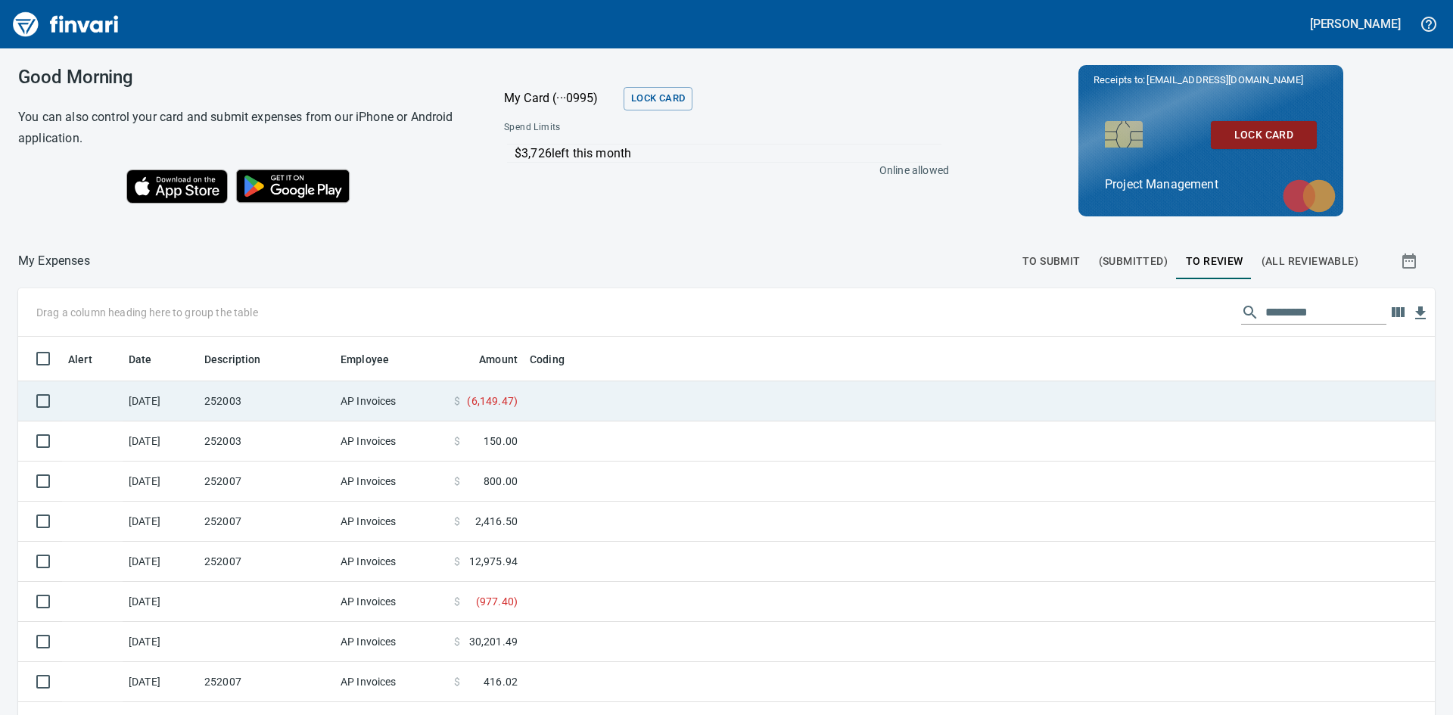
click at [218, 399] on td "252003" at bounding box center [266, 401] width 136 height 40
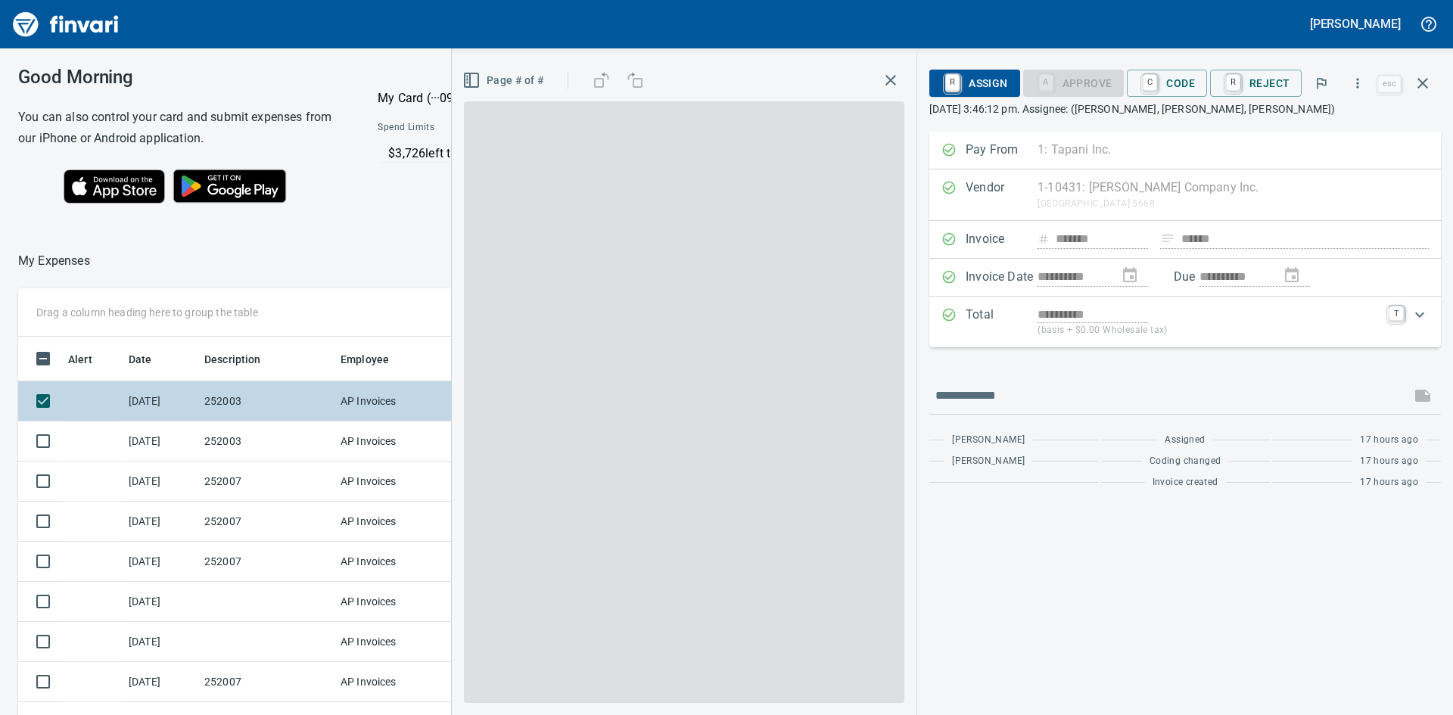
scroll to position [537, 1004]
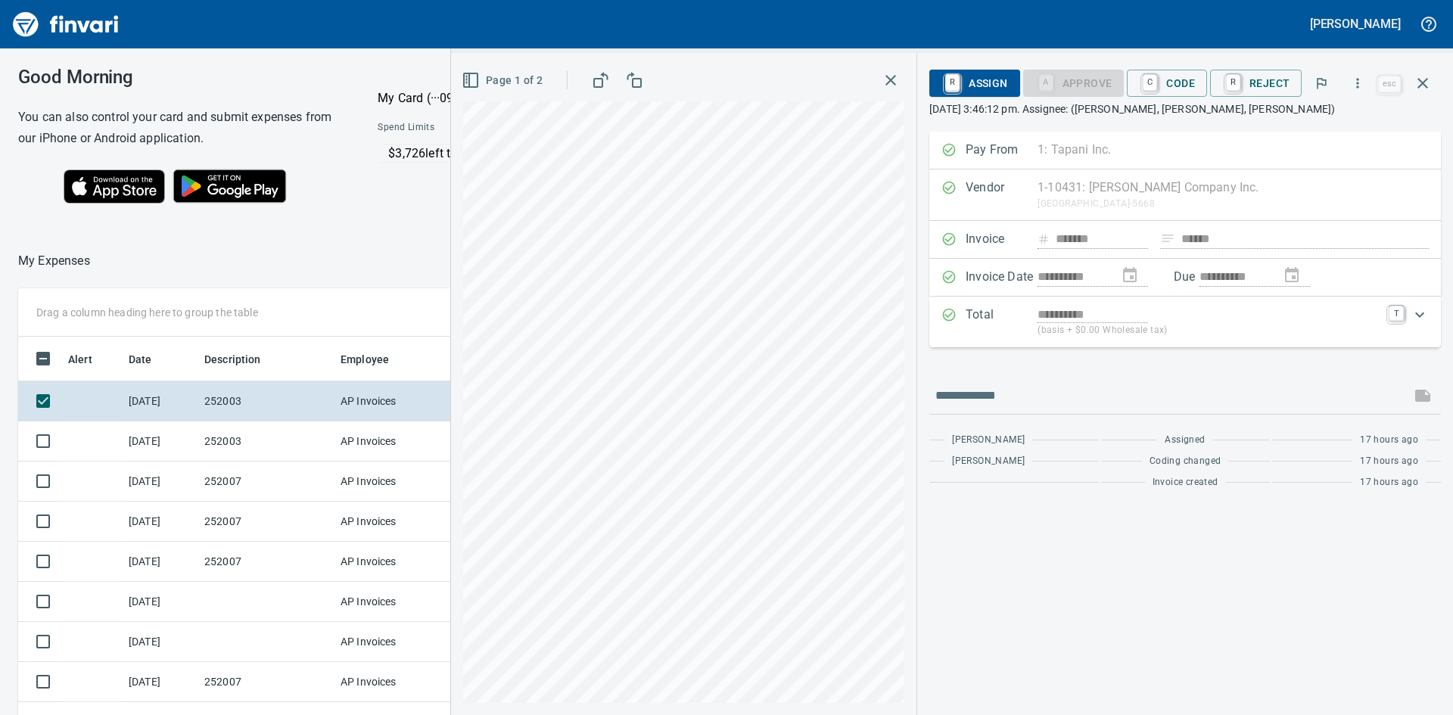
click at [900, 83] on icon "button" at bounding box center [890, 80] width 18 height 18
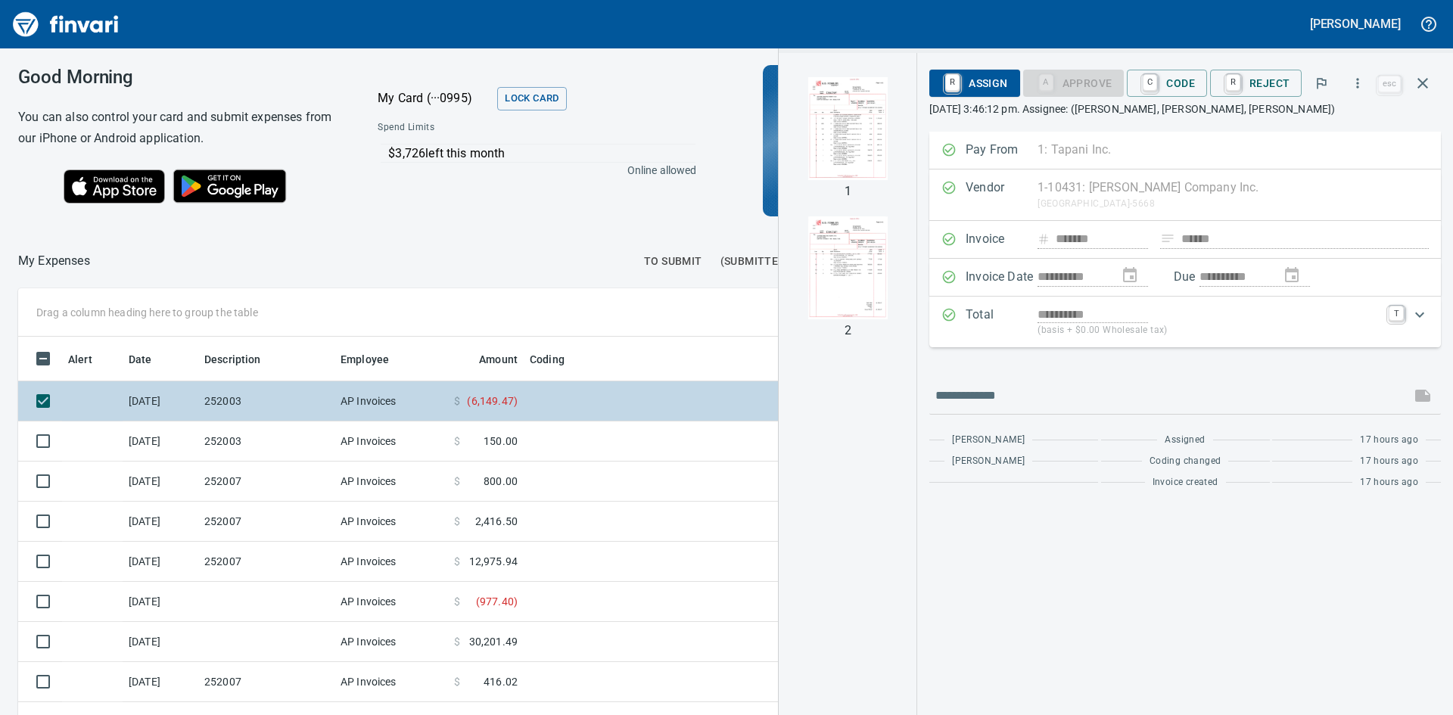
click at [406, 406] on td "AP Invoices" at bounding box center [390, 401] width 113 height 40
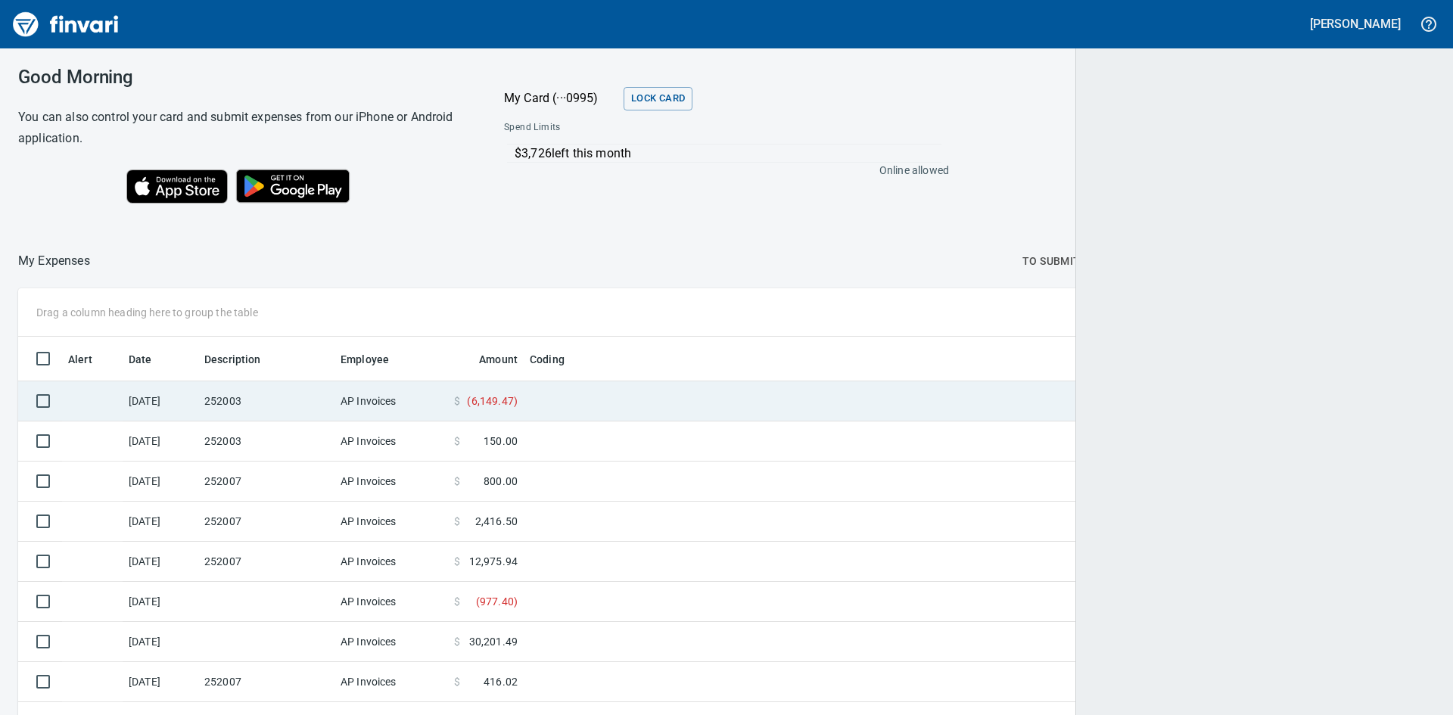
scroll to position [537, 1379]
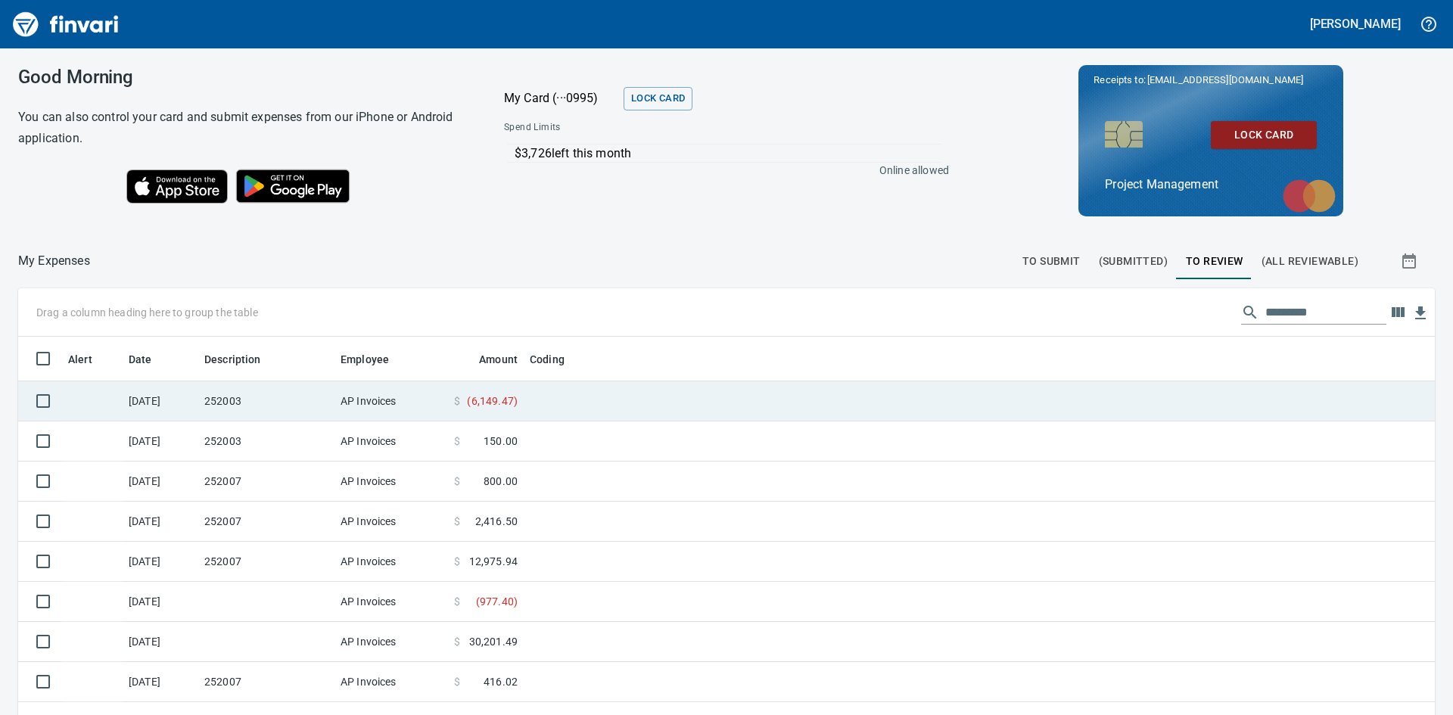
click at [406, 406] on td "AP Invoices" at bounding box center [390, 401] width 113 height 40
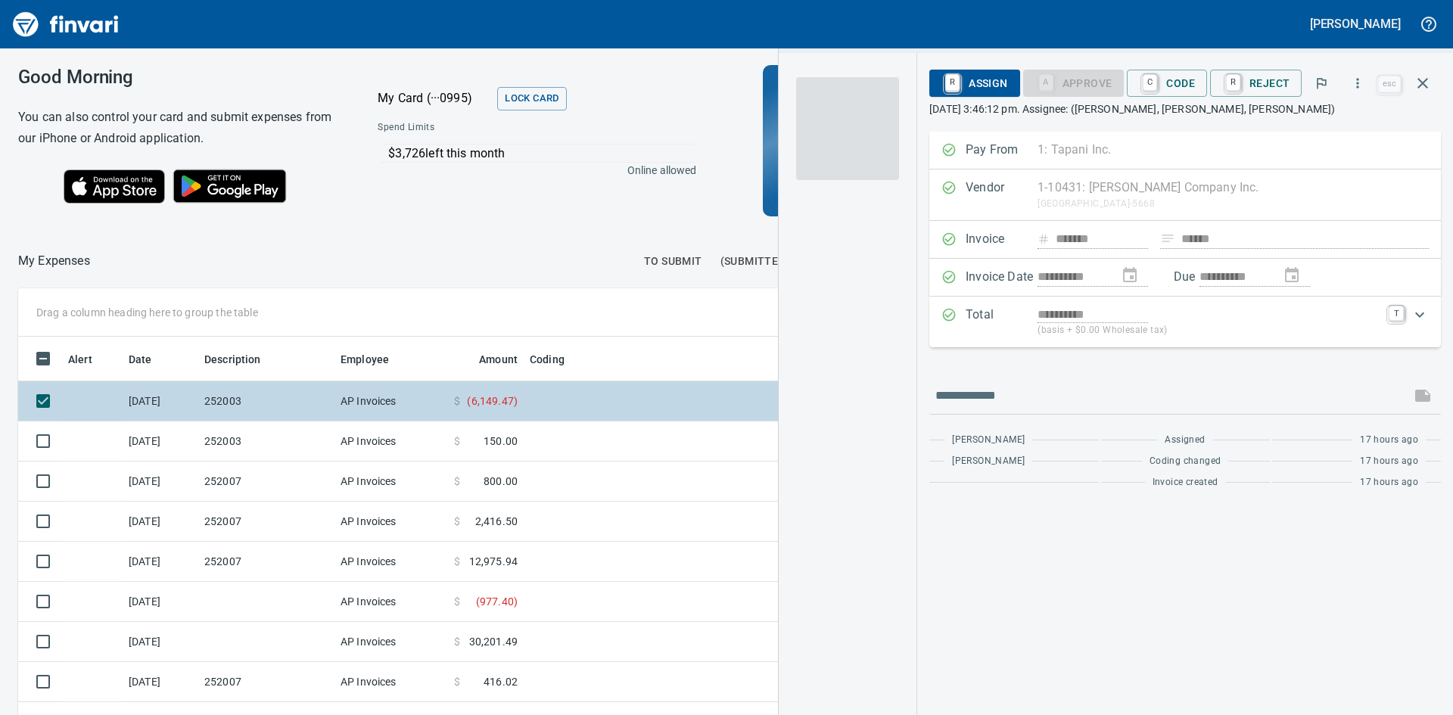
scroll to position [537, 1004]
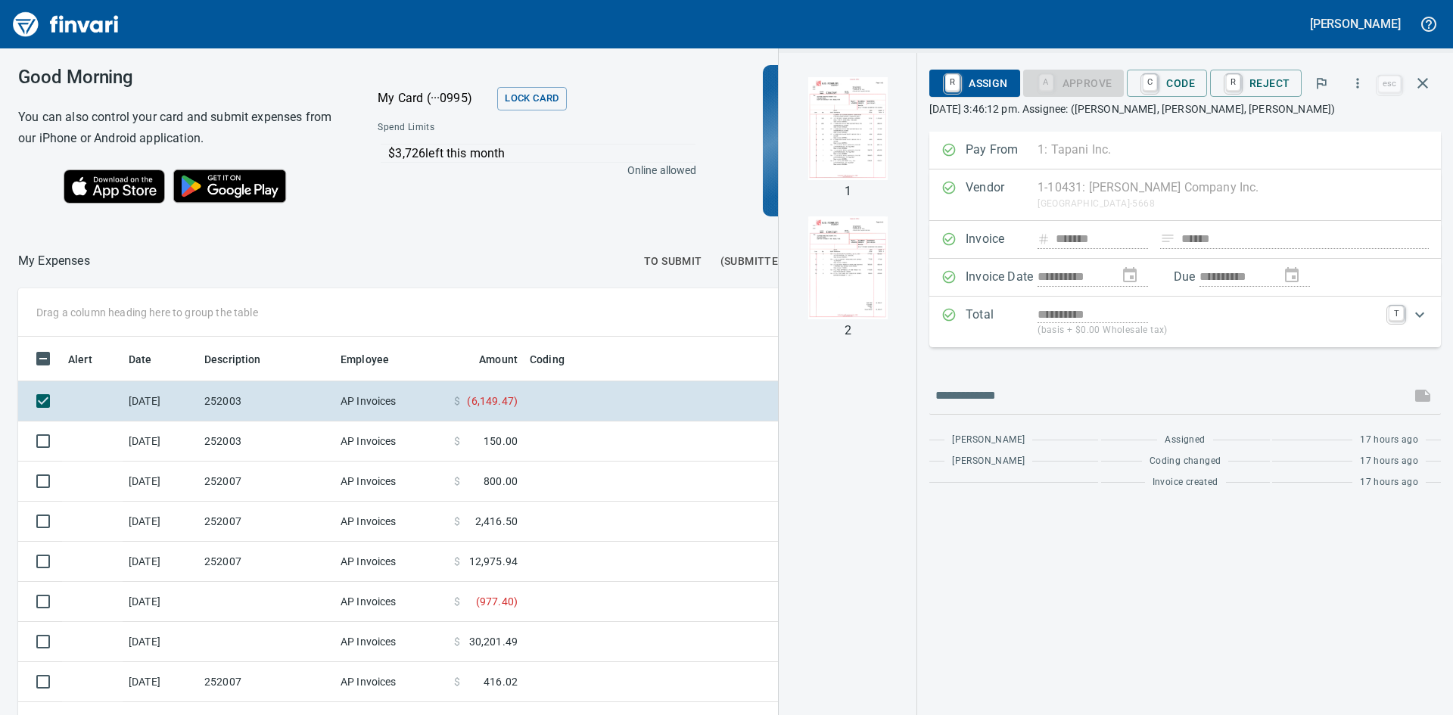
click at [867, 152] on img "button" at bounding box center [847, 128] width 103 height 103
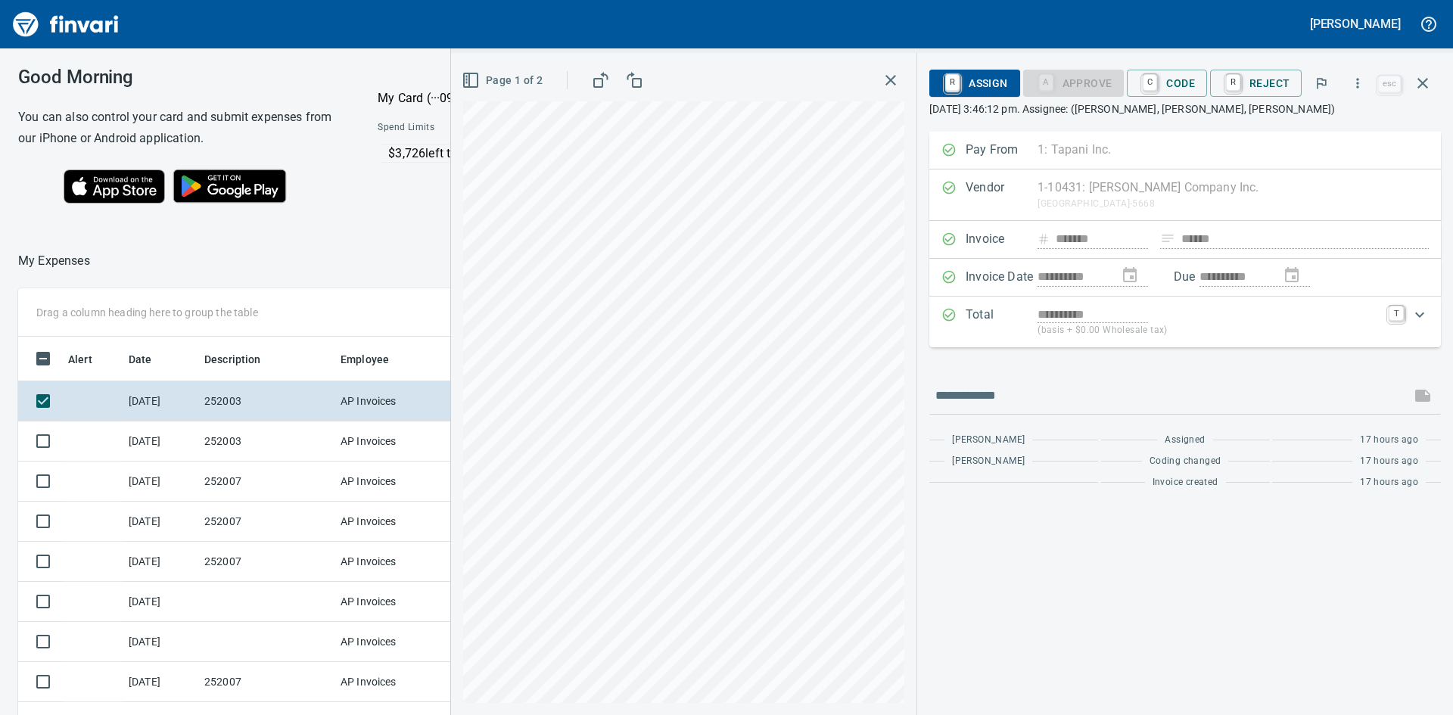
click at [886, 81] on icon "button" at bounding box center [890, 80] width 18 height 18
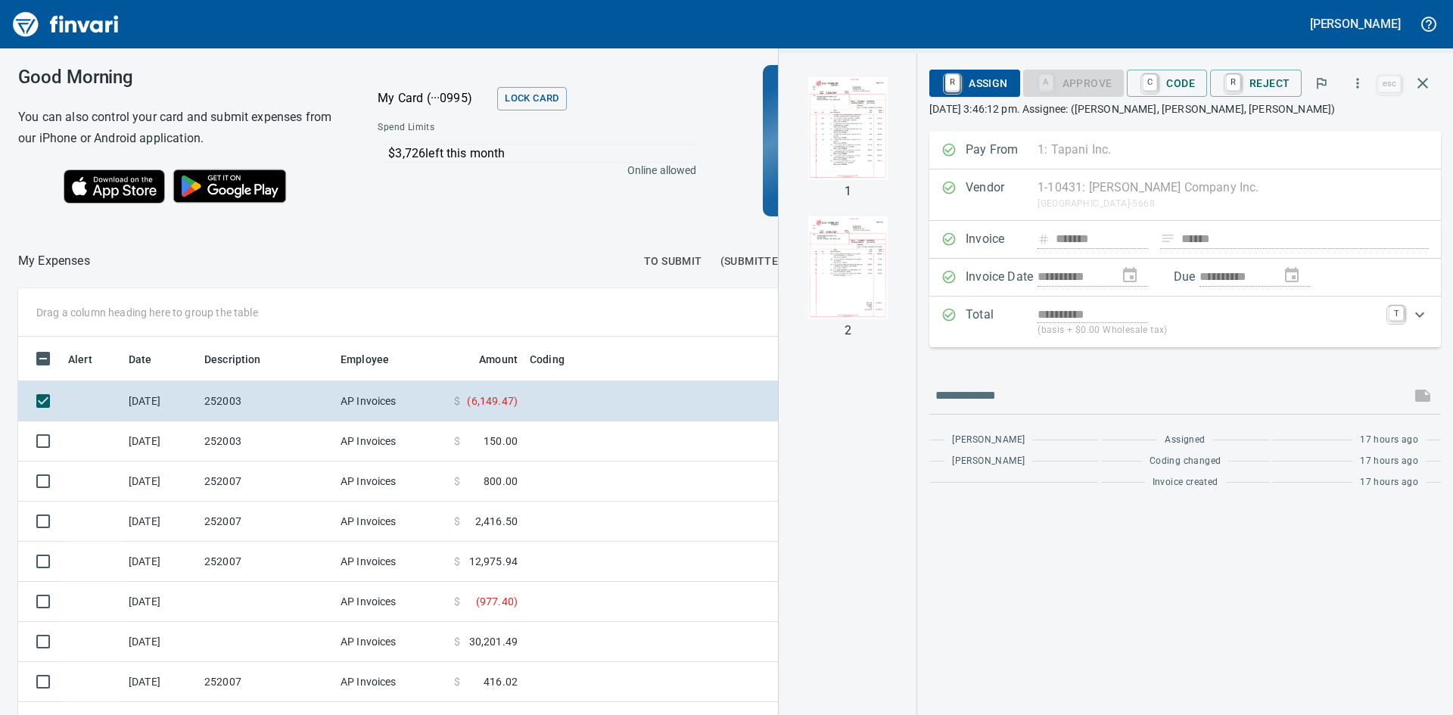
click at [838, 275] on img "button" at bounding box center [847, 267] width 103 height 103
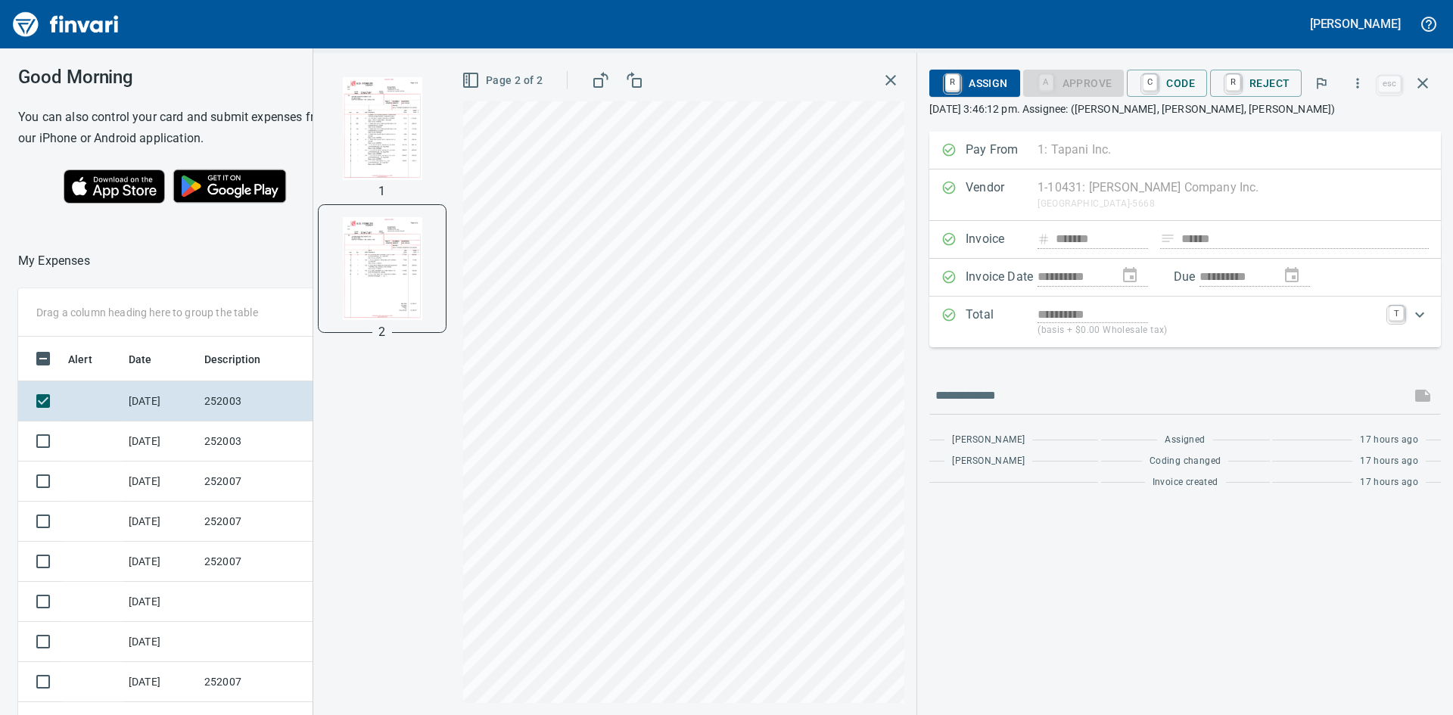
click at [894, 81] on icon "button" at bounding box center [890, 80] width 11 height 11
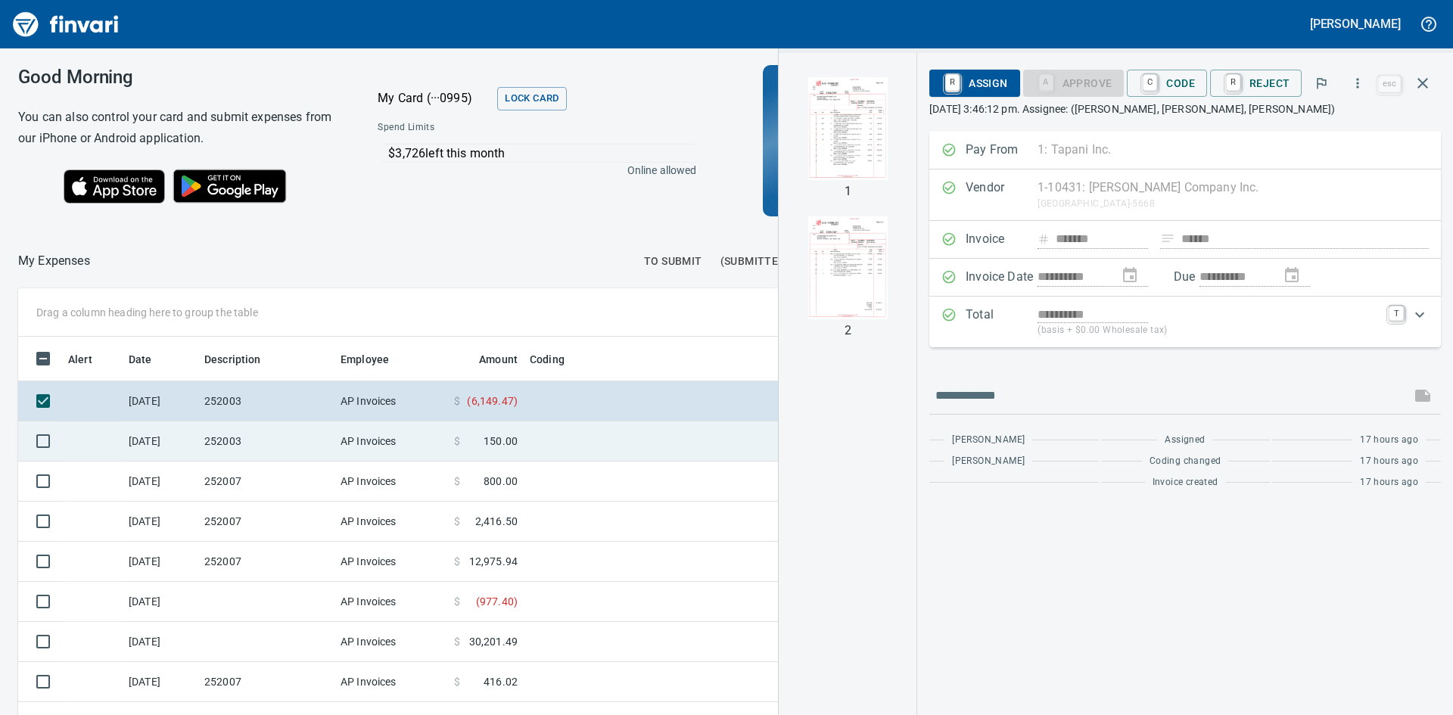
click at [245, 439] on td "252003" at bounding box center [266, 441] width 136 height 40
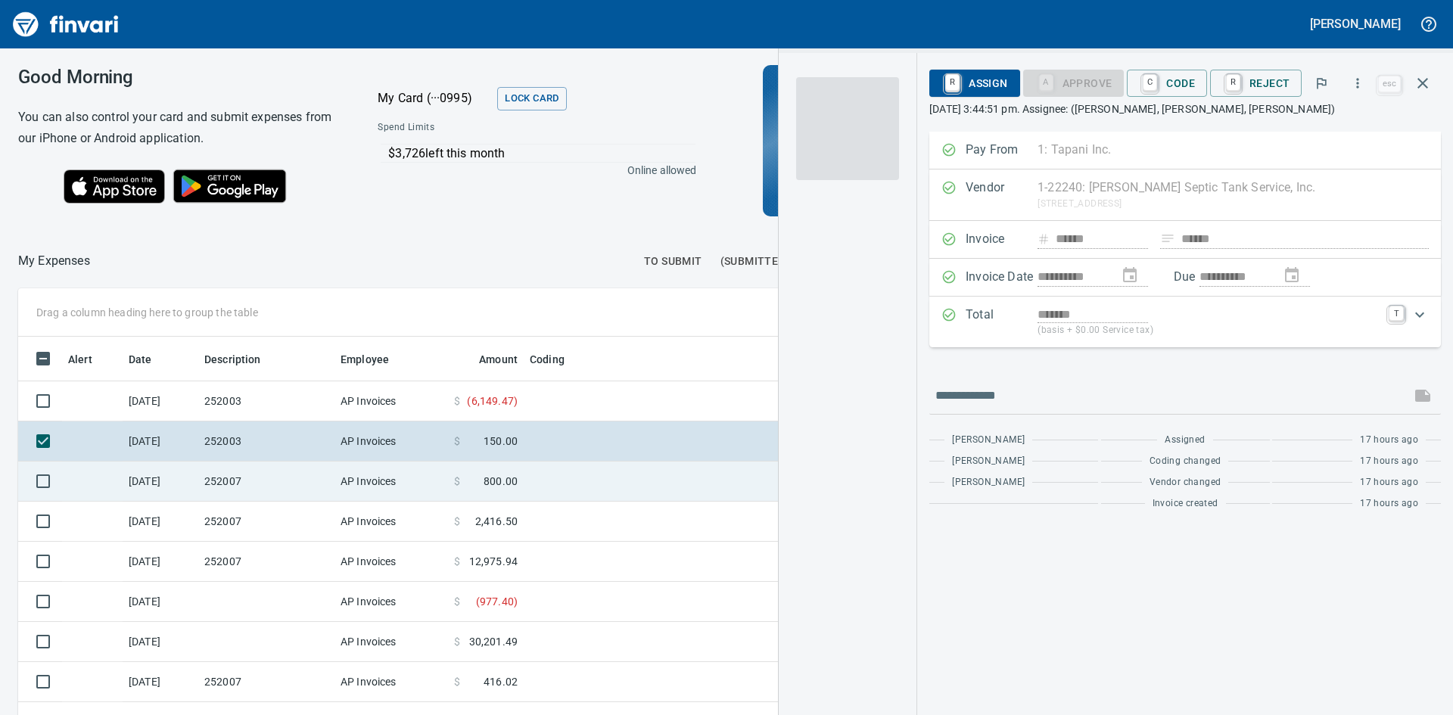
click at [211, 485] on td "252007" at bounding box center [266, 482] width 136 height 40
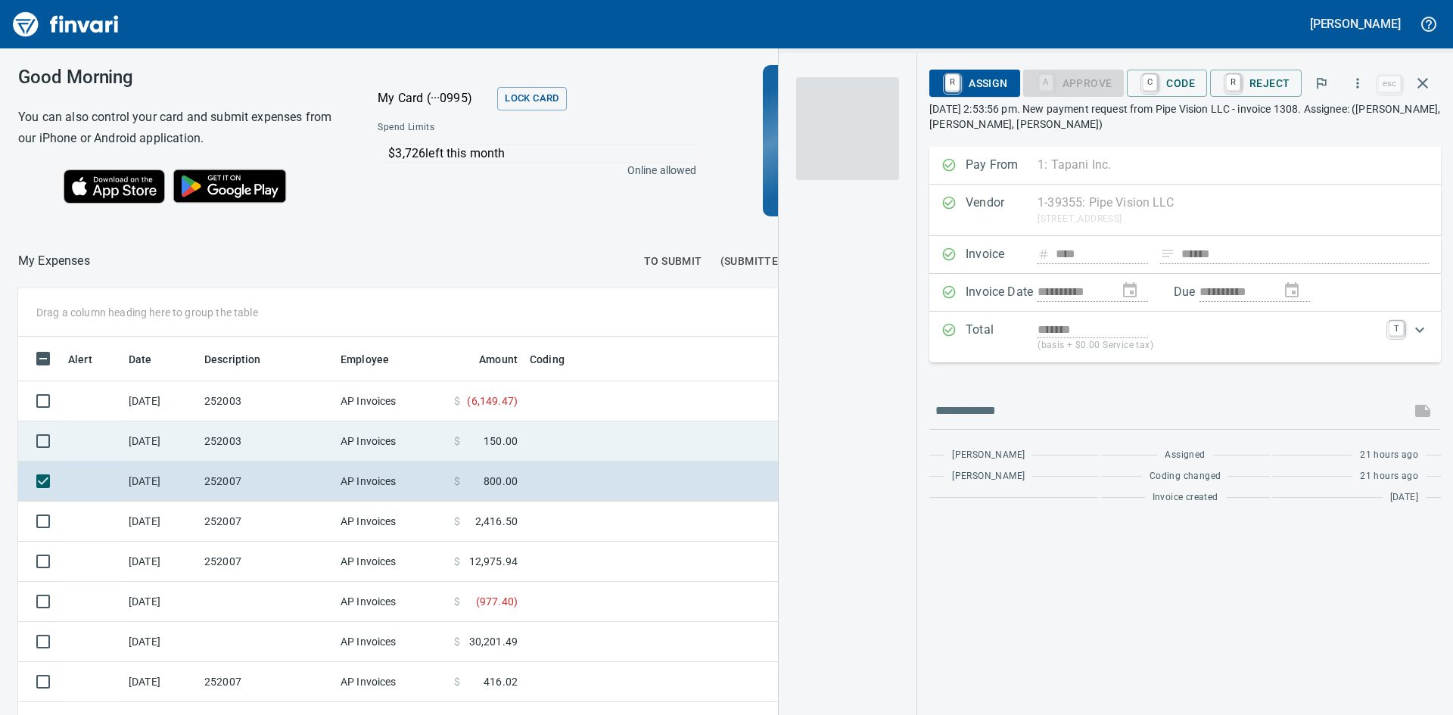
click at [240, 445] on td "252003" at bounding box center [266, 441] width 136 height 40
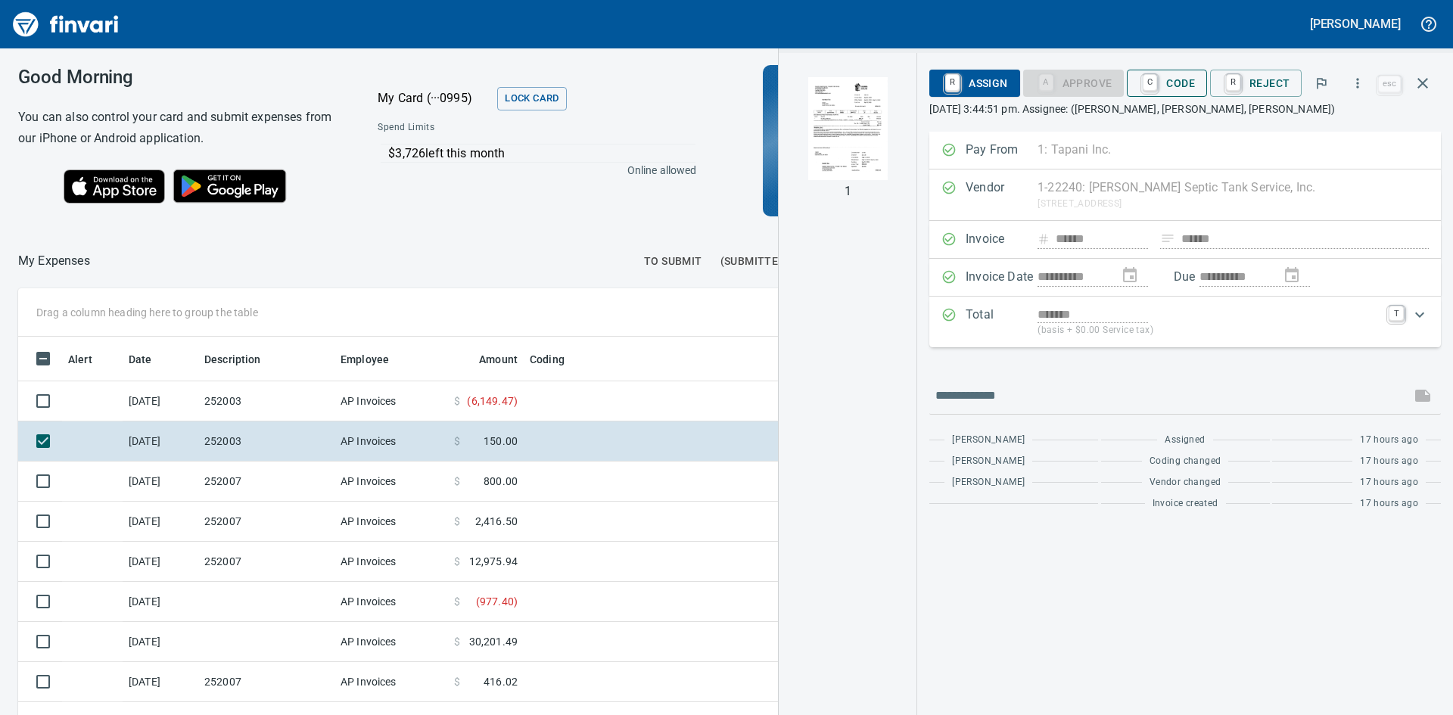
click at [1182, 85] on span "C Code" at bounding box center [1167, 83] width 56 height 26
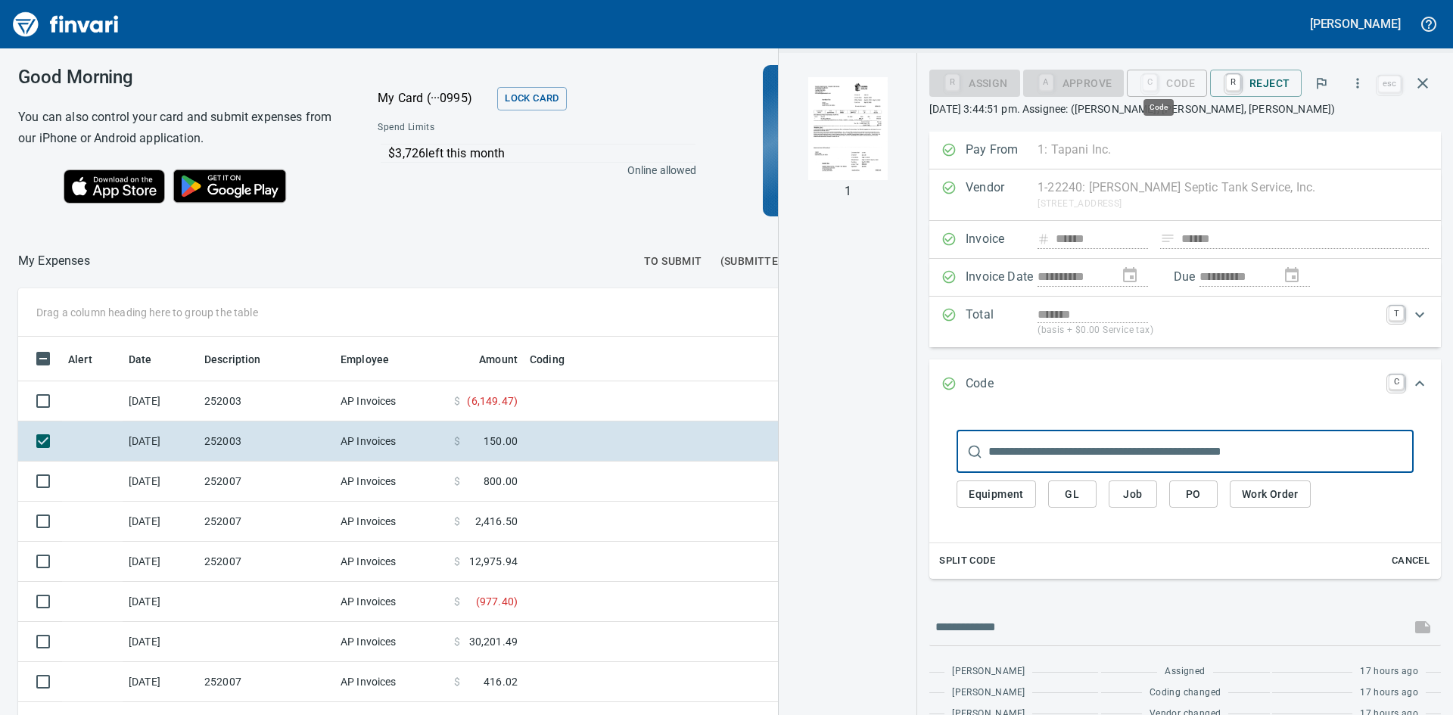
scroll to position [537, 1004]
click at [1143, 499] on span "Job" at bounding box center [1132, 494] width 24 height 19
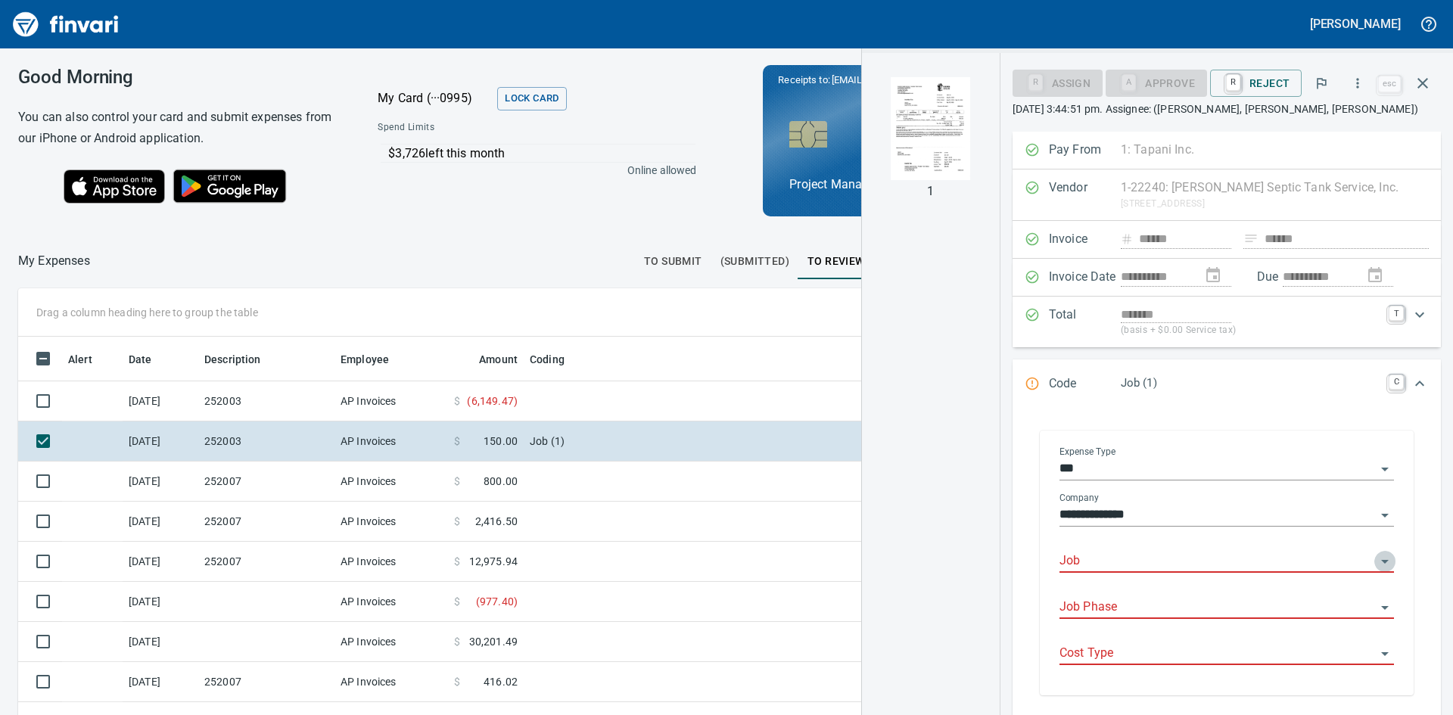
click at [1381, 561] on icon "Open" at bounding box center [1385, 562] width 8 height 4
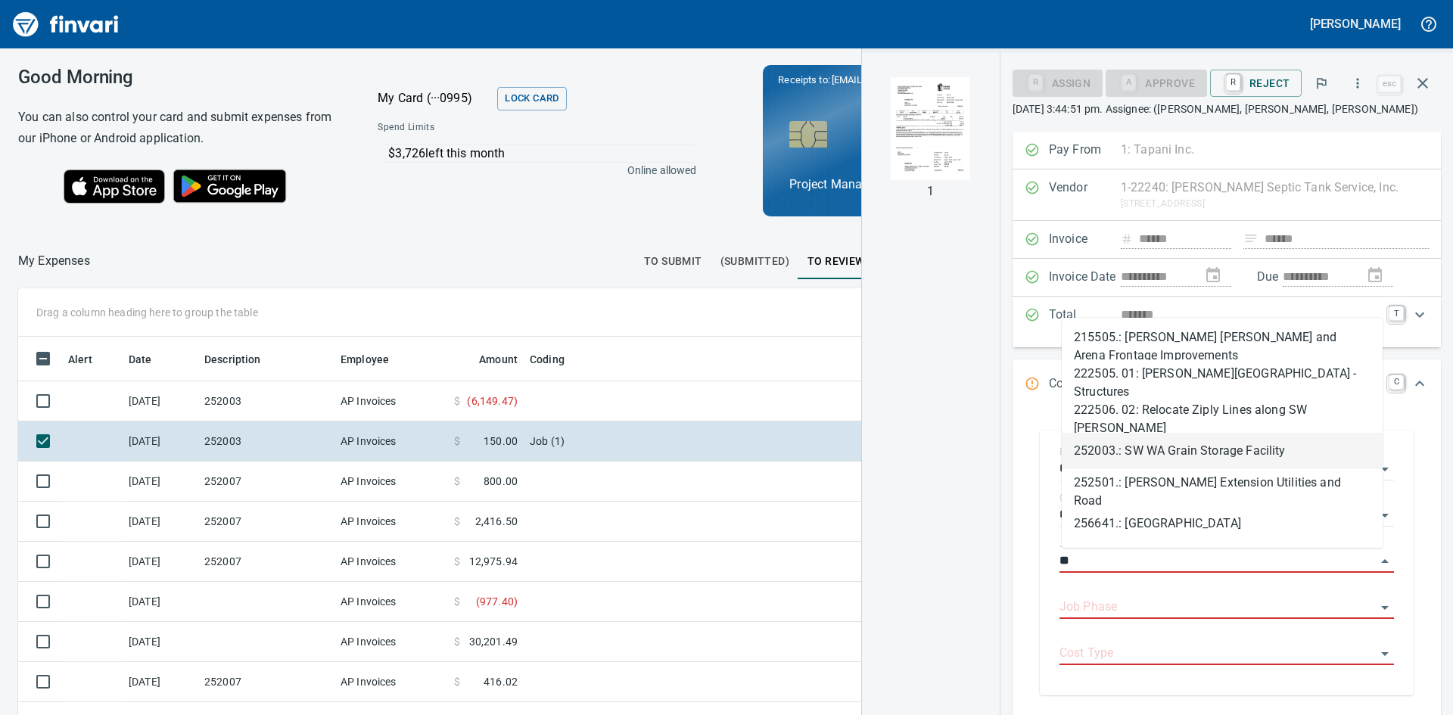
click at [1191, 449] on li "252003.: SW WA Grain Storage Facility" at bounding box center [1221, 451] width 321 height 36
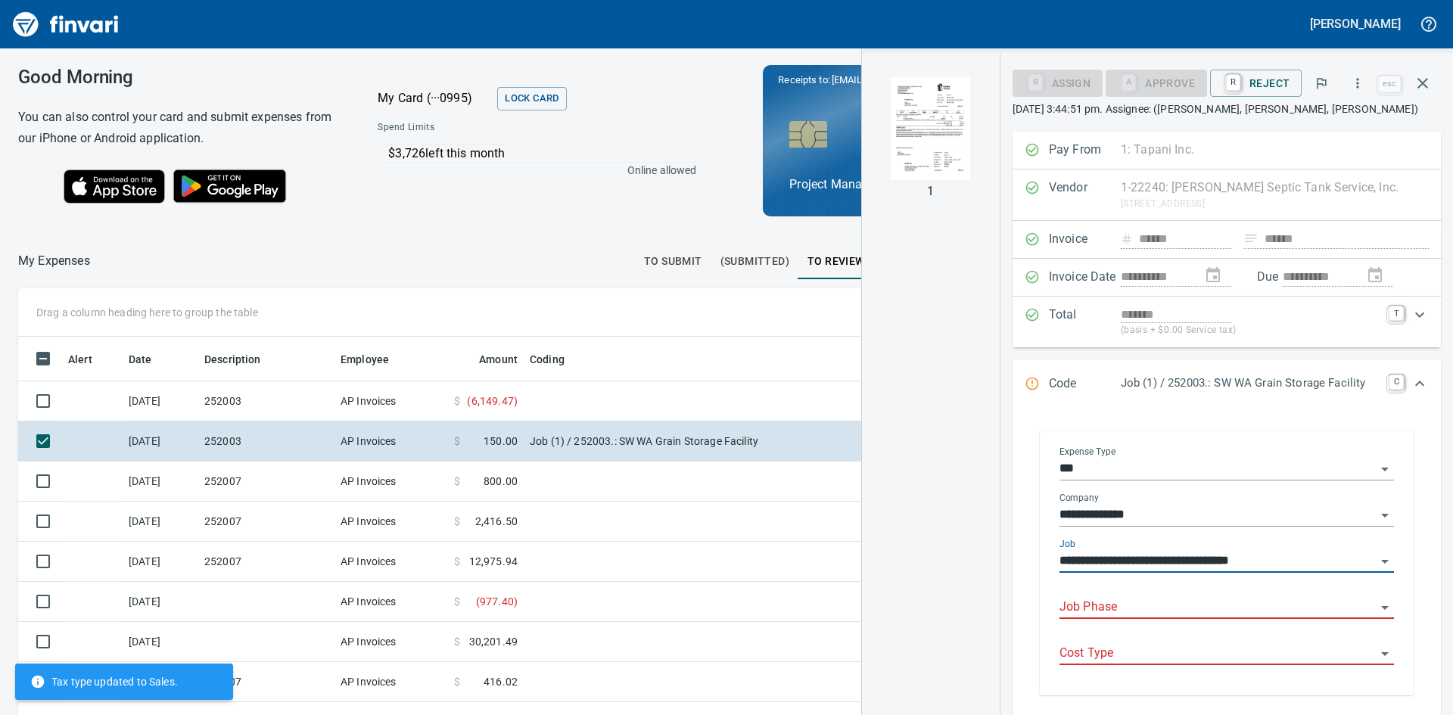
type input "**********"
click at [1132, 601] on input "Job Phase" at bounding box center [1217, 607] width 316 height 21
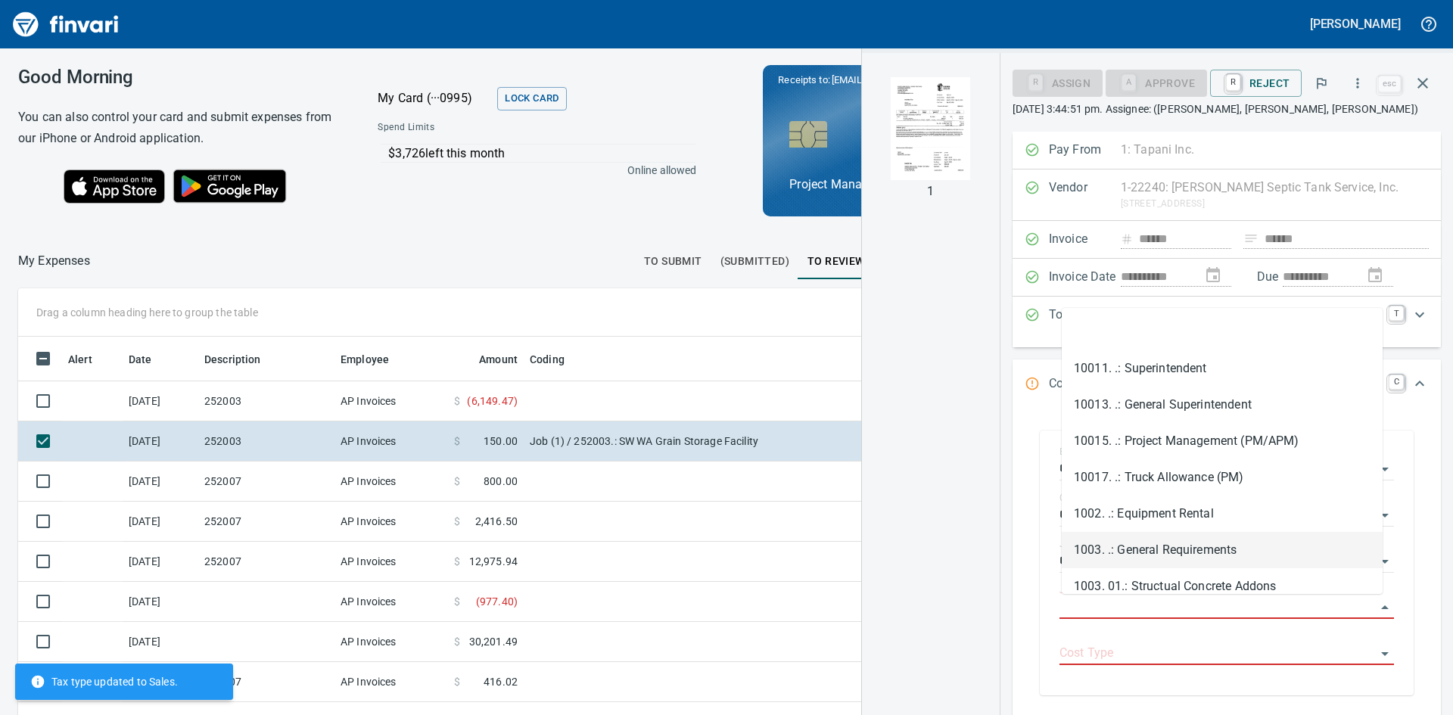
click at [1173, 537] on li "1003. .: General Requirements" at bounding box center [1221, 550] width 321 height 36
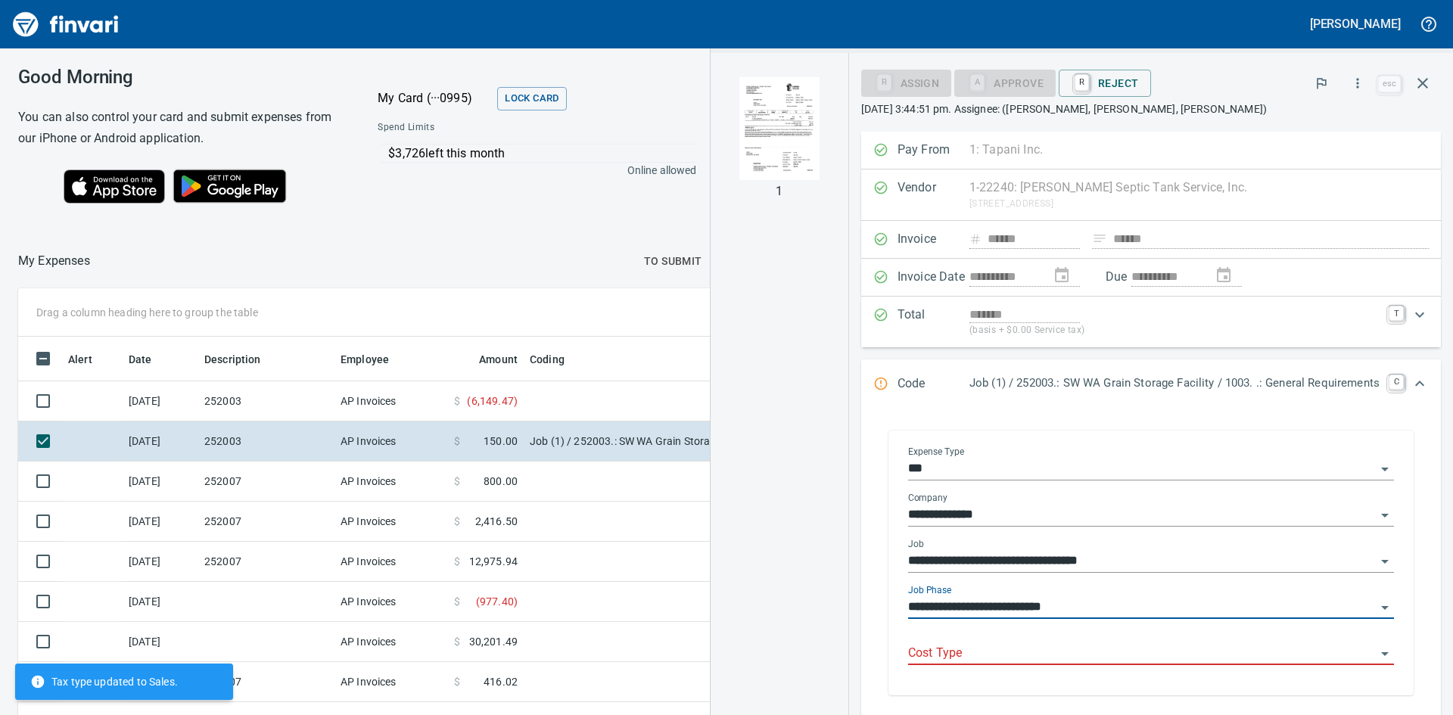
type input "**********"
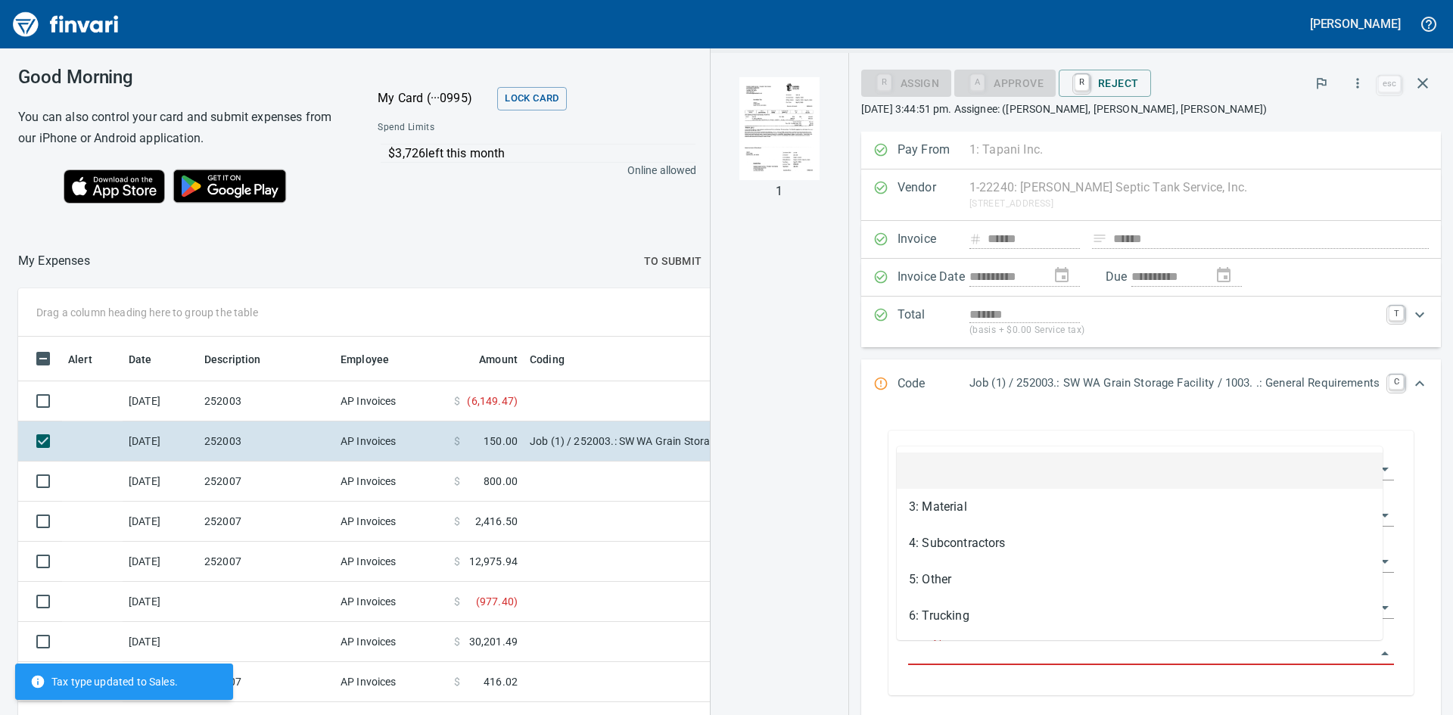
click at [1018, 649] on input "Cost Type" at bounding box center [1142, 653] width 468 height 21
click at [757, 123] on img "button" at bounding box center [779, 128] width 103 height 103
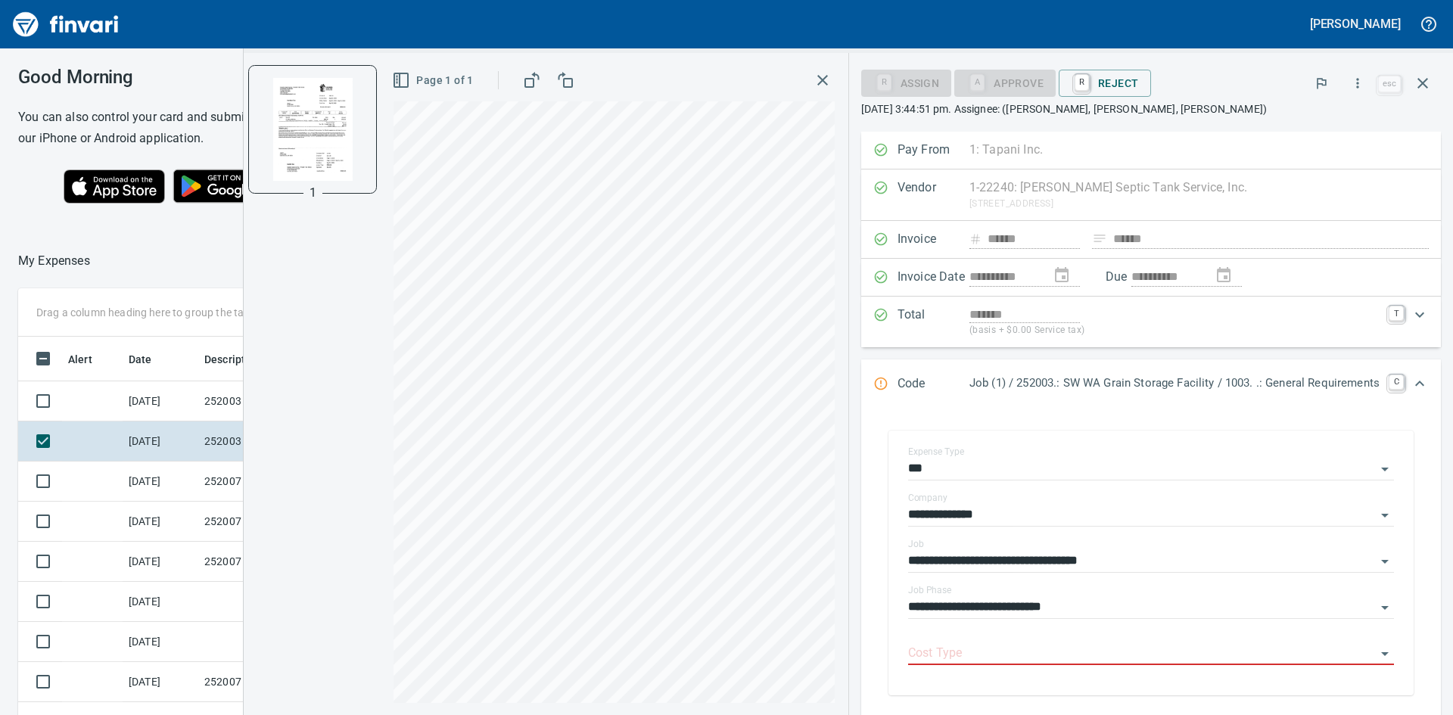
click at [813, 73] on icon "button" at bounding box center [822, 80] width 18 height 18
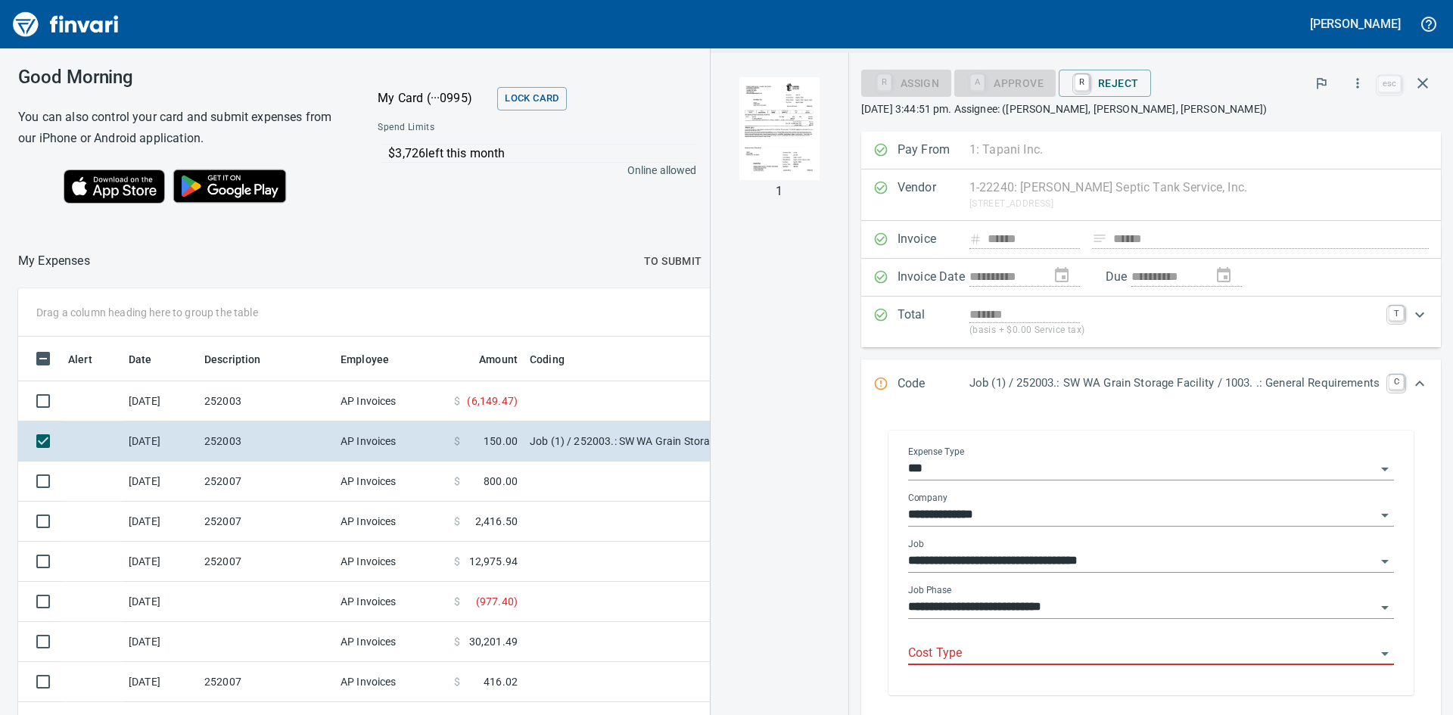
click at [988, 651] on input "Cost Type" at bounding box center [1142, 653] width 468 height 21
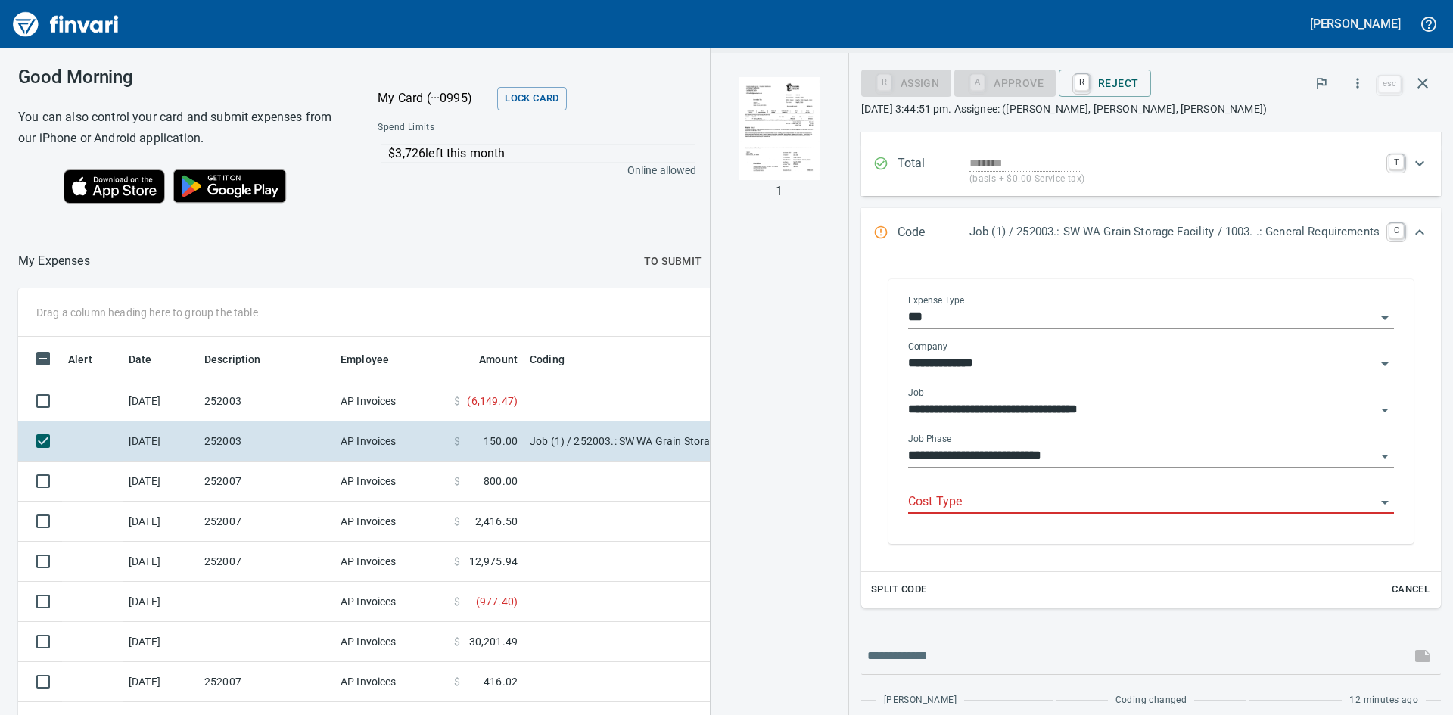
click at [1375, 504] on icon "Open" at bounding box center [1384, 502] width 18 height 18
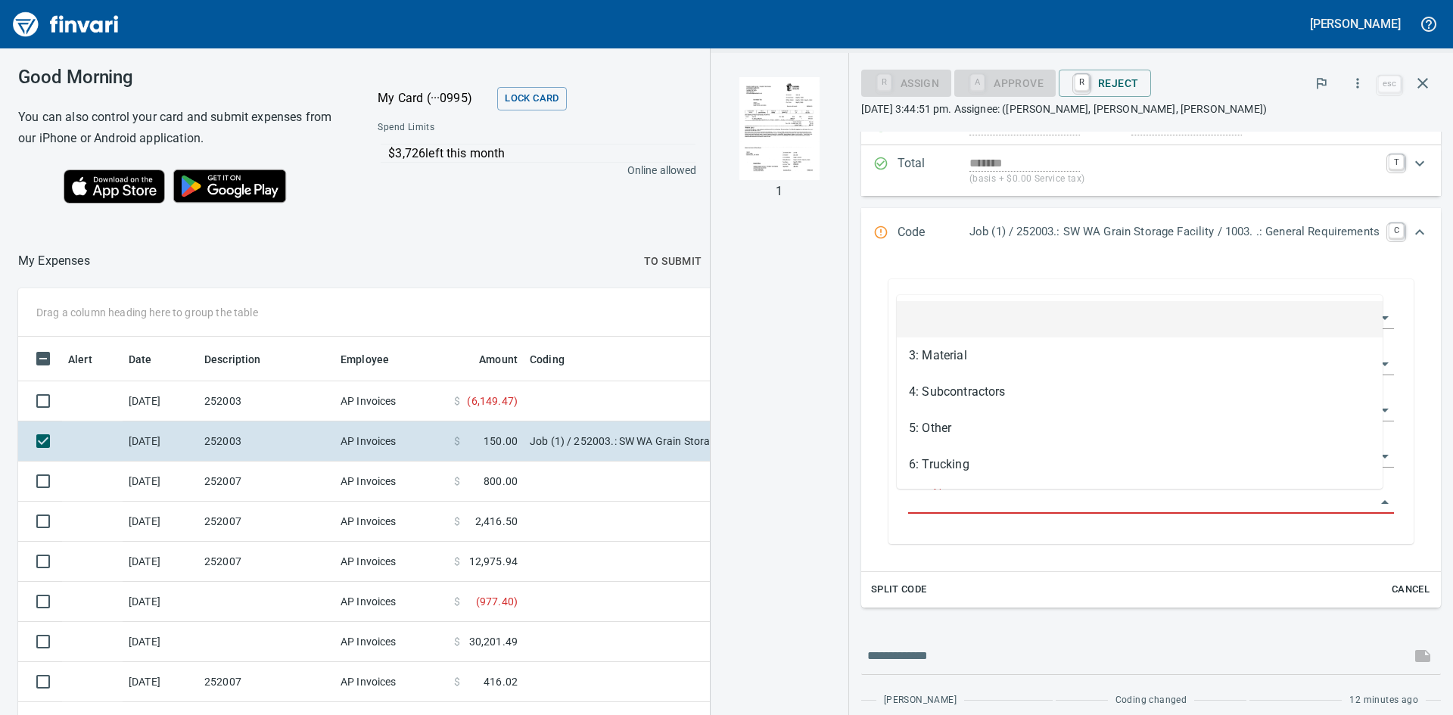
scroll to position [537, 1004]
click at [968, 353] on li "3: Material" at bounding box center [1140, 355] width 486 height 36
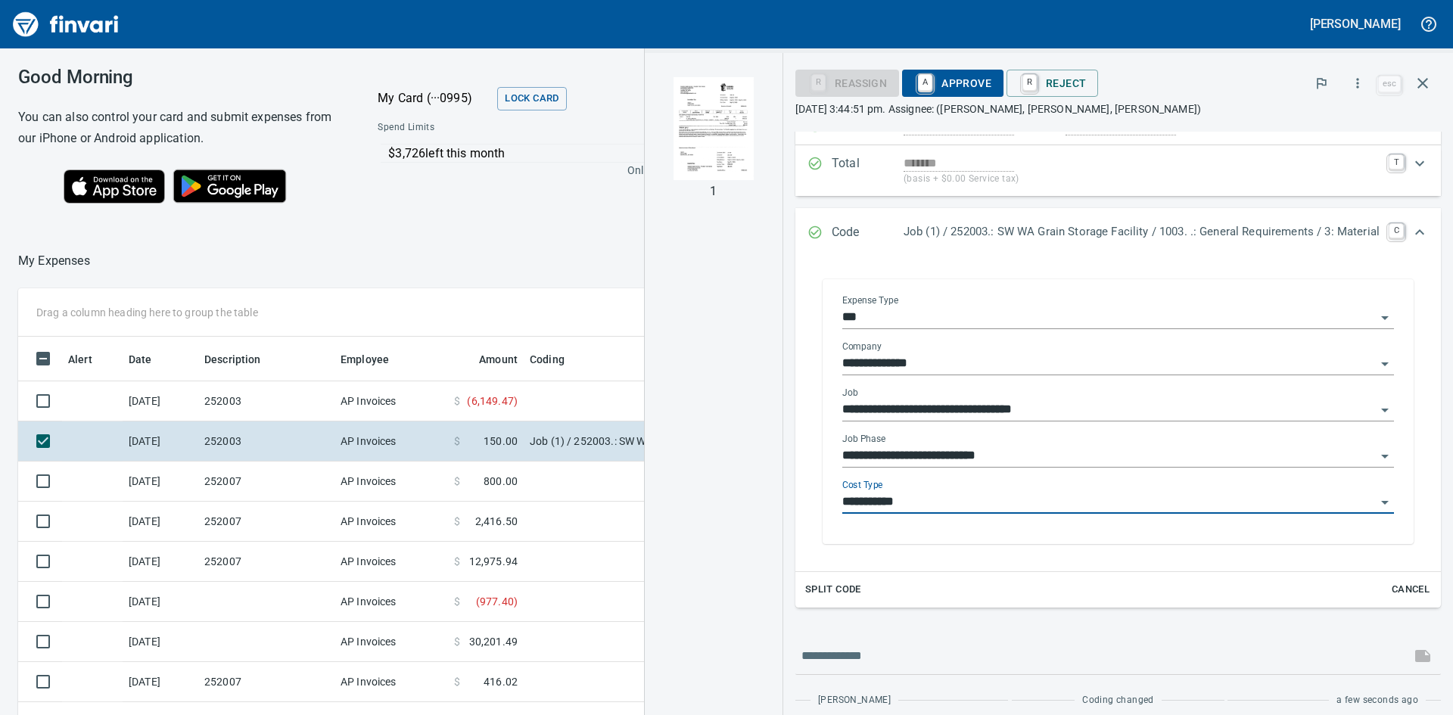
click at [1377, 502] on icon "Open" at bounding box center [1384, 502] width 18 height 18
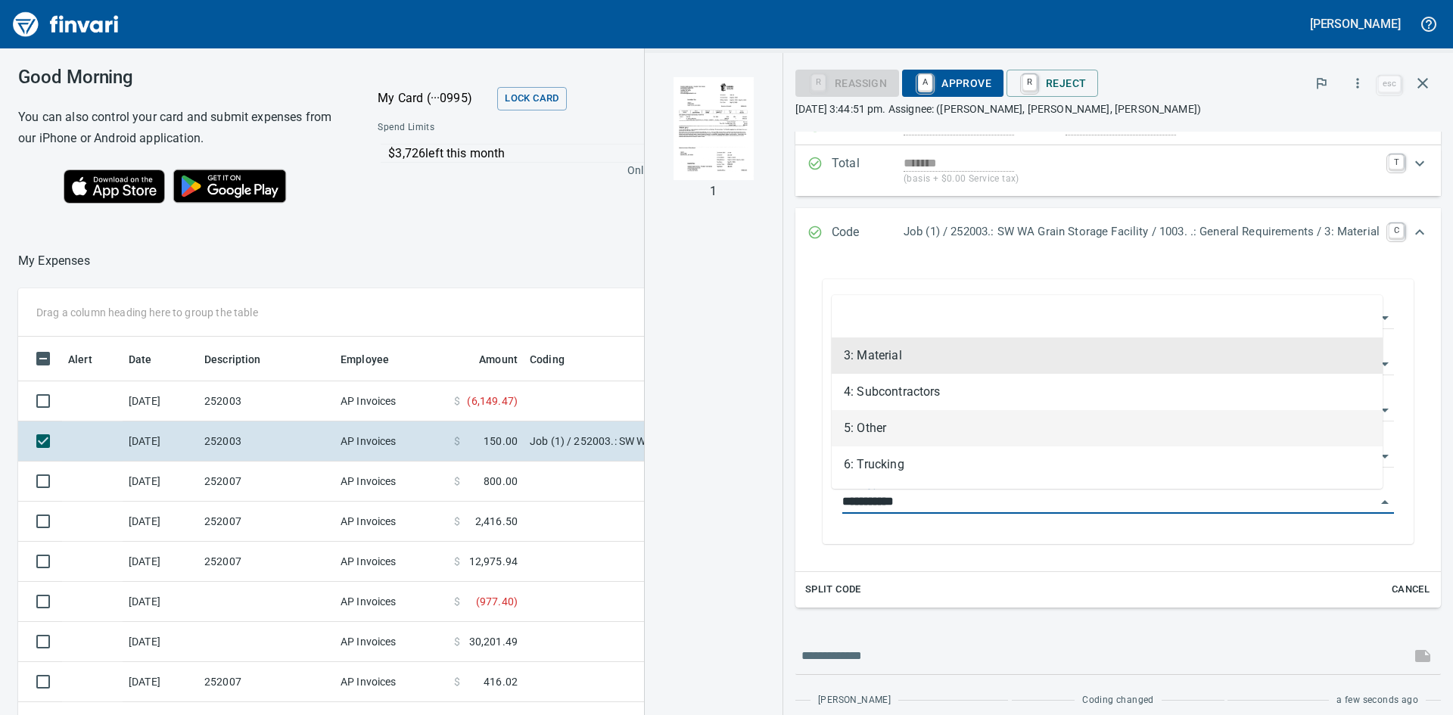
click at [889, 426] on li "5: Other" at bounding box center [1106, 428] width 551 height 36
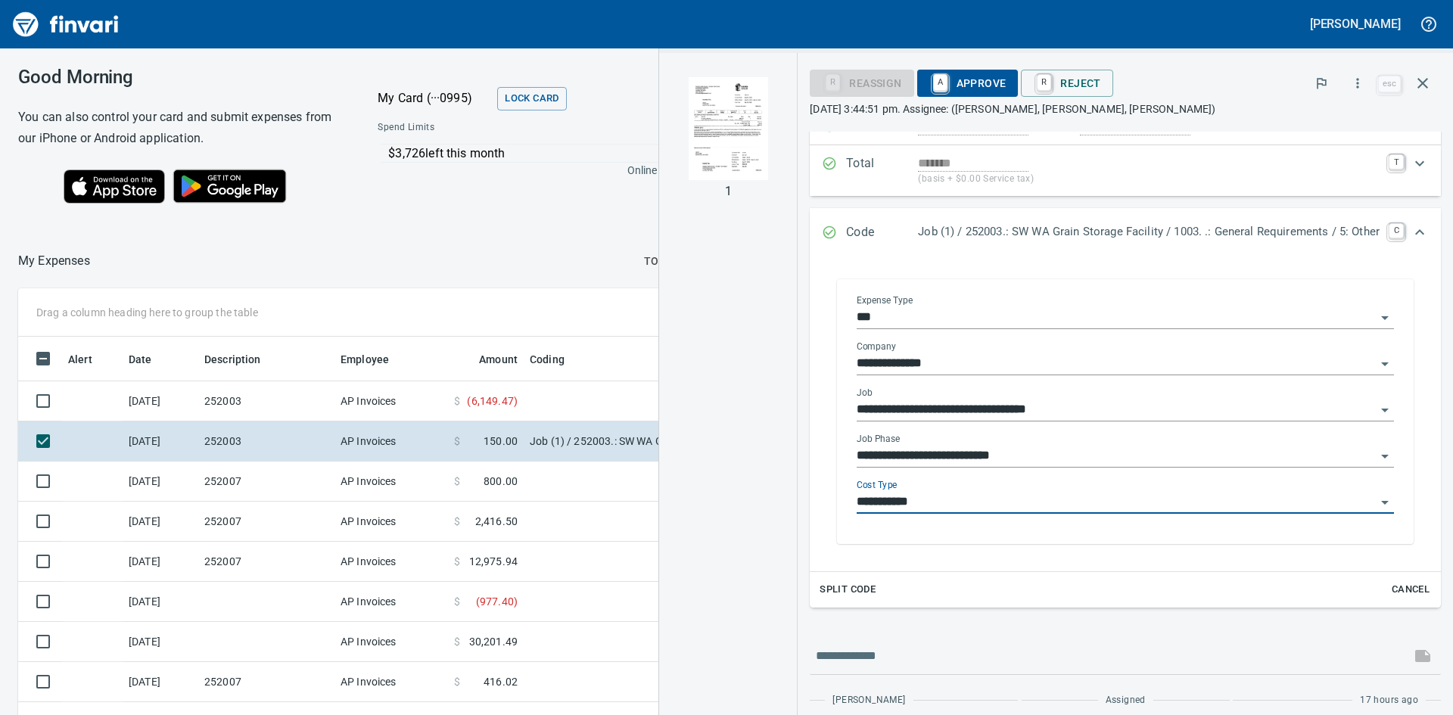
type input "********"
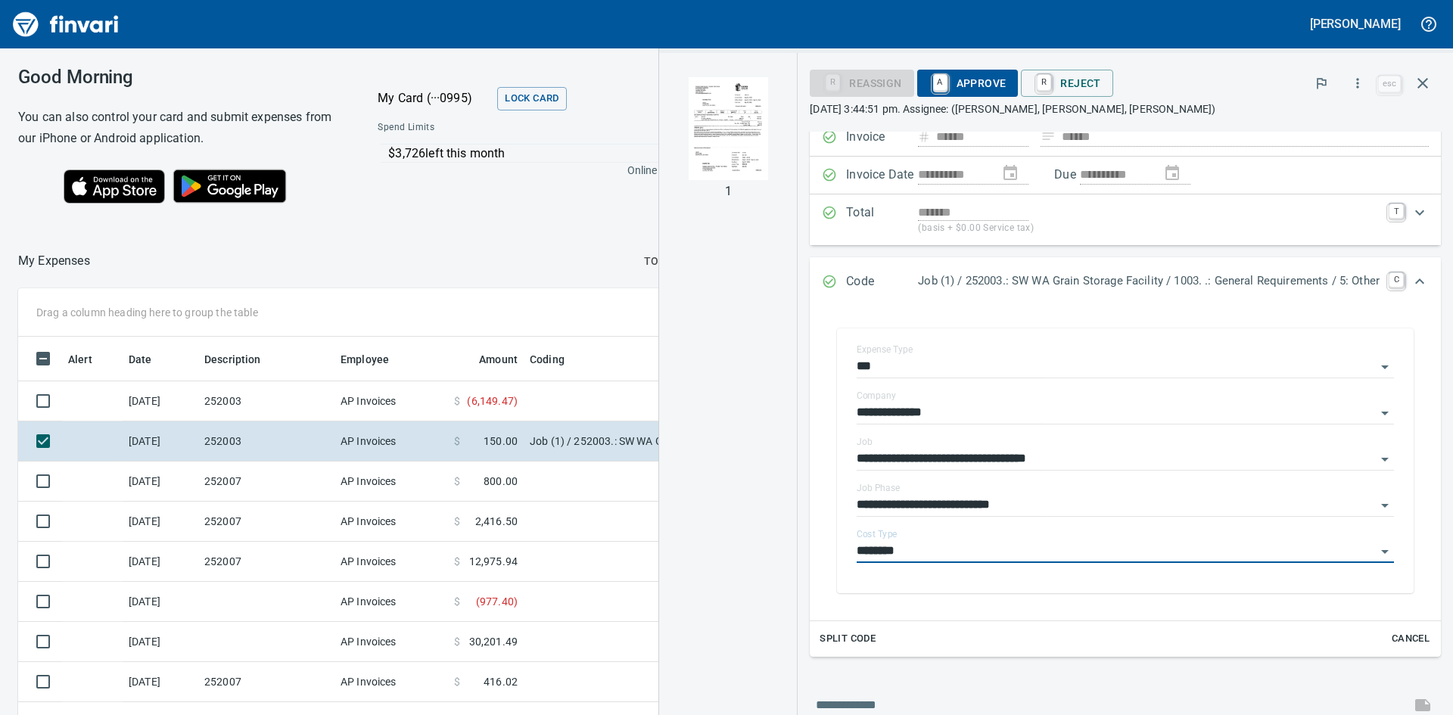
scroll to position [76, 0]
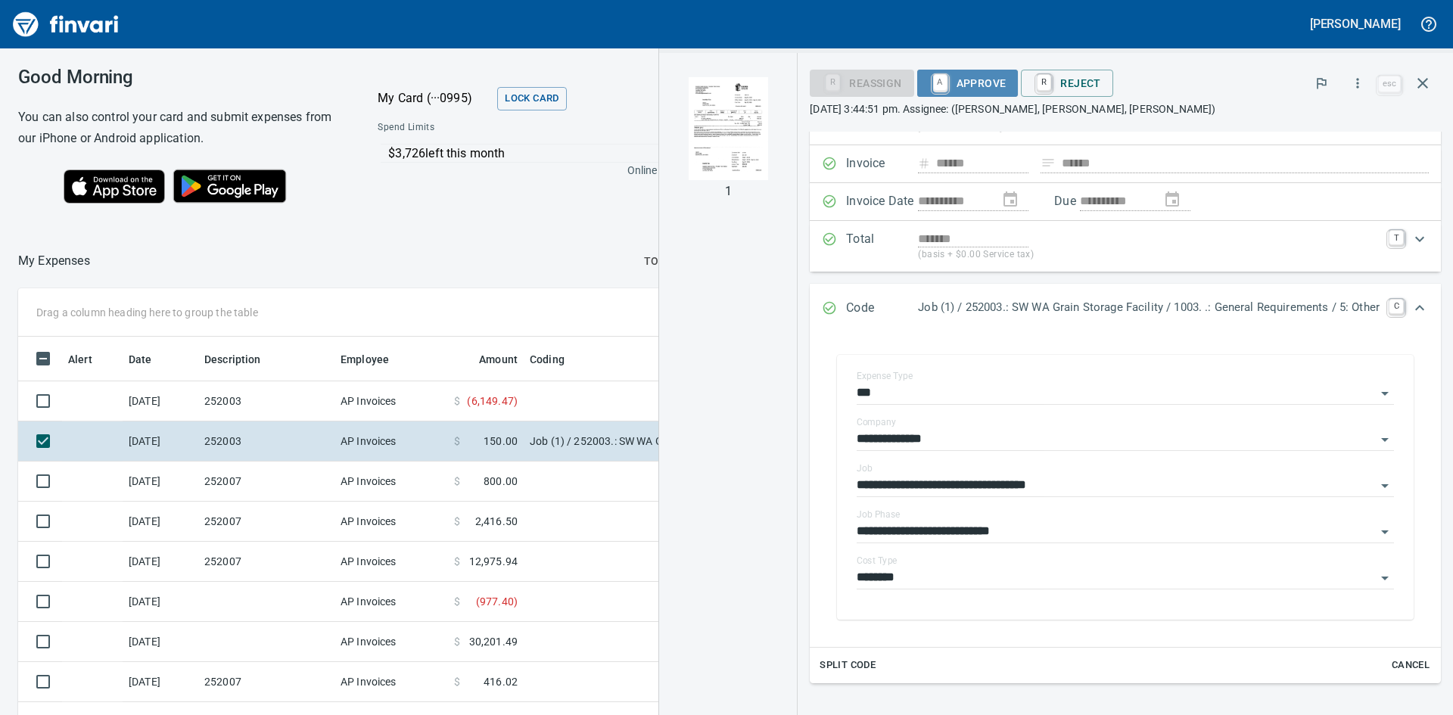
click at [943, 79] on span "A Approve" at bounding box center [967, 83] width 77 height 26
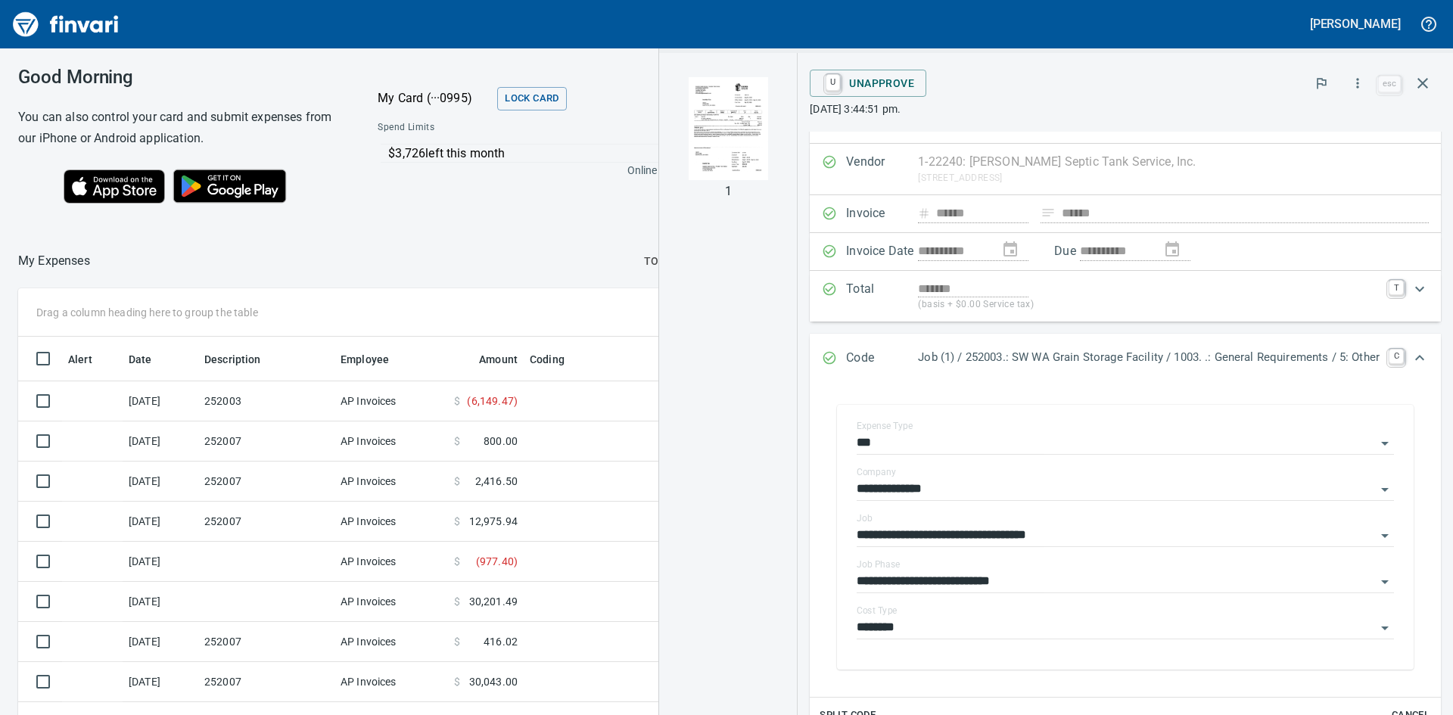
scroll to position [0, 0]
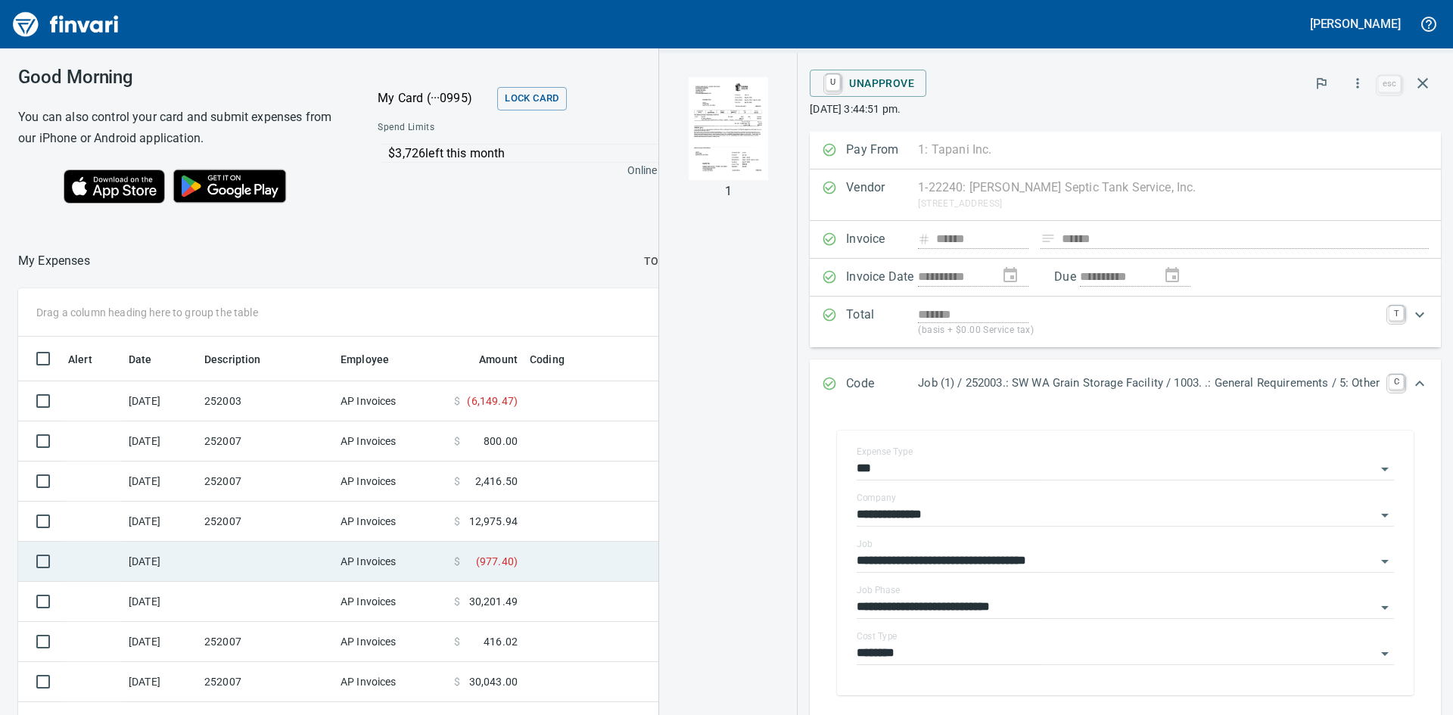
click at [261, 560] on td at bounding box center [266, 562] width 136 height 40
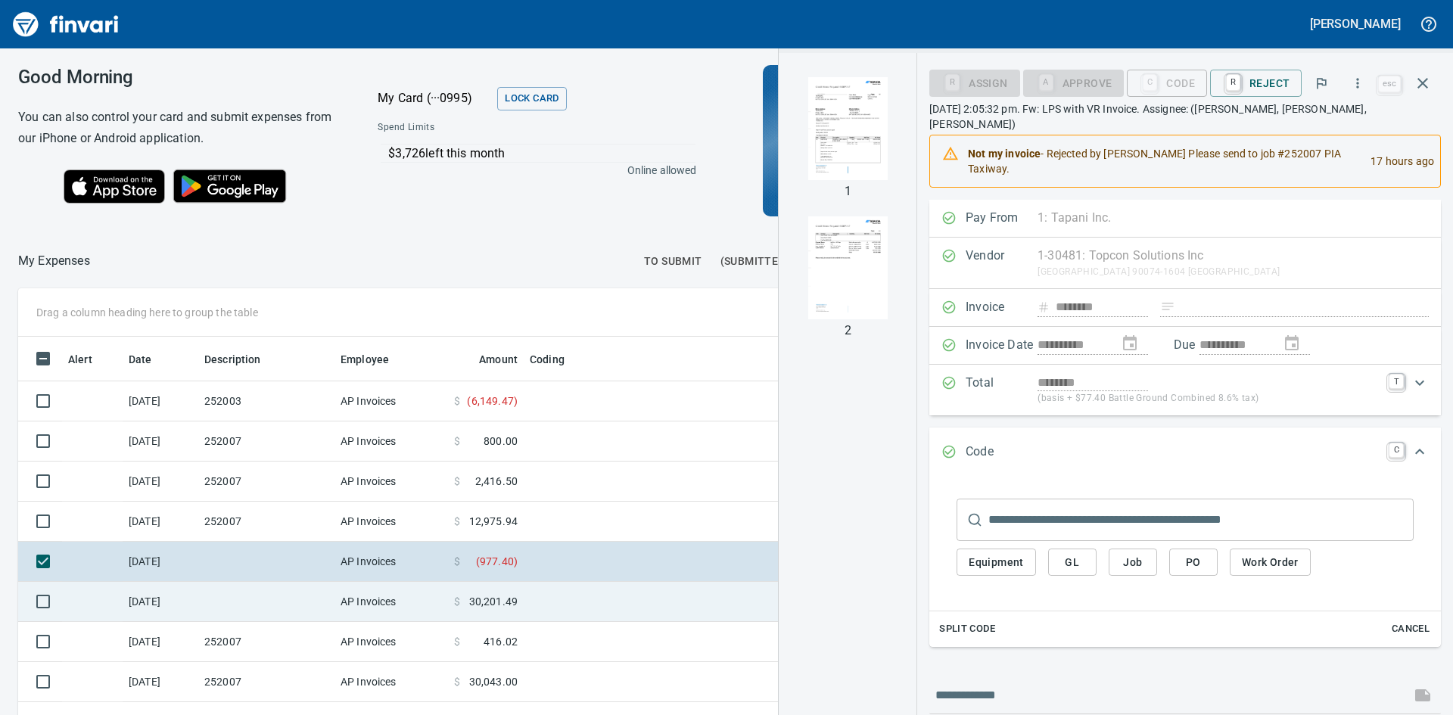
click at [267, 598] on td at bounding box center [266, 602] width 136 height 40
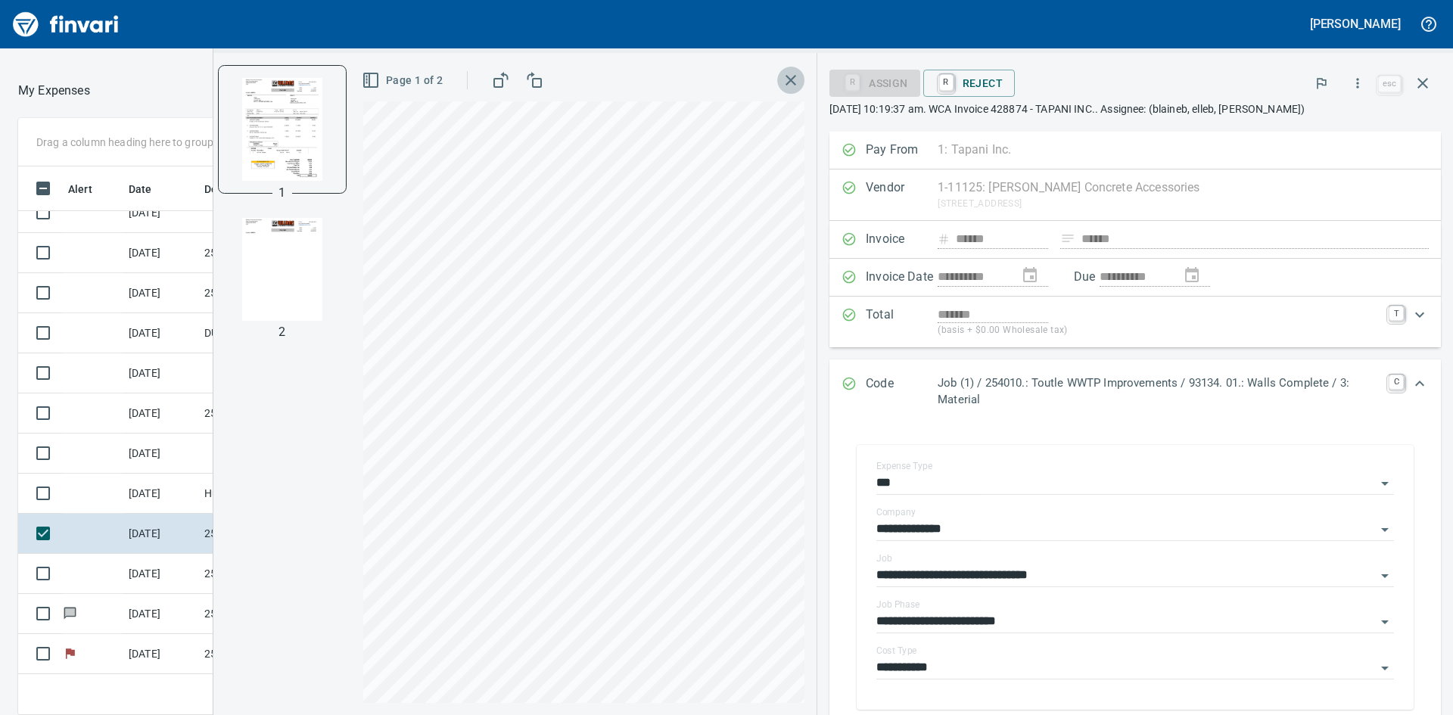
click at [794, 75] on icon "button" at bounding box center [791, 80] width 18 height 18
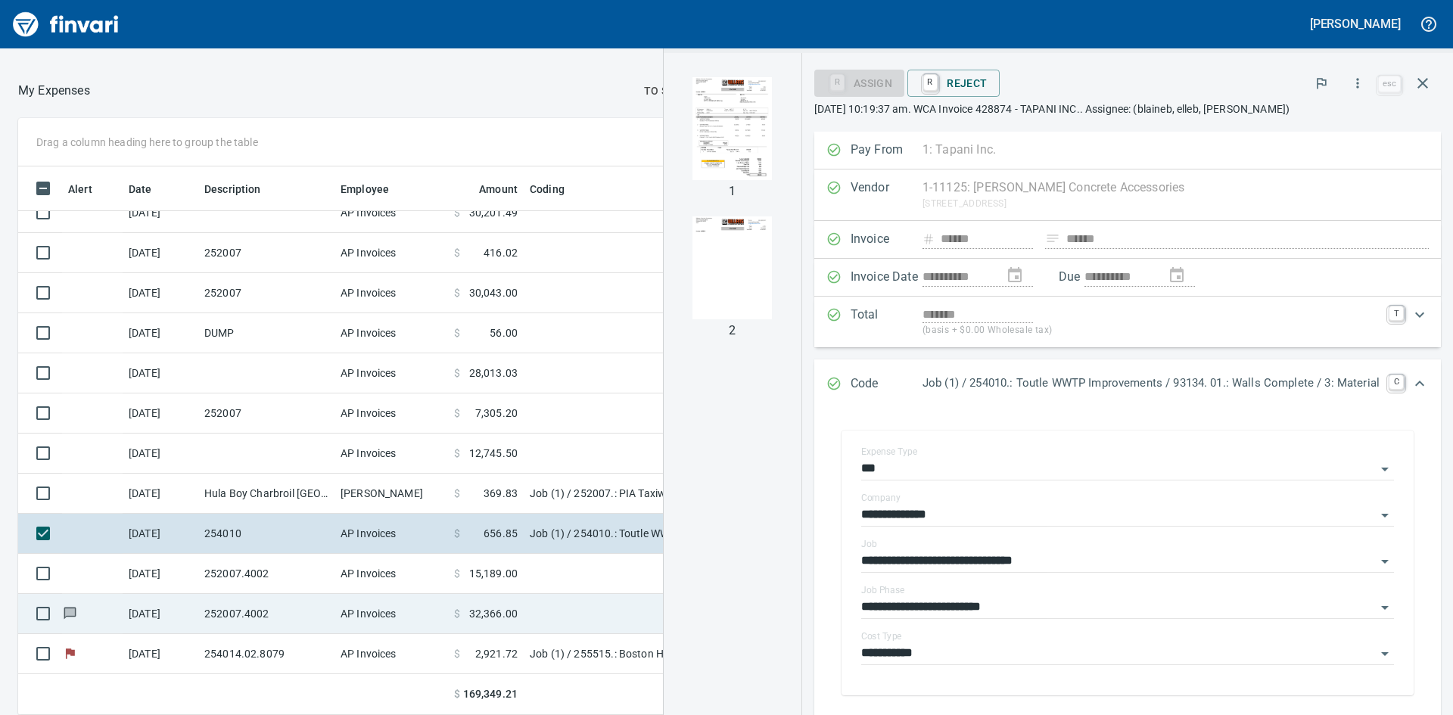
click at [205, 606] on td "252007.4002" at bounding box center [266, 614] width 136 height 40
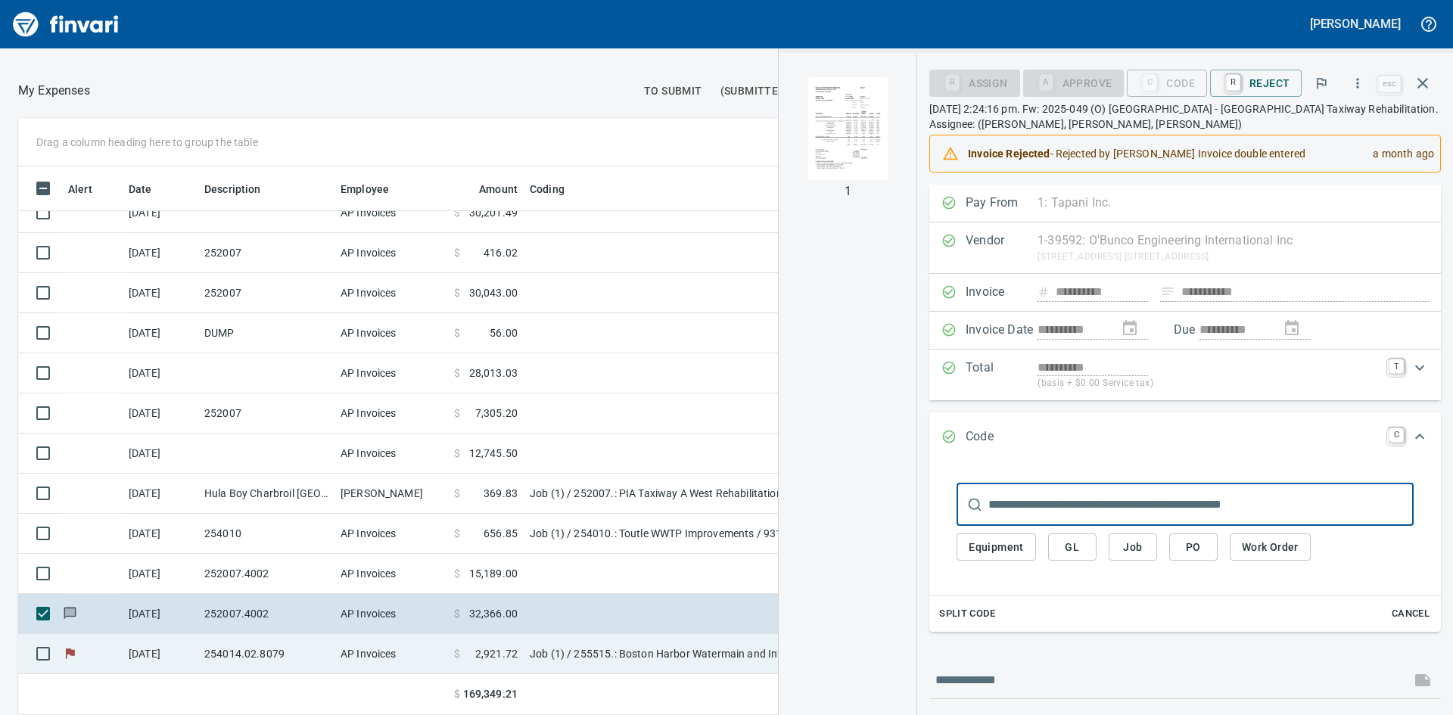
click at [185, 657] on td "[DATE]" at bounding box center [161, 654] width 76 height 40
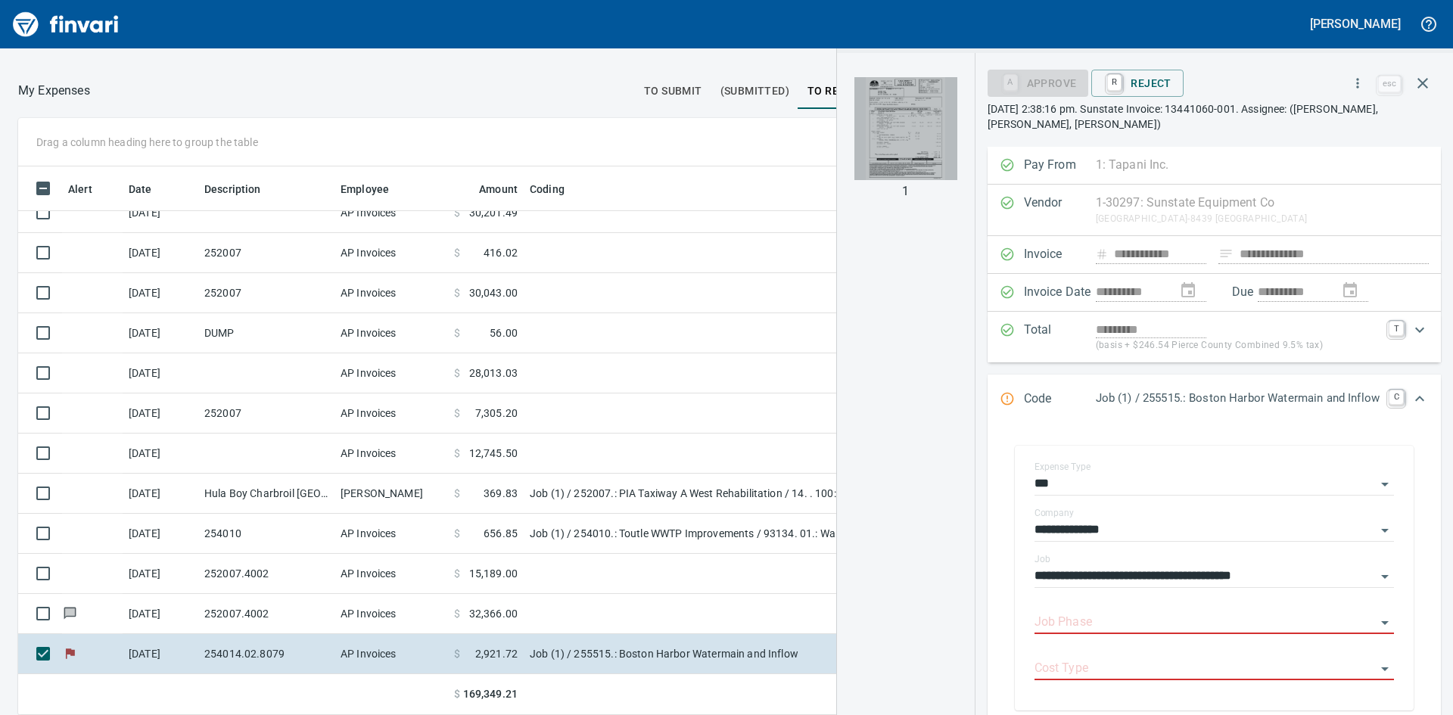
click at [915, 107] on img "button" at bounding box center [905, 128] width 103 height 103
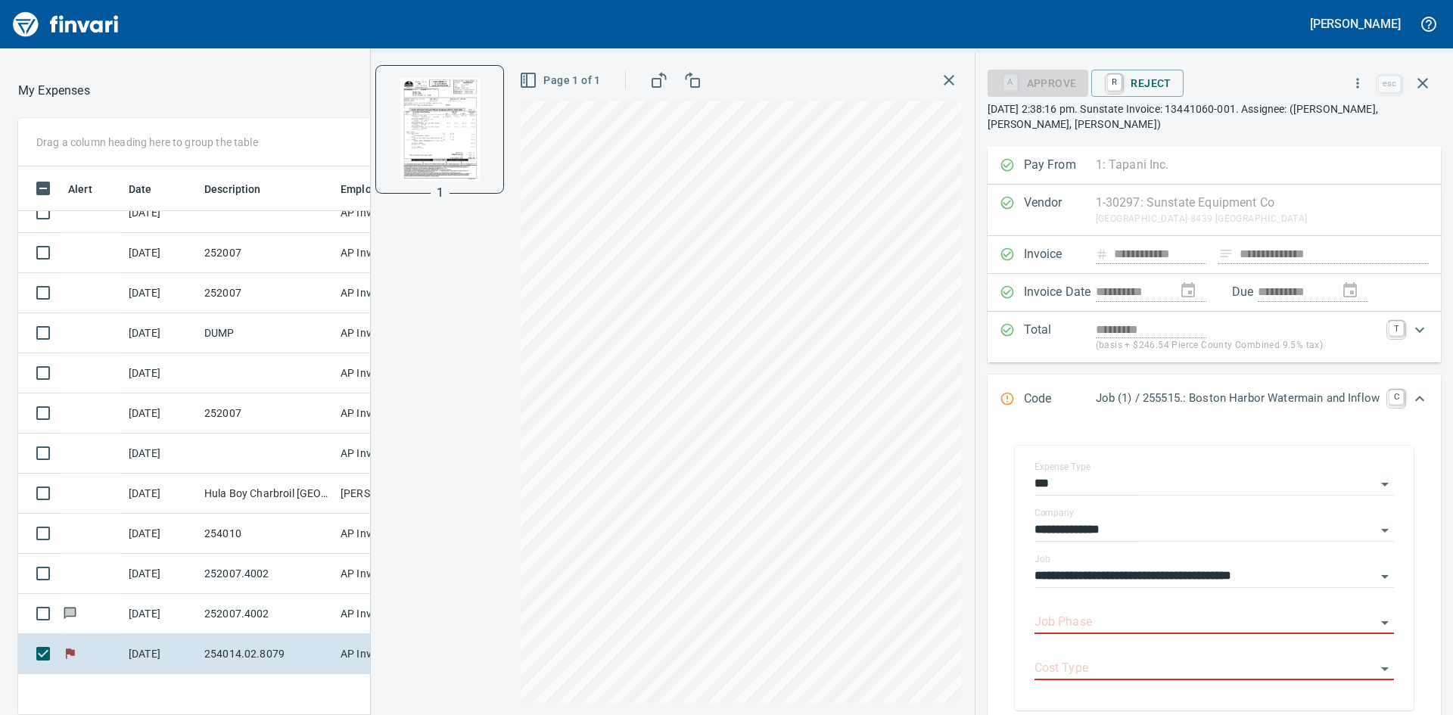
click at [940, 77] on icon "button" at bounding box center [949, 80] width 18 height 18
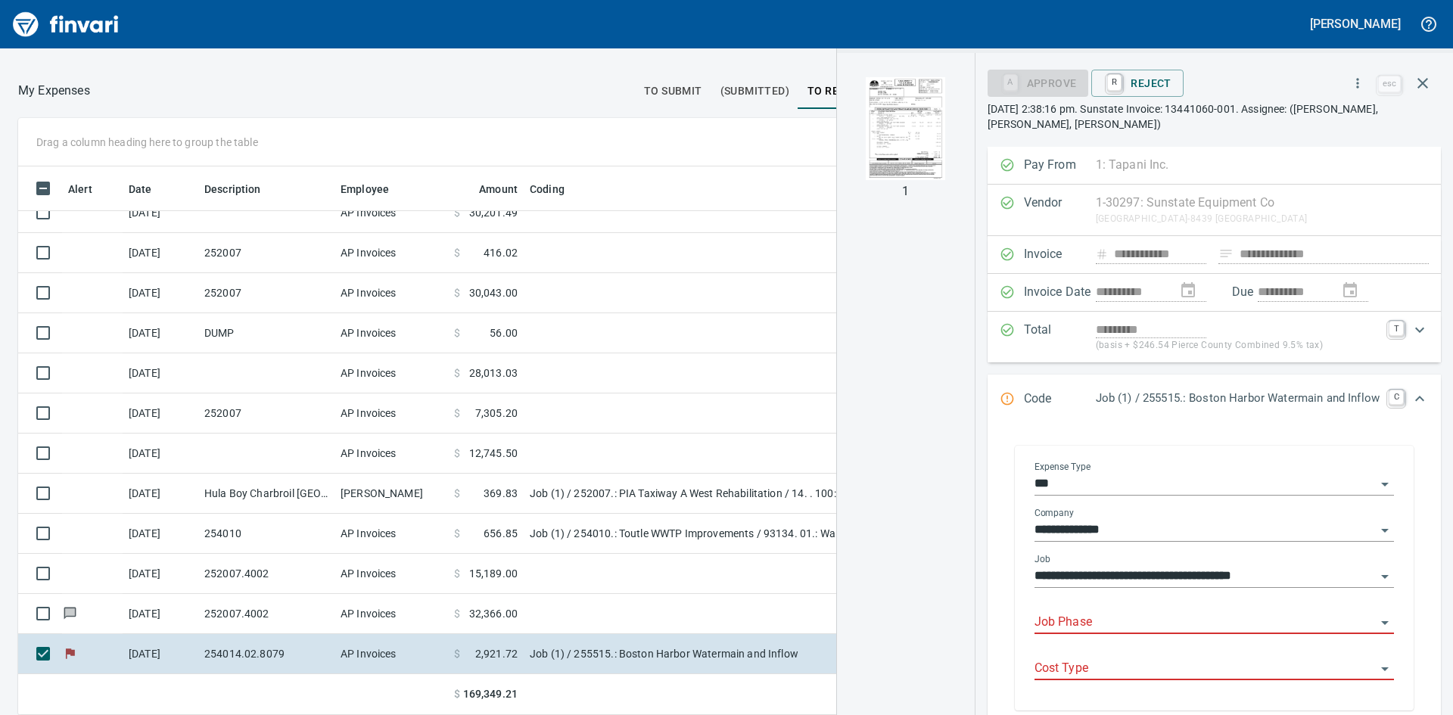
click at [1381, 624] on icon "Open" at bounding box center [1385, 623] width 8 height 4
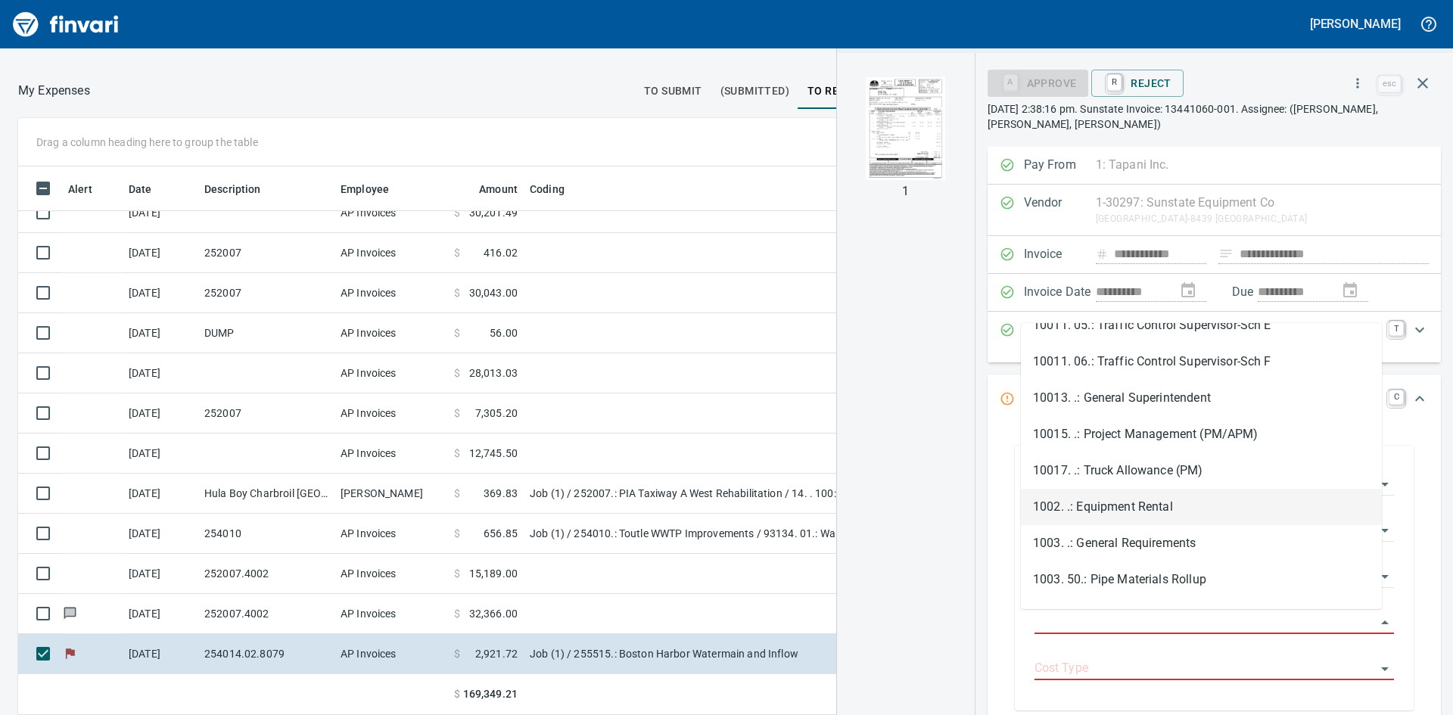
scroll to position [303, 0]
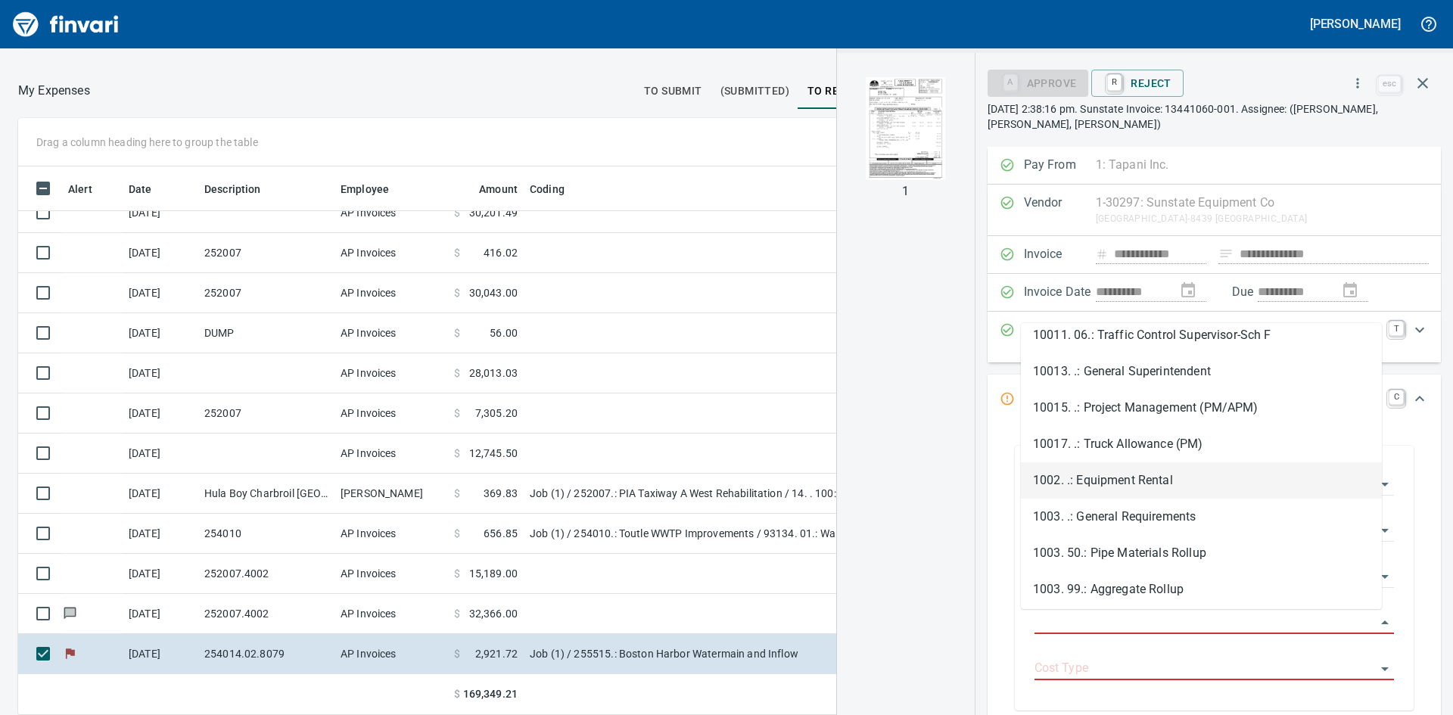
click at [1127, 478] on li "1002. .: Equipment Rental" at bounding box center [1201, 480] width 361 height 36
type input "**********"
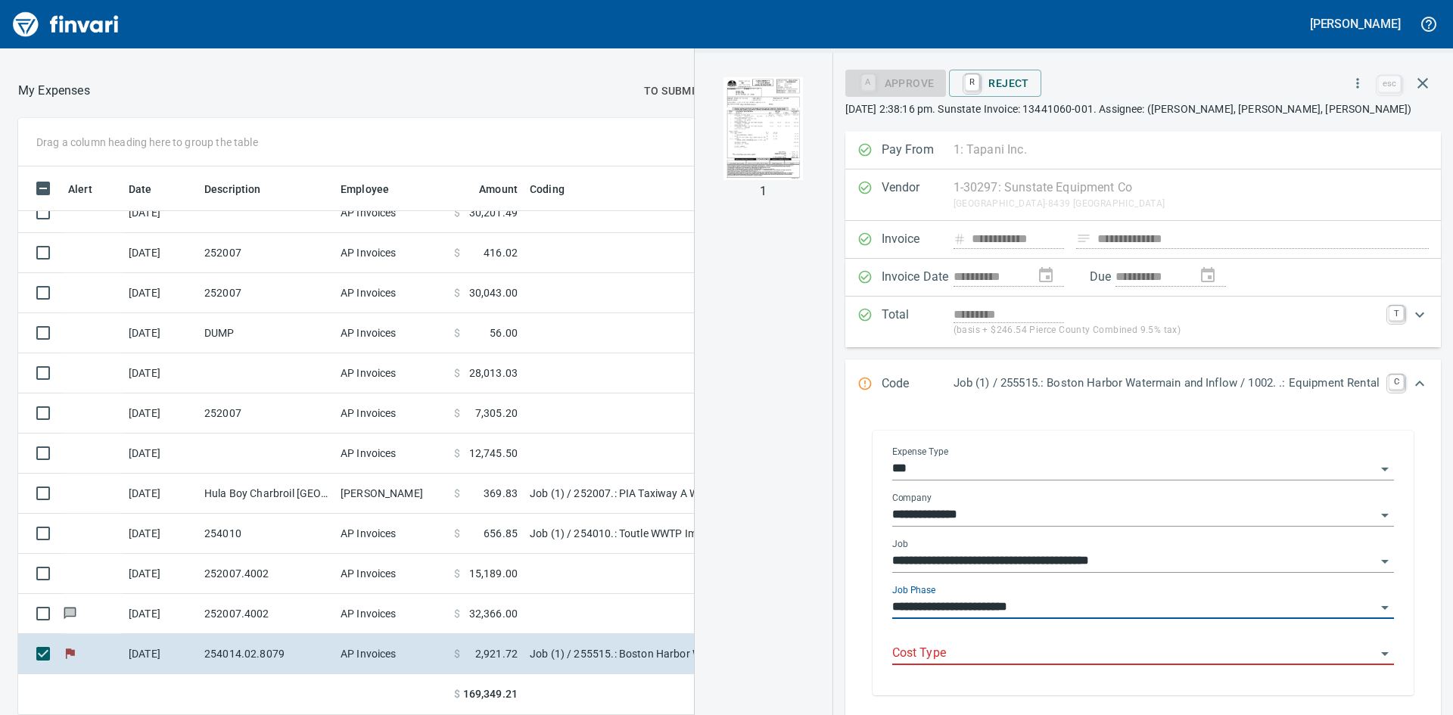
click at [1375, 651] on icon "Open" at bounding box center [1384, 654] width 18 height 18
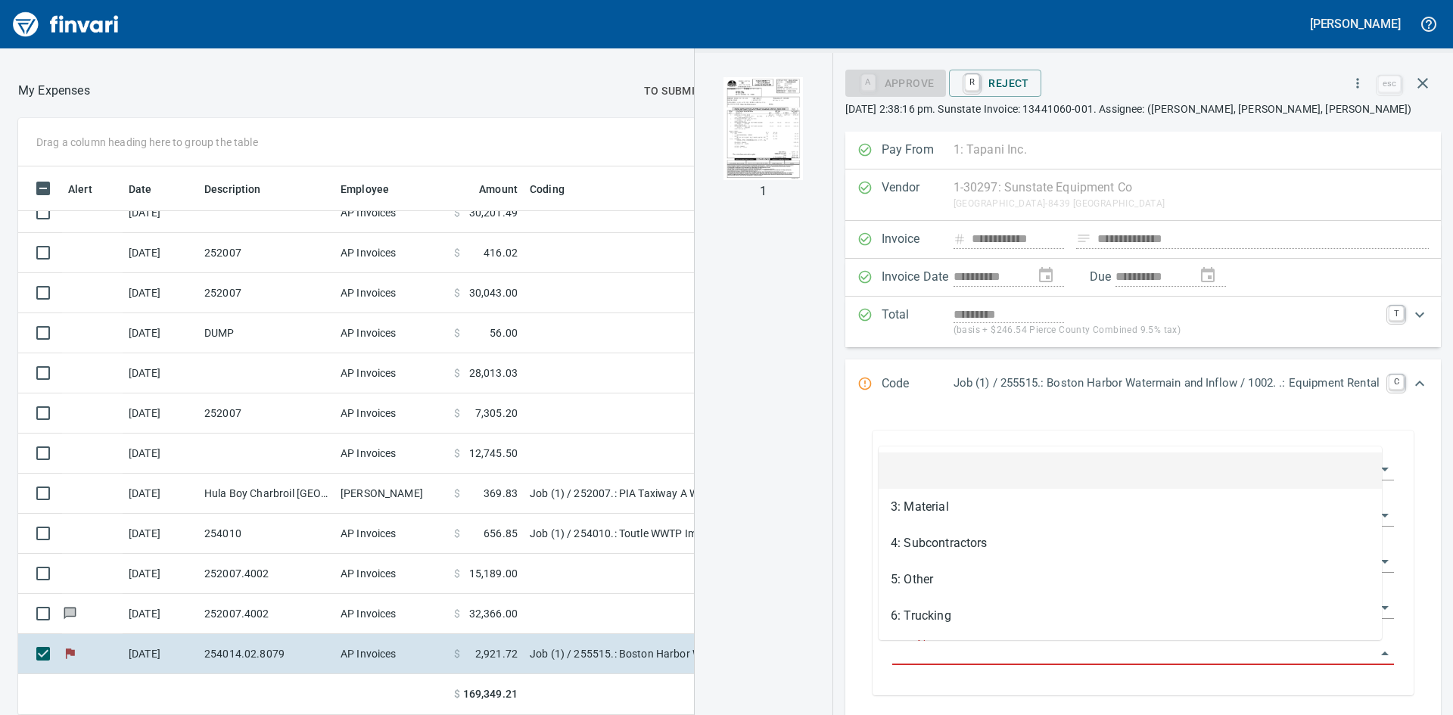
scroll to position [537, 1004]
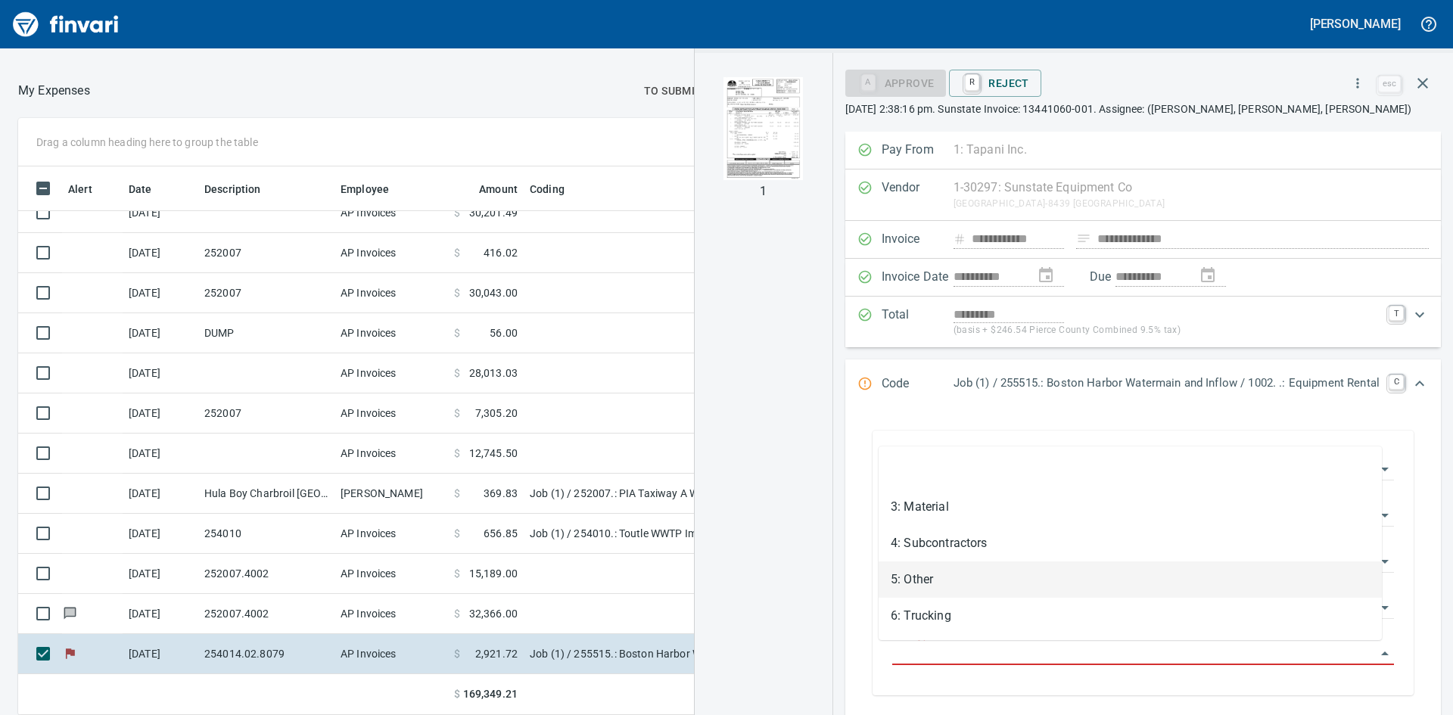
click at [937, 577] on li "5: Other" at bounding box center [1129, 579] width 503 height 36
type input "********"
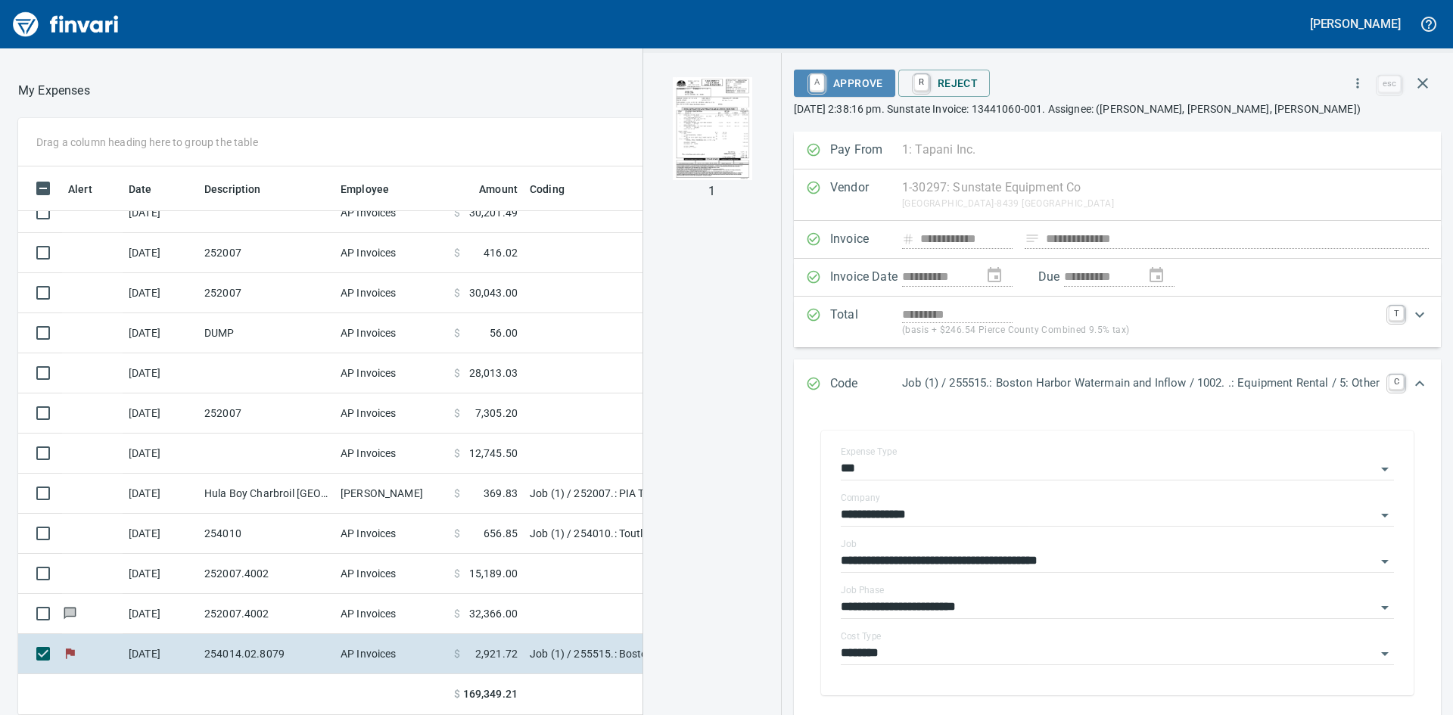
click at [834, 76] on span "A Approve" at bounding box center [844, 83] width 77 height 26
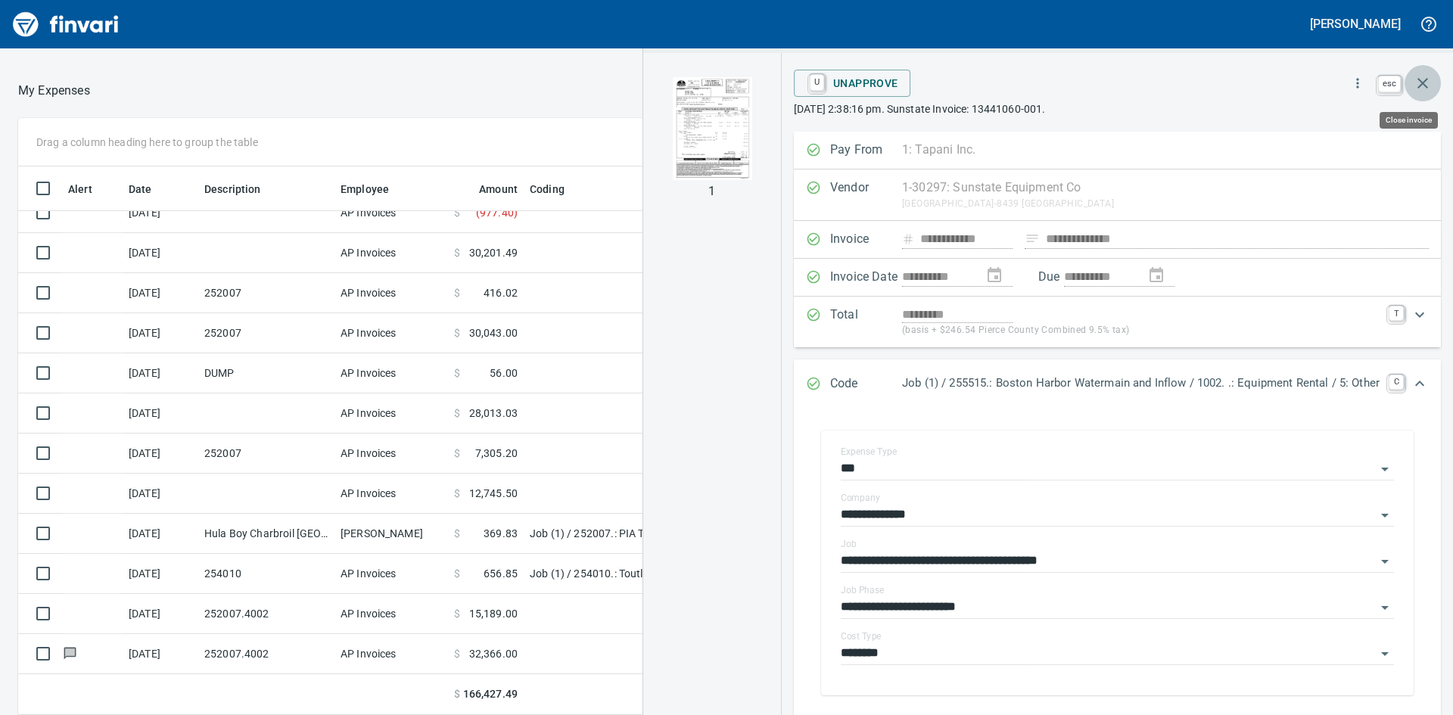
click at [1416, 81] on icon "button" at bounding box center [1422, 83] width 18 height 18
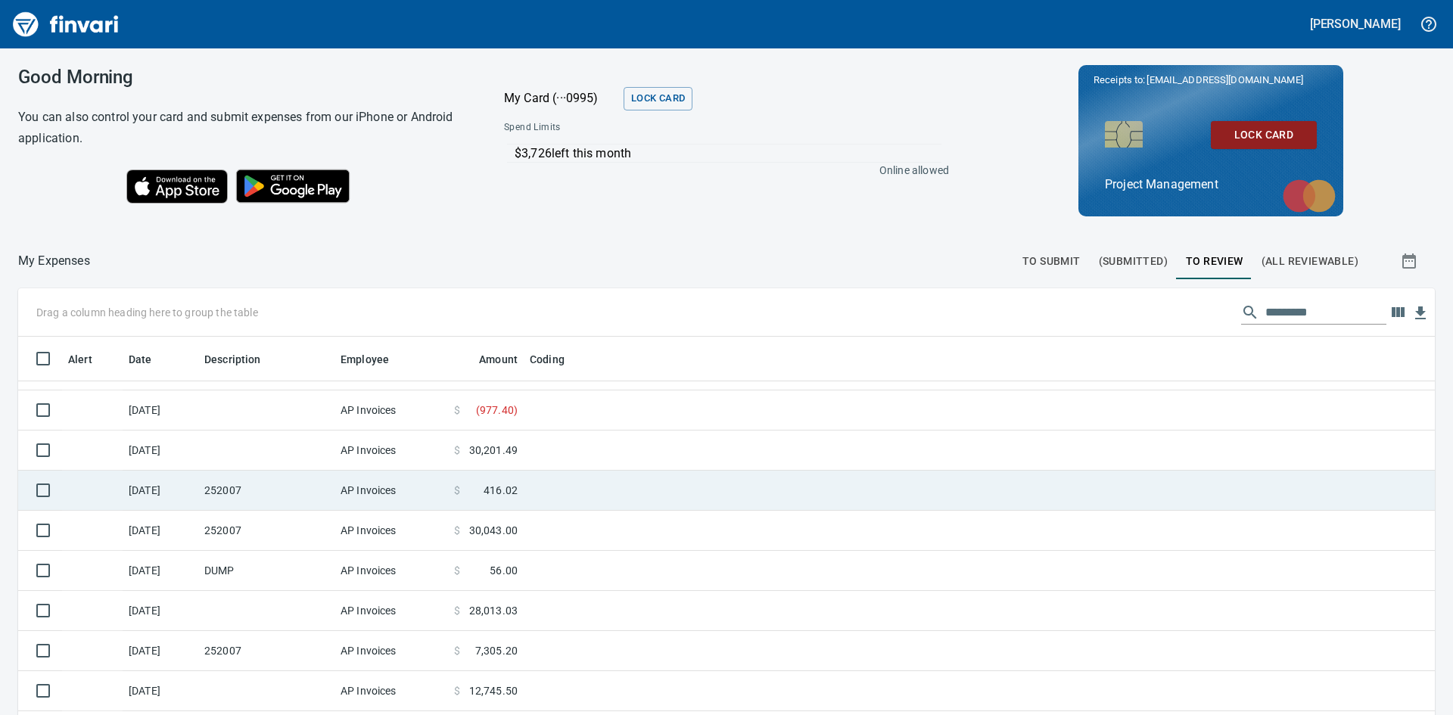
scroll to position [179, 0]
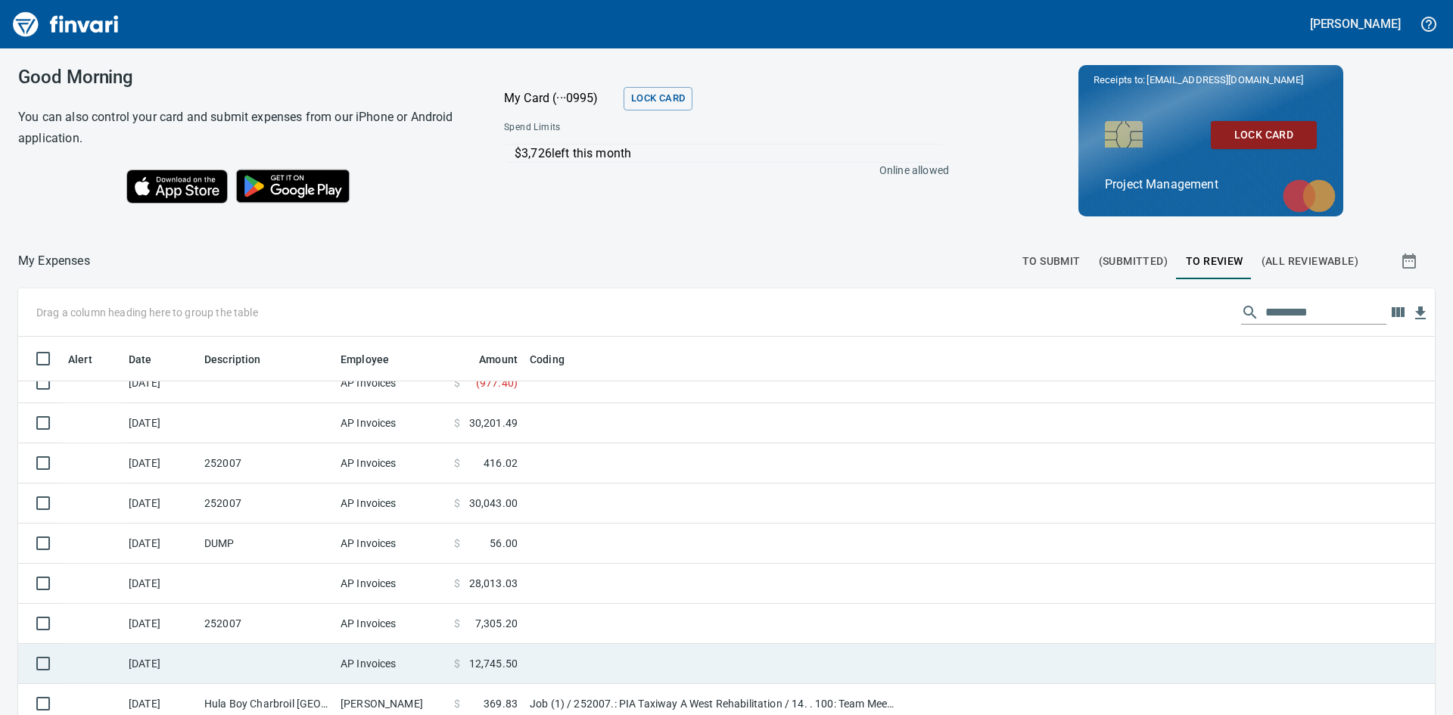
click at [263, 654] on td at bounding box center [266, 664] width 136 height 40
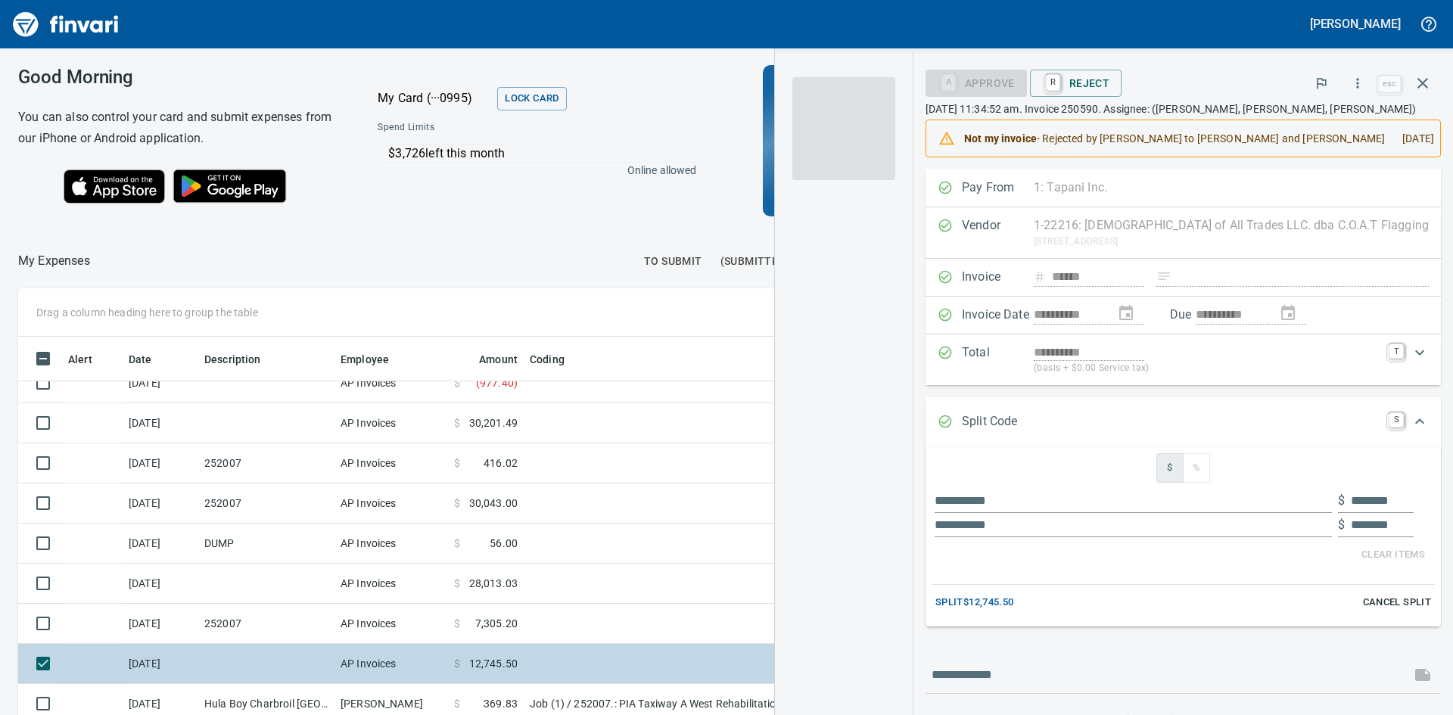
scroll to position [537, 1004]
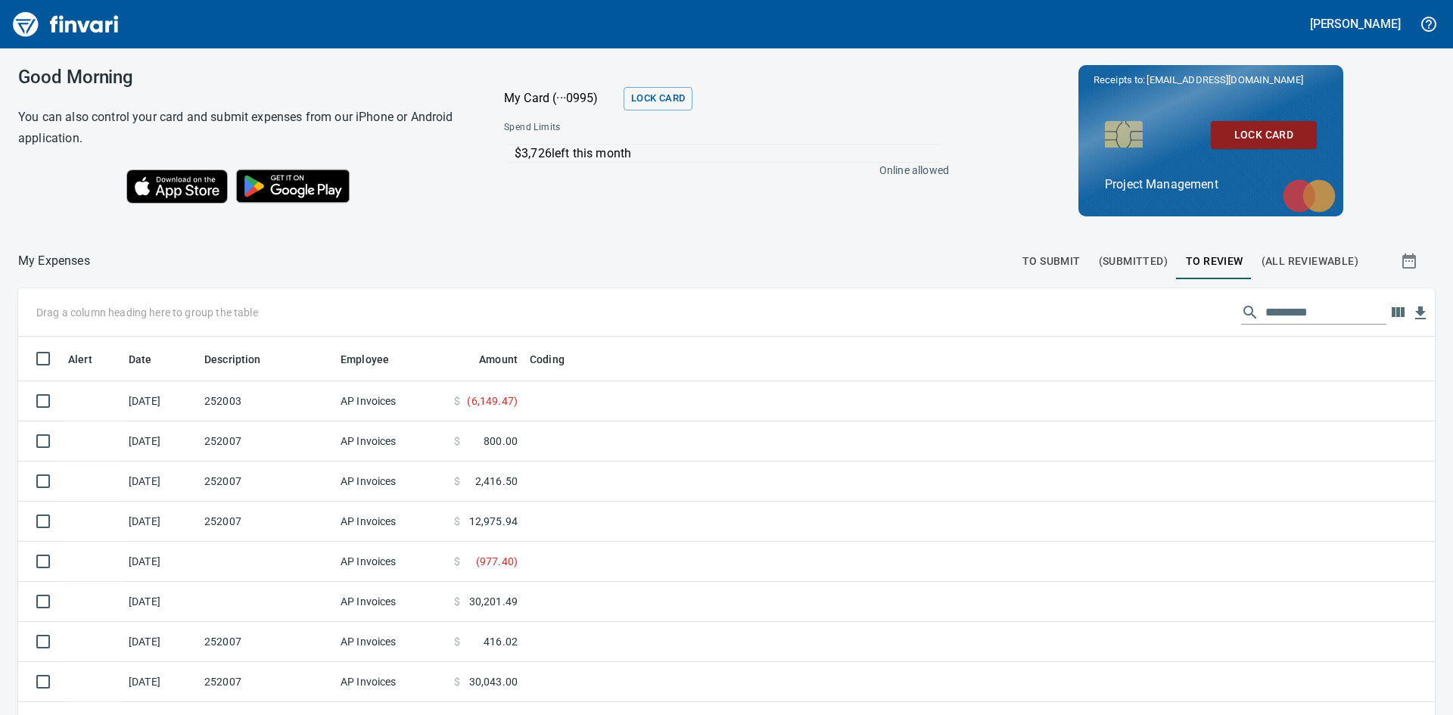
scroll to position [537, 1382]
